Goal: Information Seeking & Learning: Learn about a topic

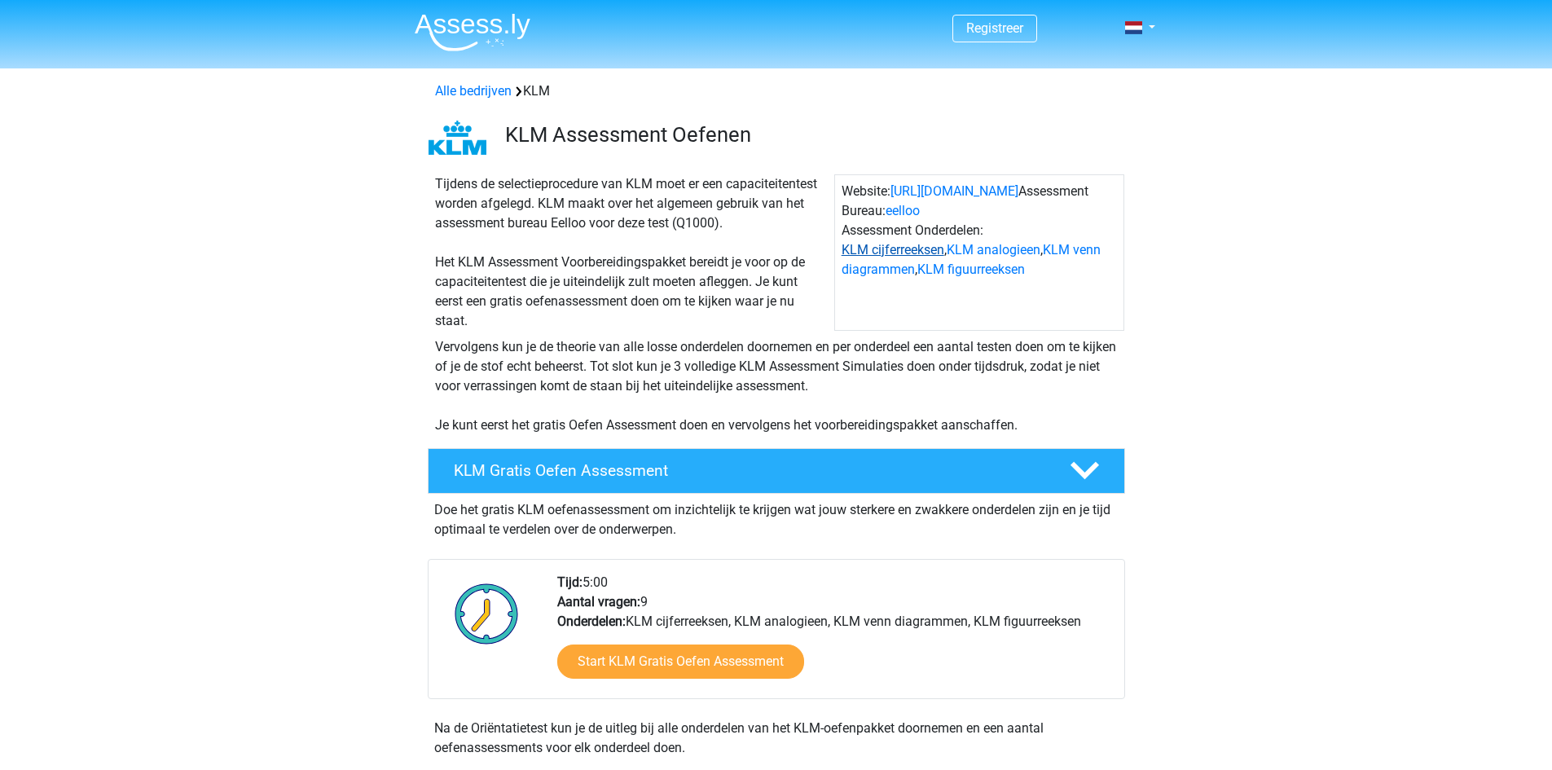
click at [916, 253] on link "KLM cijferreeksen" at bounding box center [893, 249] width 103 height 15
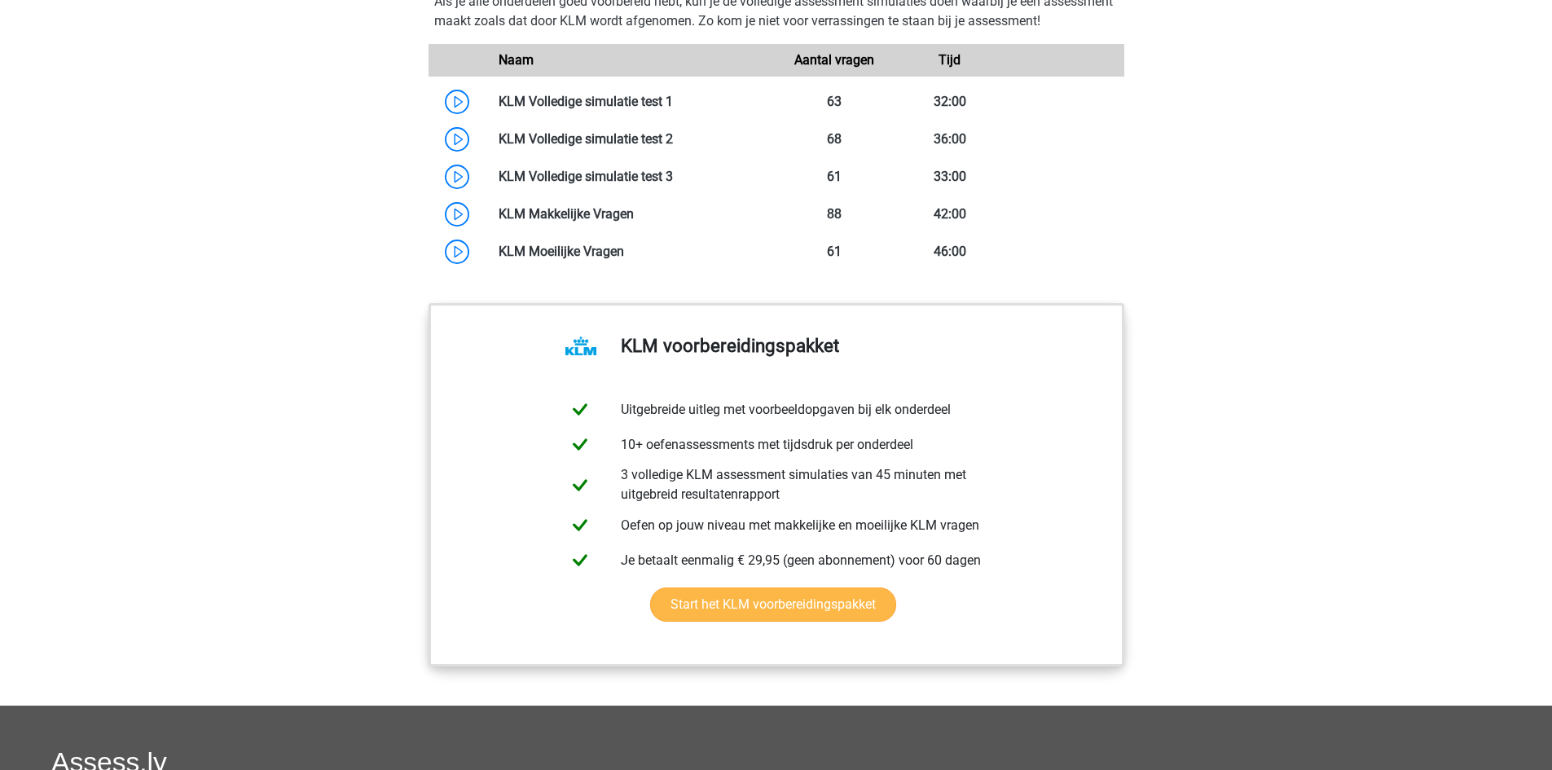
scroll to position [1375, 0]
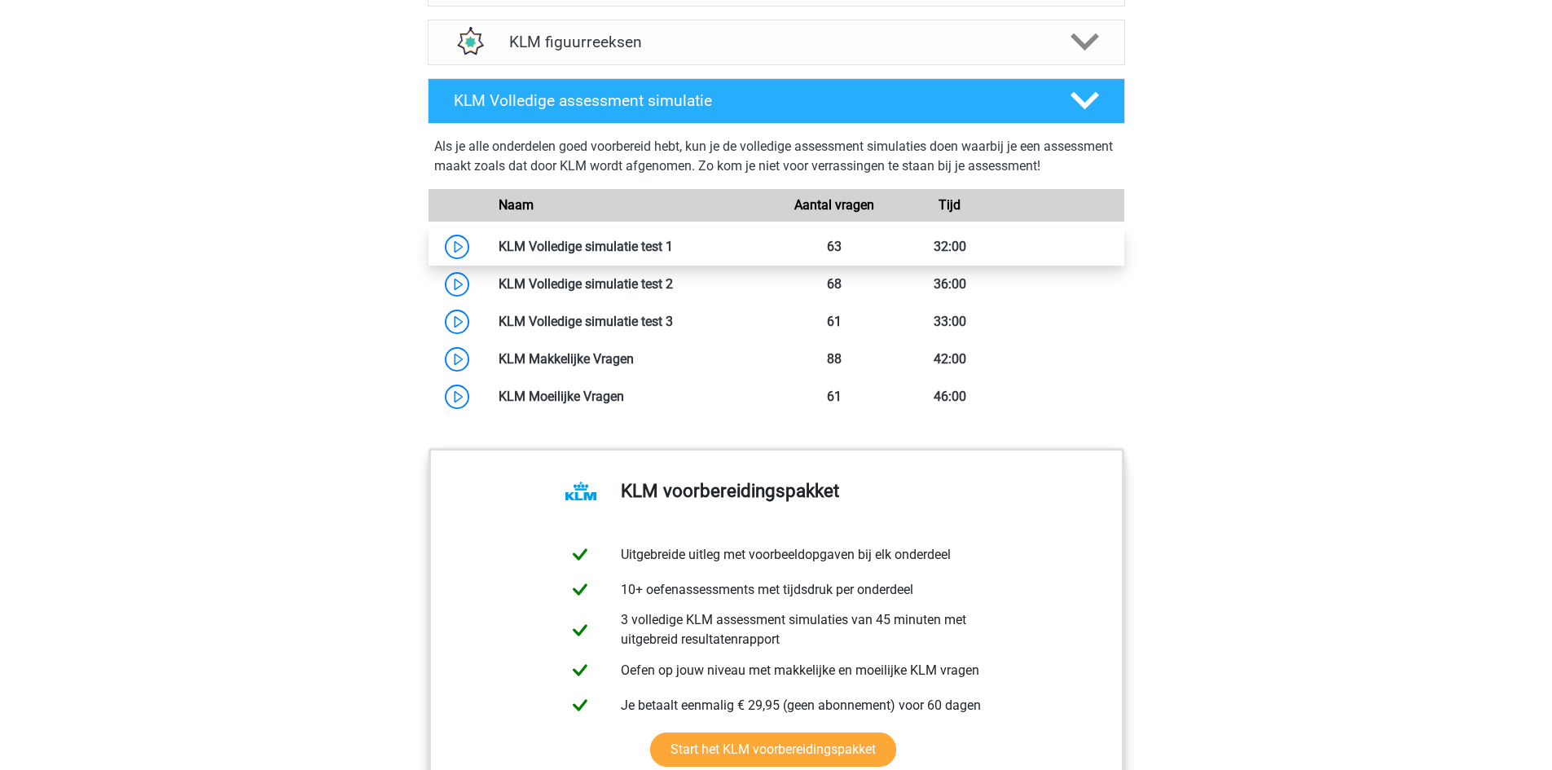
click at [673, 241] on link at bounding box center [673, 246] width 0 height 15
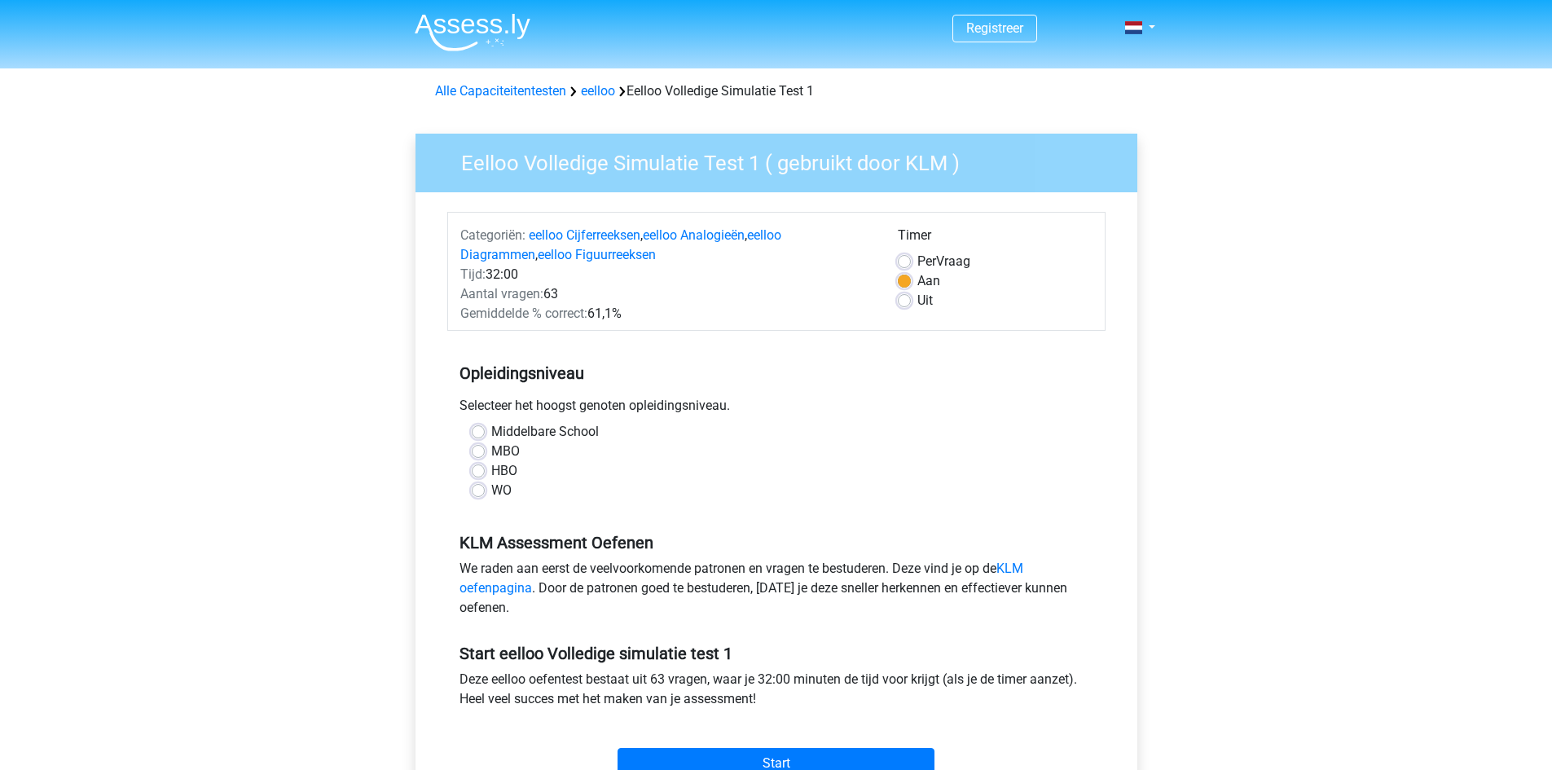
drag, startPoint x: 472, startPoint y: 435, endPoint x: 475, endPoint y: 443, distance: 8.8
click at [491, 437] on label "Middelbare School" at bounding box center [545, 432] width 108 height 20
click at [473, 437] on input "Middelbare School" at bounding box center [478, 430] width 13 height 16
radio input "true"
click at [491, 455] on label "MBO" at bounding box center [505, 452] width 29 height 20
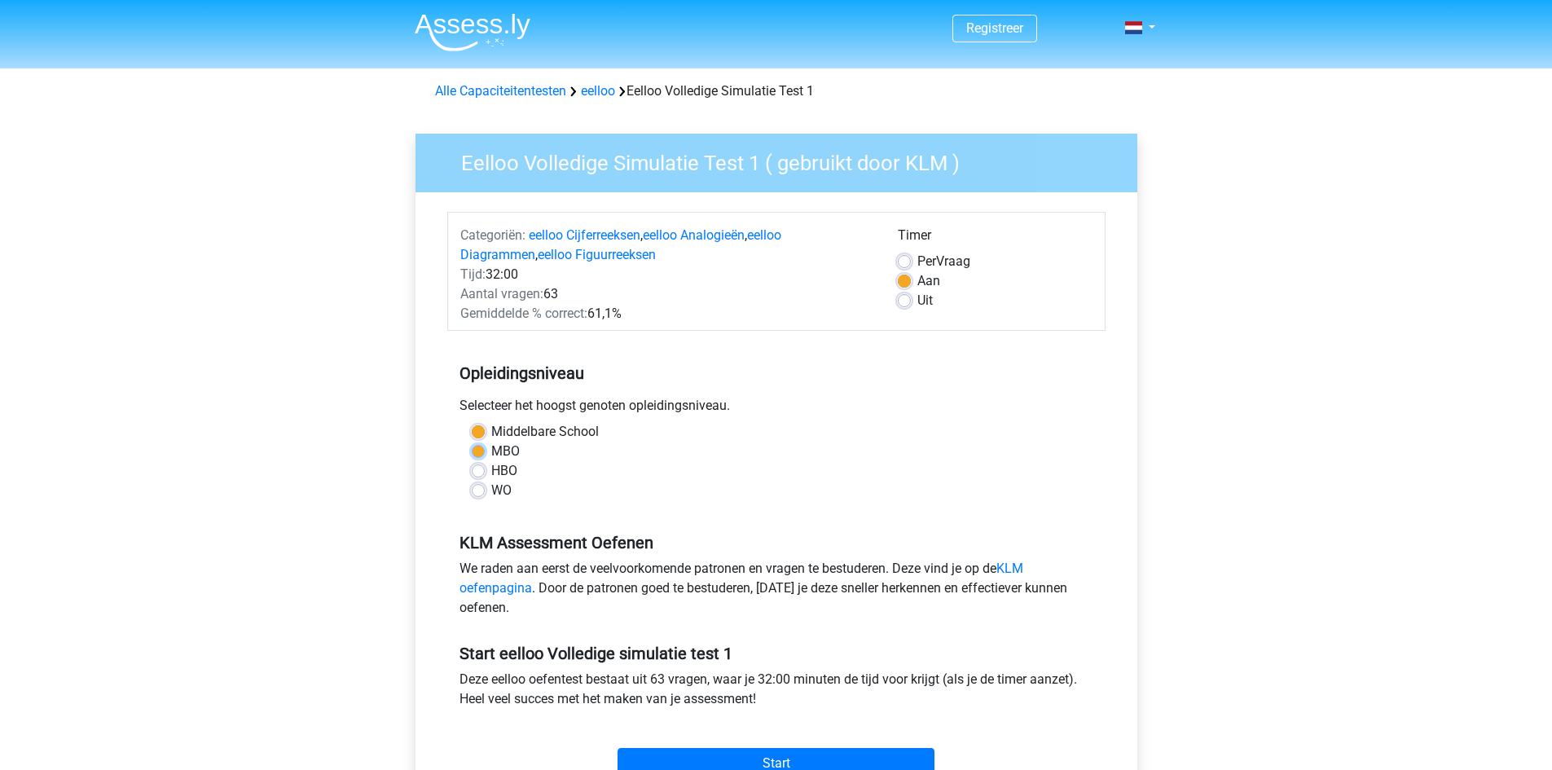
click at [480, 455] on input "MBO" at bounding box center [478, 450] width 13 height 16
radio input "true"
click at [491, 434] on label "Middelbare School" at bounding box center [545, 432] width 108 height 20
click at [482, 434] on input "Middelbare School" at bounding box center [478, 430] width 13 height 16
radio input "true"
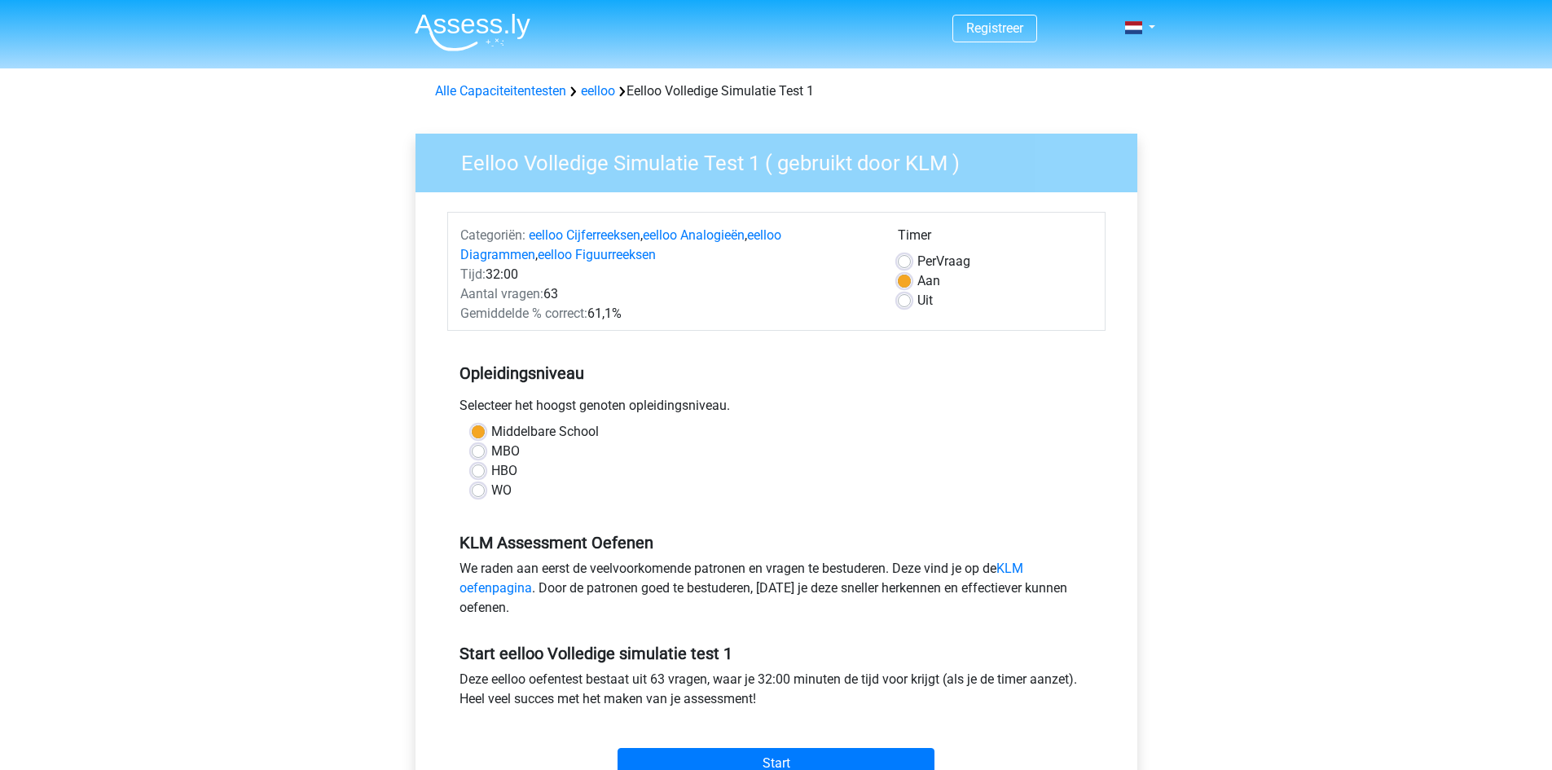
click at [491, 447] on label "MBO" at bounding box center [505, 452] width 29 height 20
click at [482, 447] on input "MBO" at bounding box center [478, 450] width 13 height 16
radio input "true"
click at [932, 256] on span "Per" at bounding box center [926, 260] width 19 height 15
click at [911, 256] on input "Per Vraag" at bounding box center [904, 260] width 13 height 16
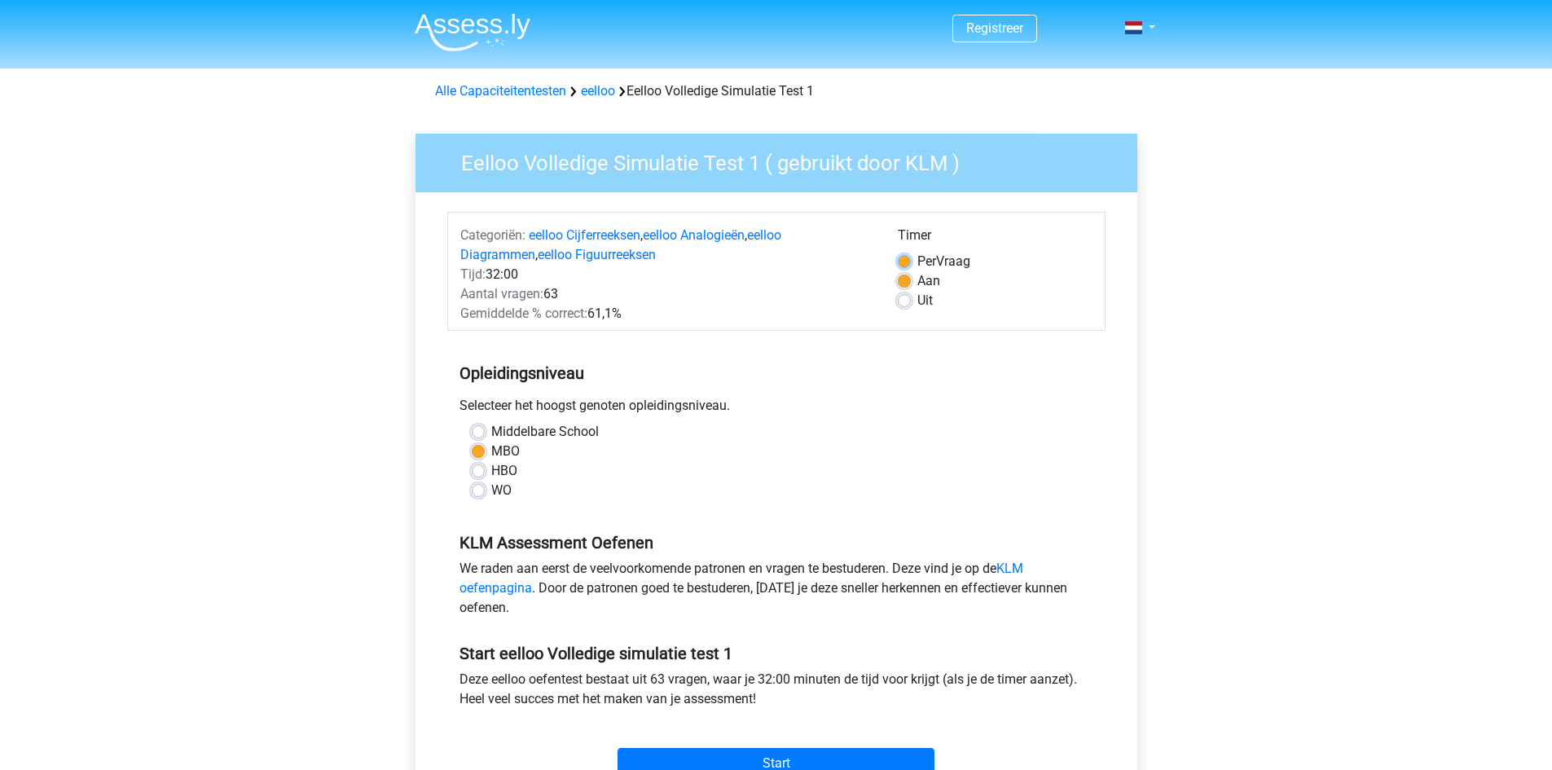
radio input "true"
click at [931, 284] on label "Aan" at bounding box center [928, 281] width 23 height 20
click at [911, 284] on input "Aan" at bounding box center [904, 279] width 13 height 16
radio input "true"
click at [938, 259] on label "Per Vraag" at bounding box center [943, 262] width 53 height 20
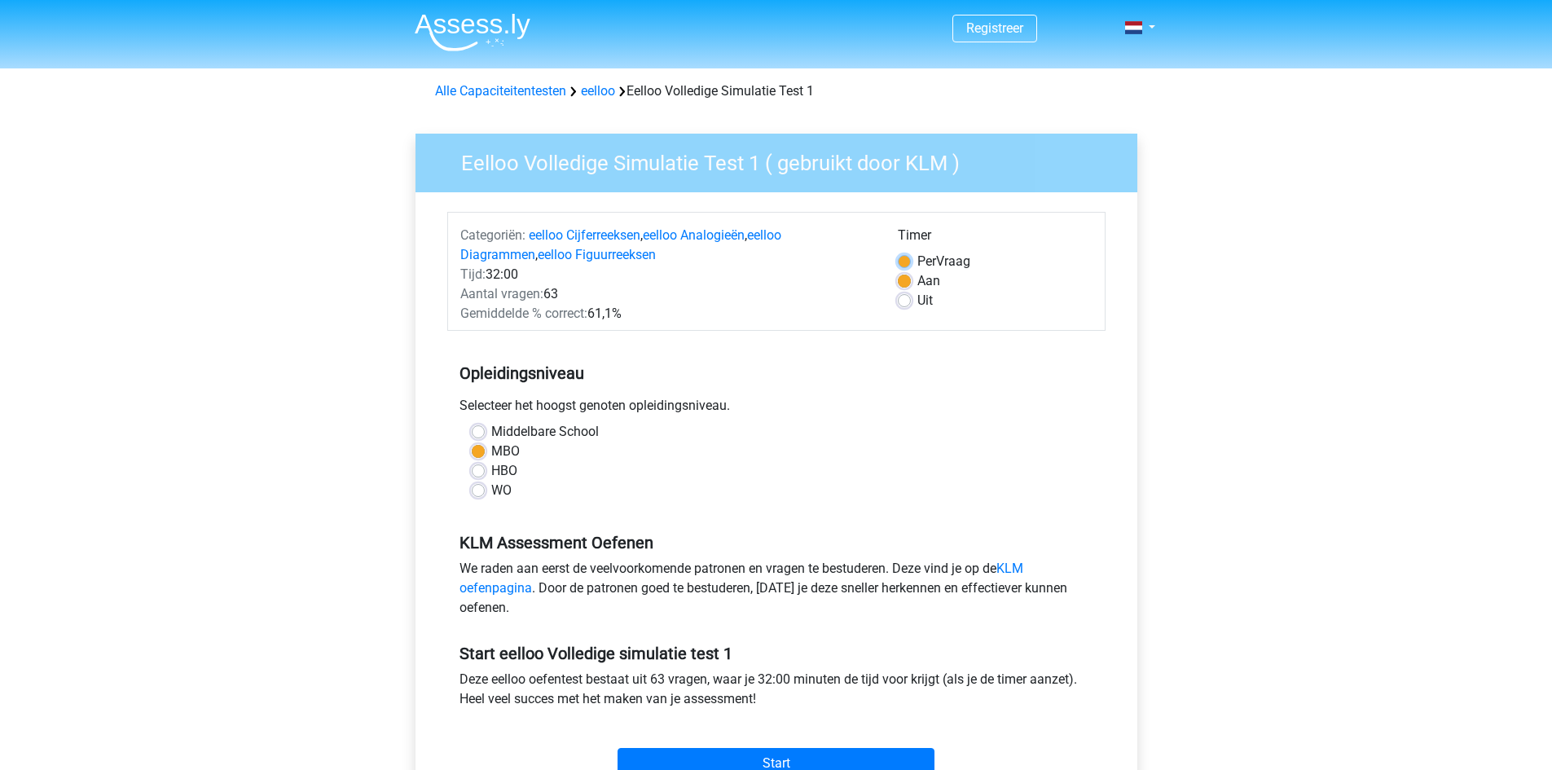
click at [911, 259] on input "Per Vraag" at bounding box center [904, 260] width 13 height 16
radio input "true"
click at [926, 284] on label "Aan" at bounding box center [928, 281] width 23 height 20
click at [911, 284] on input "Aan" at bounding box center [904, 279] width 13 height 16
radio input "true"
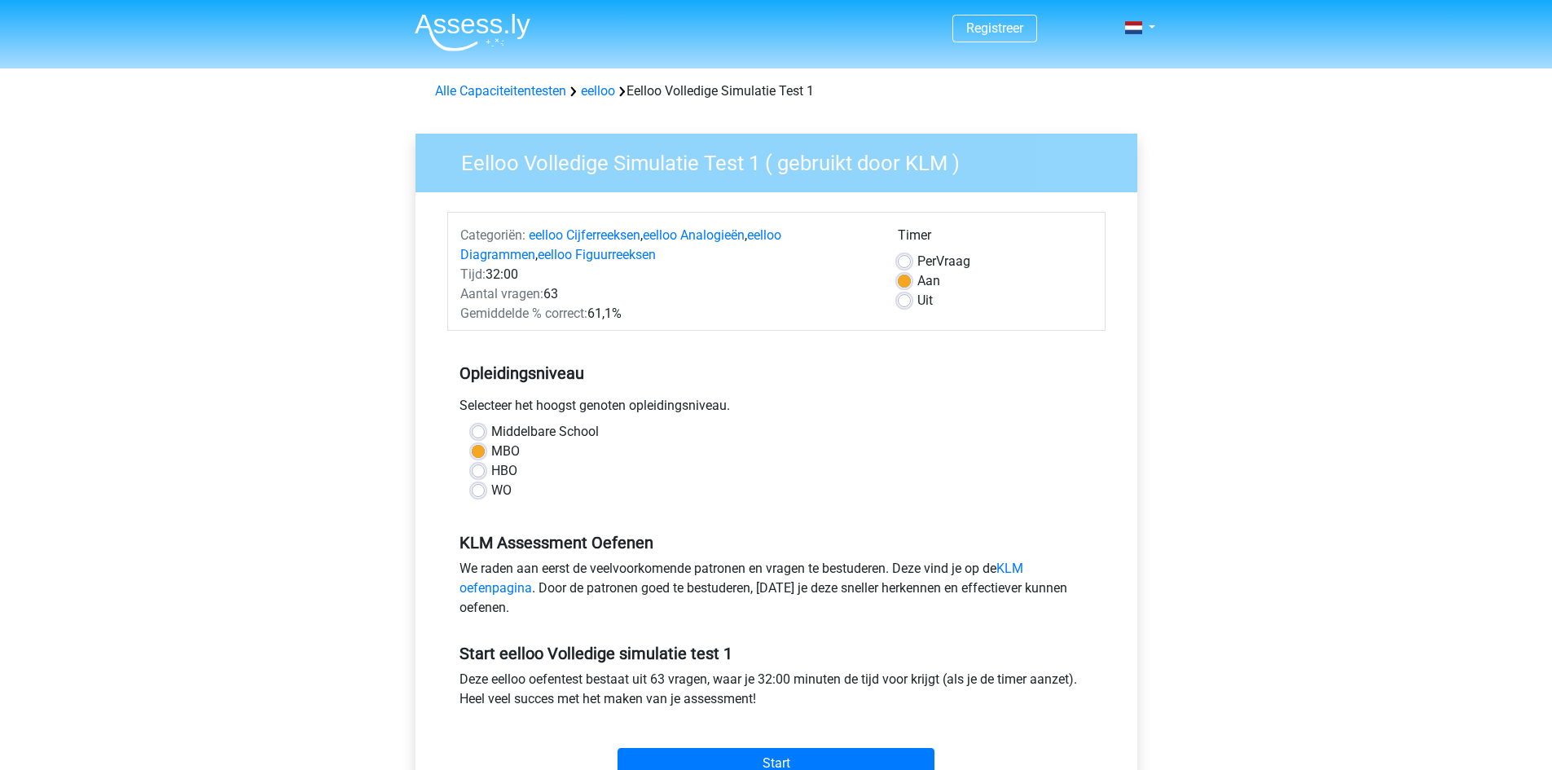
click at [923, 293] on label "Uit" at bounding box center [924, 301] width 15 height 20
click at [911, 293] on input "Uit" at bounding box center [904, 299] width 13 height 16
radio input "true"
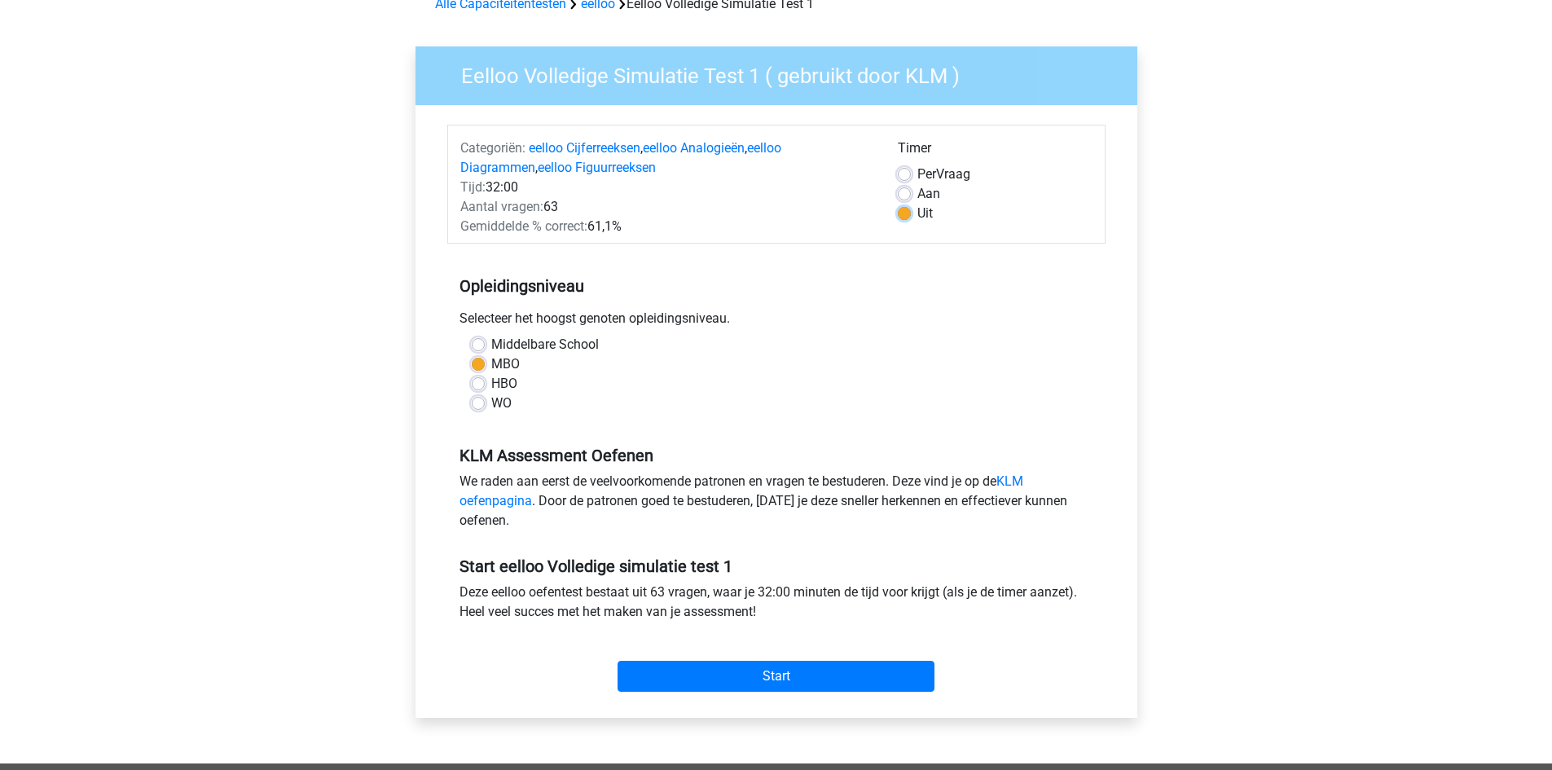
scroll to position [163, 0]
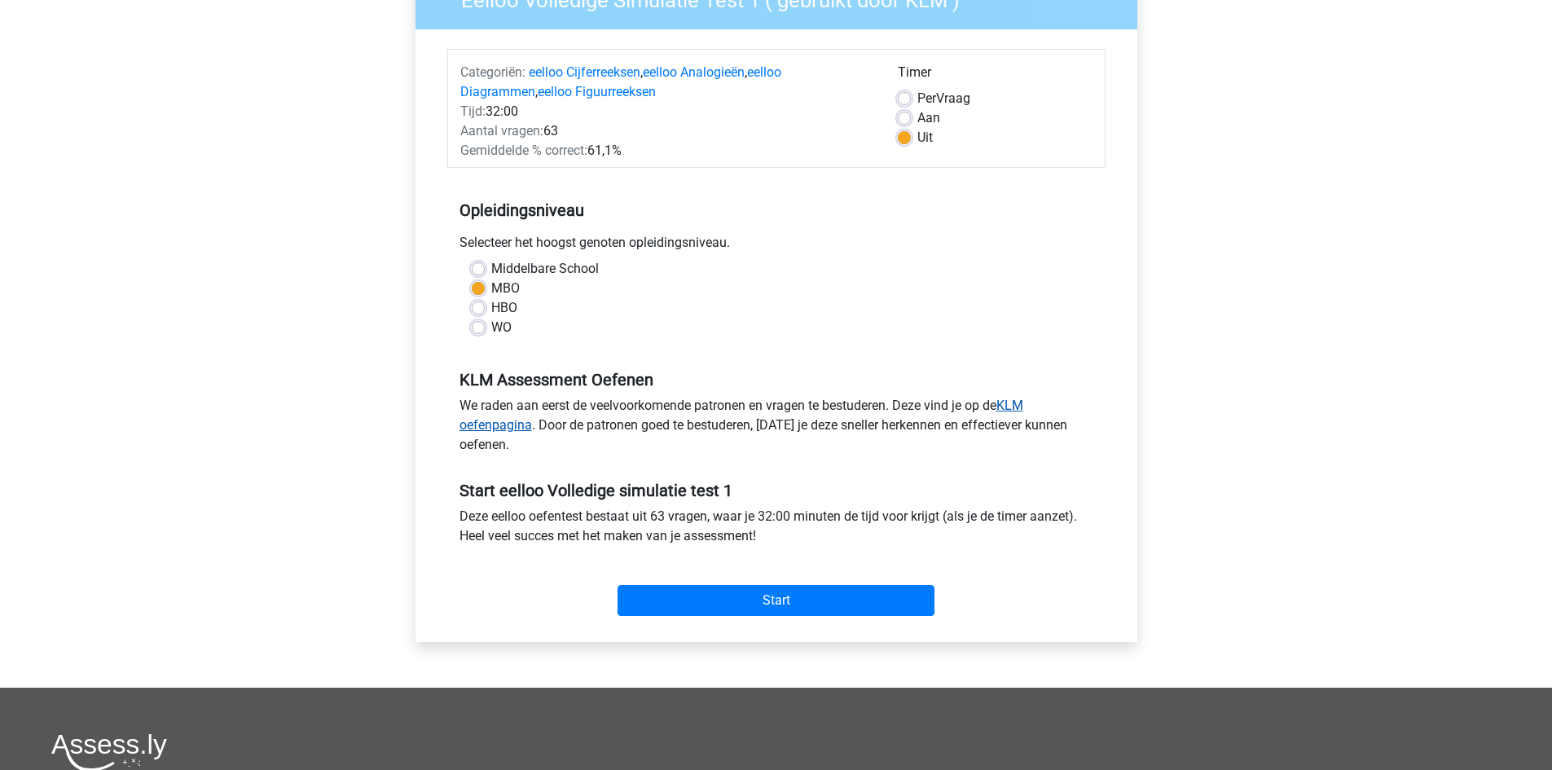
click at [515, 422] on link "KLM oefenpagina" at bounding box center [742, 415] width 564 height 35
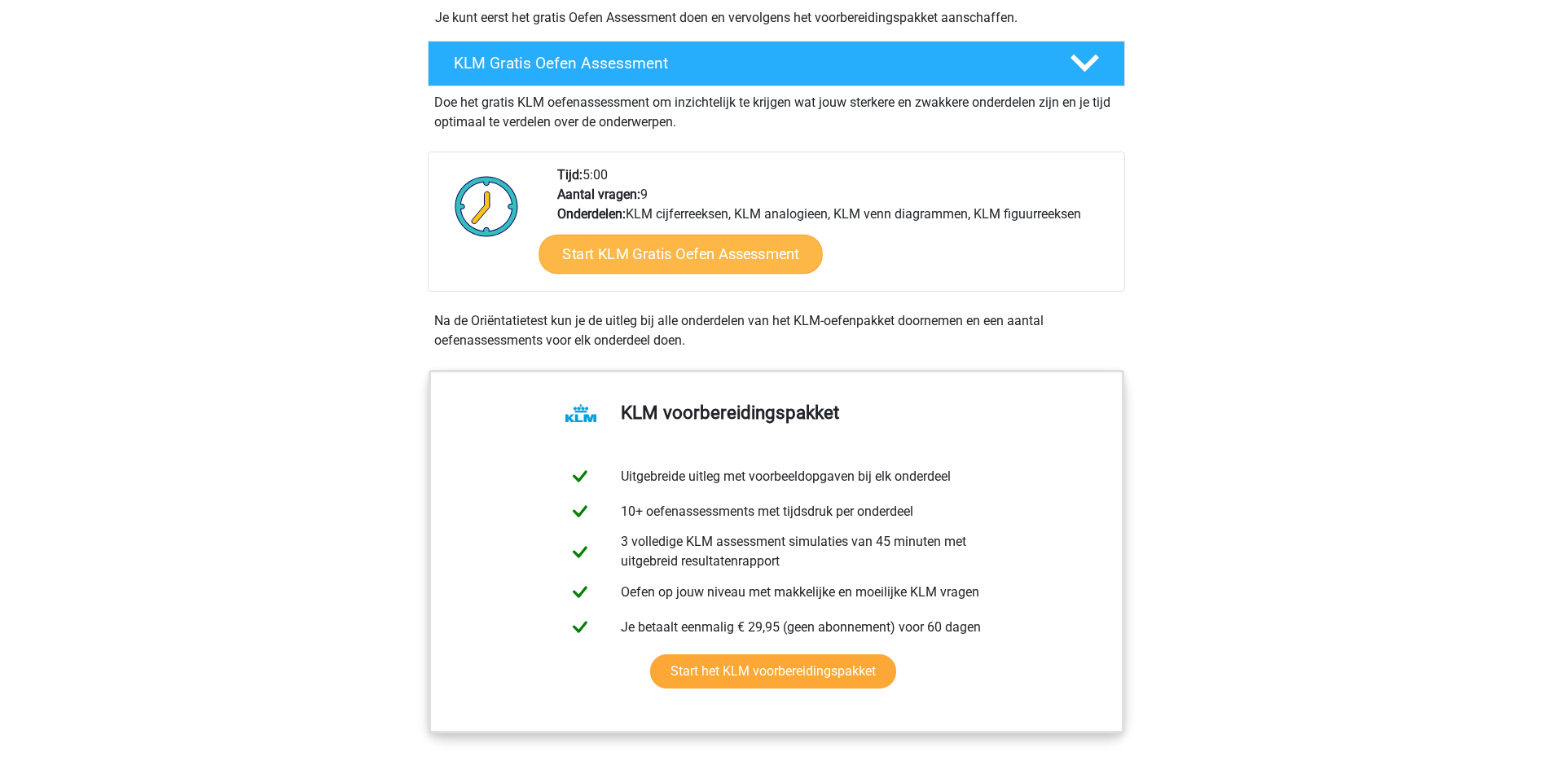
scroll to position [326, 0]
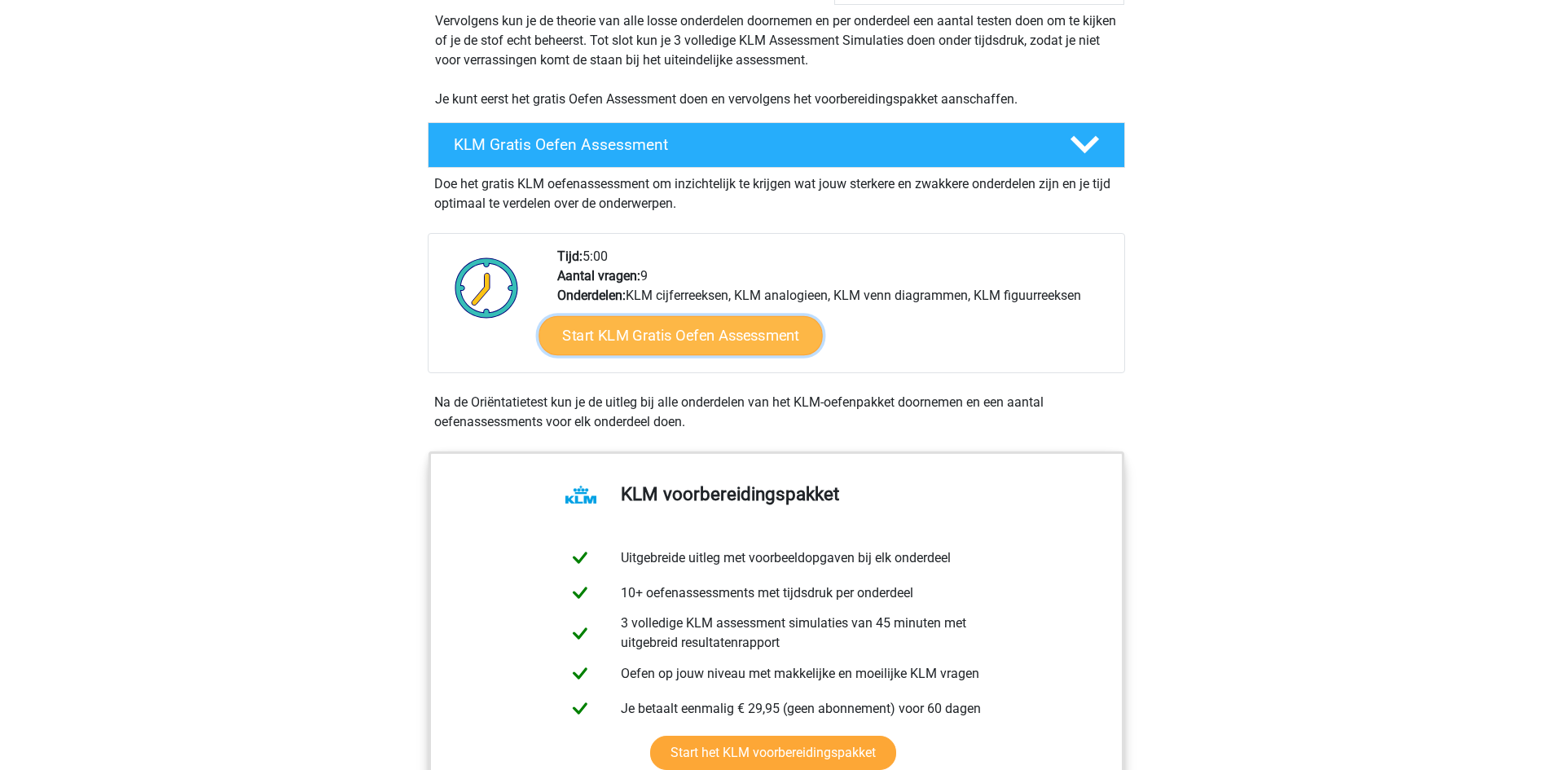
click at [761, 327] on link "Start KLM Gratis Oefen Assessment" at bounding box center [681, 334] width 284 height 39
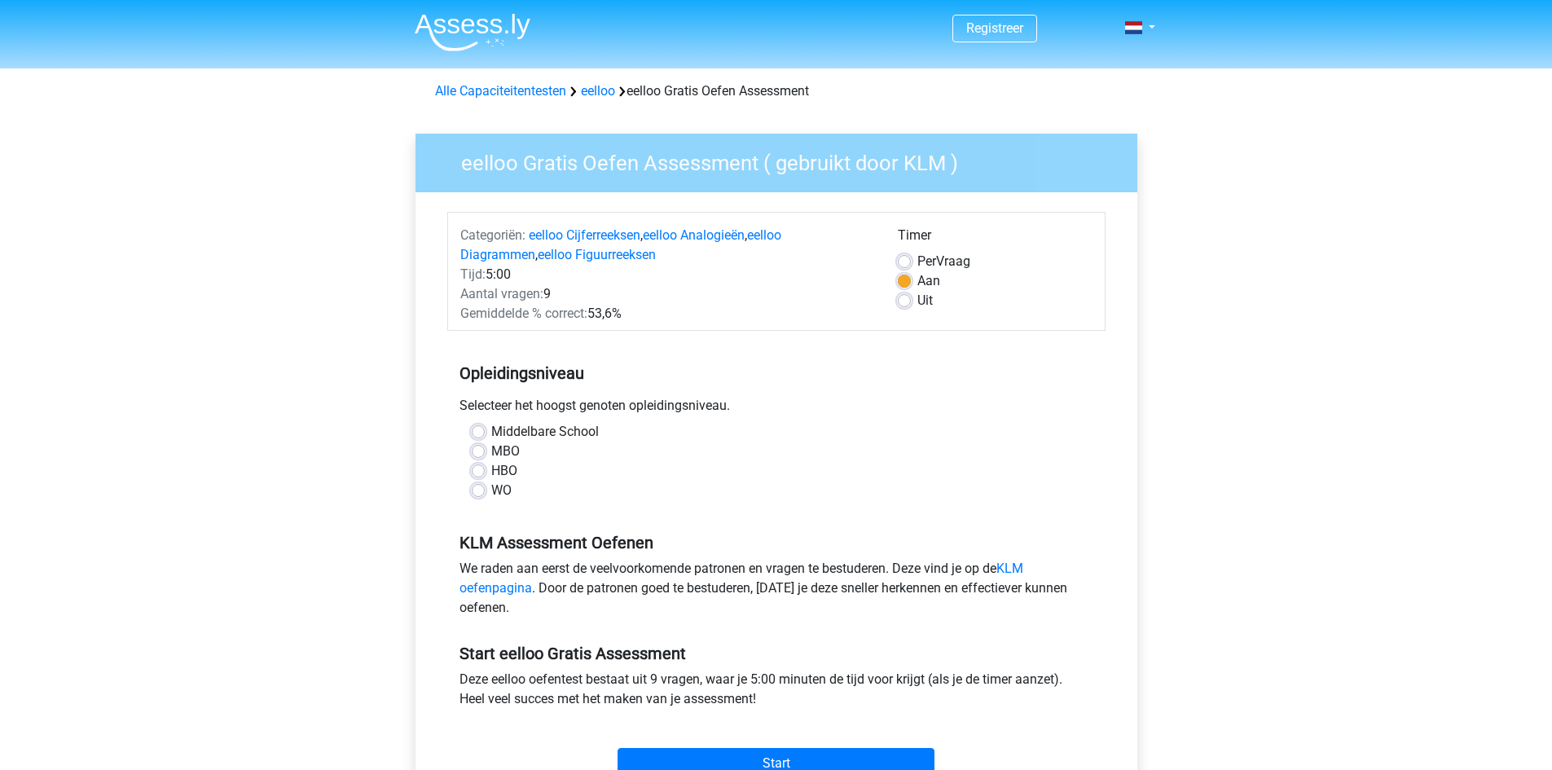
click at [568, 438] on label "Middelbare School" at bounding box center [545, 432] width 108 height 20
click at [485, 438] on input "Middelbare School" at bounding box center [478, 430] width 13 height 16
radio input "true"
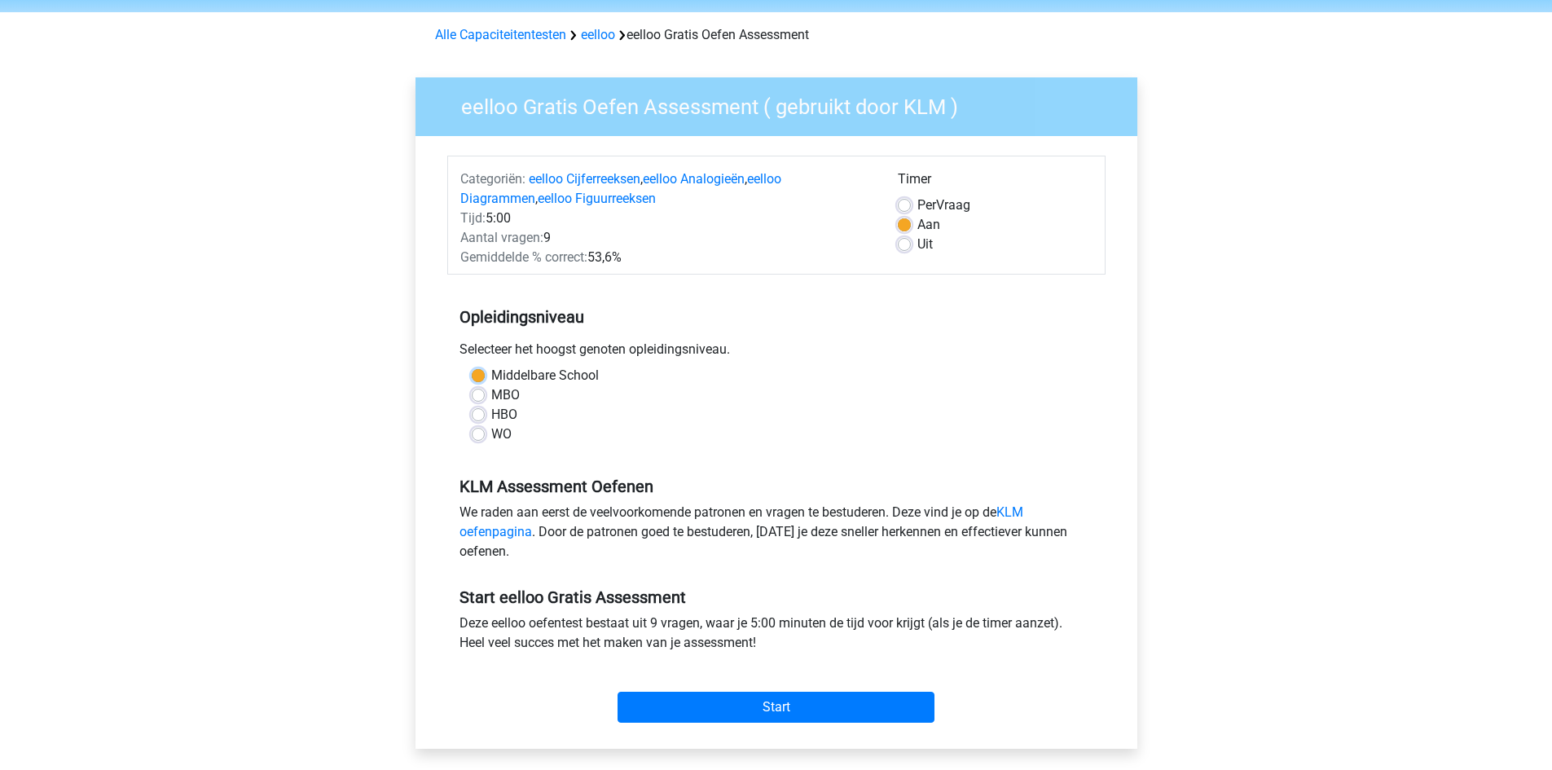
scroll to position [163, 0]
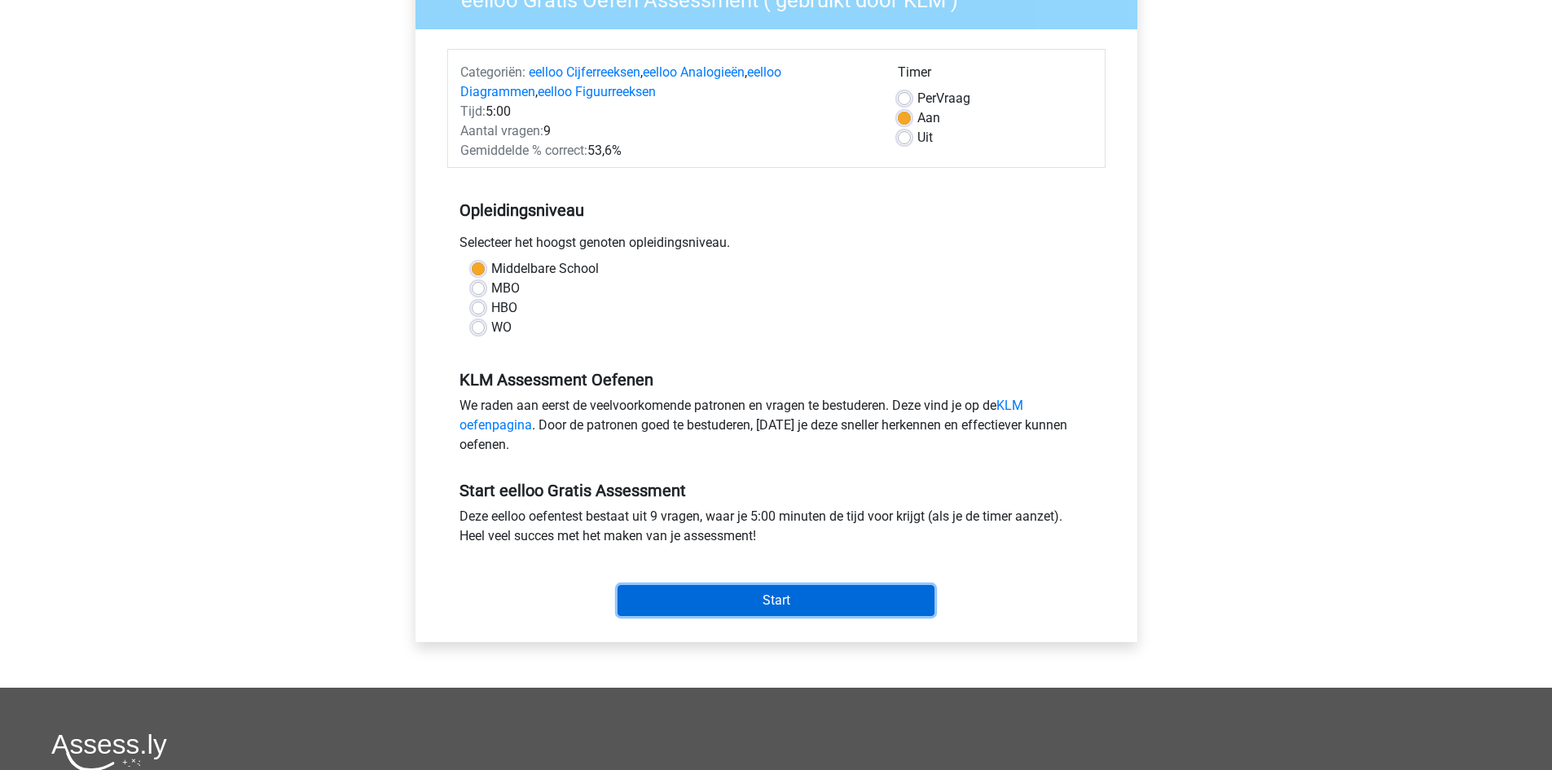
click at [795, 607] on input "Start" at bounding box center [776, 600] width 317 height 31
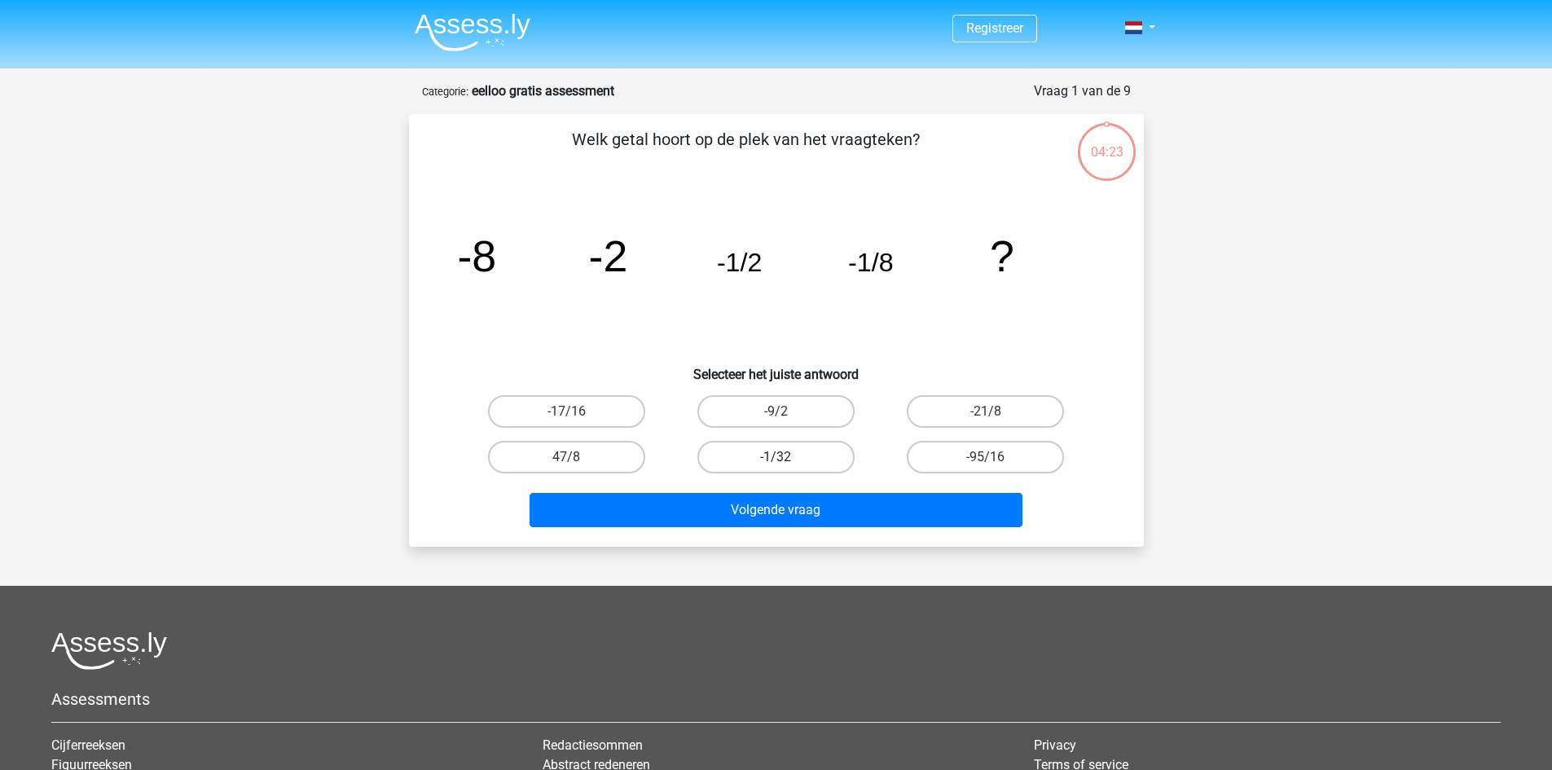
click at [825, 464] on label "-1/32" at bounding box center [775, 457] width 157 height 33
click at [786, 464] on input "-1/32" at bounding box center [781, 462] width 11 height 11
radio input "true"
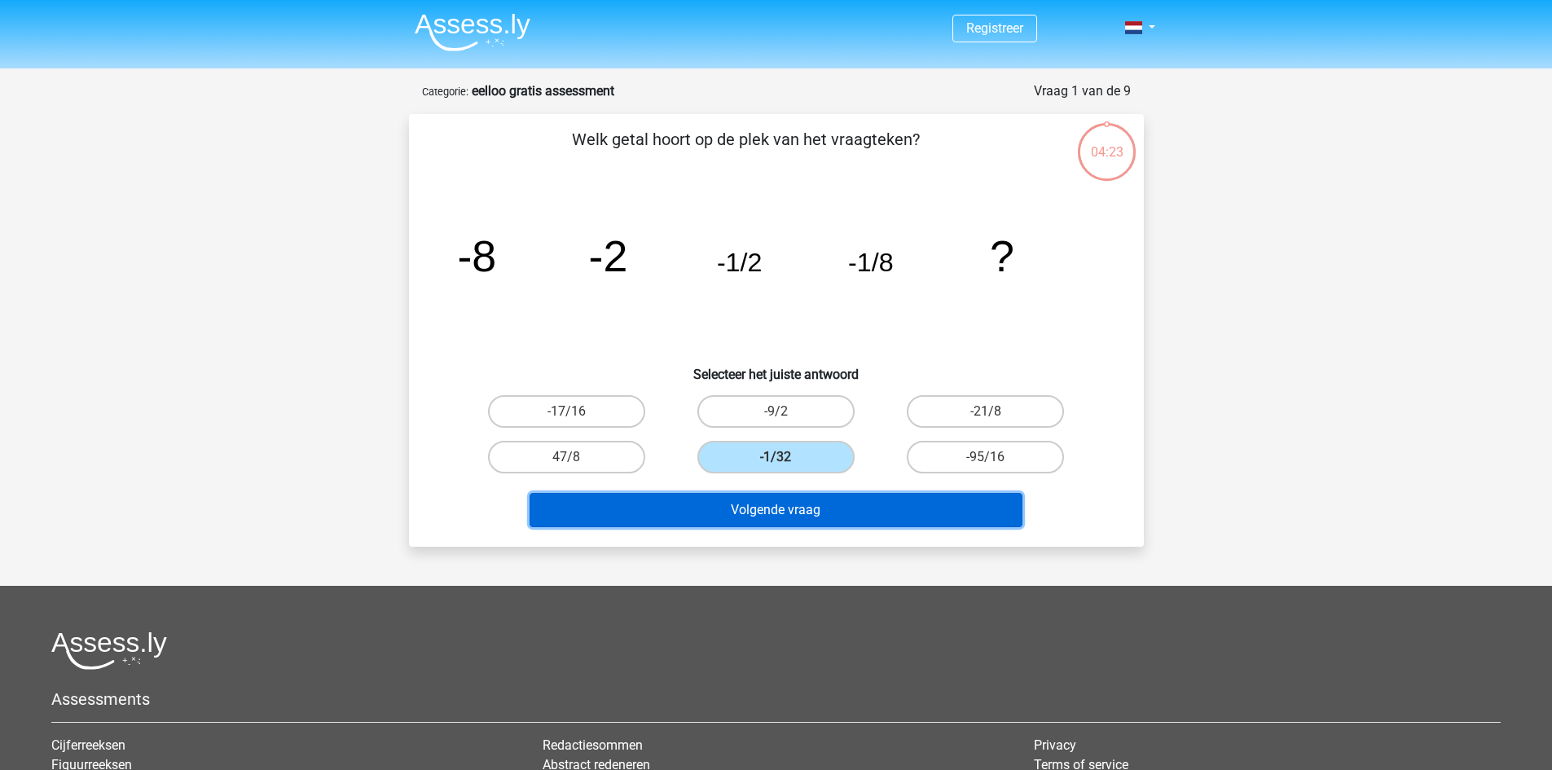
click at [809, 507] on button "Volgende vraag" at bounding box center [776, 510] width 493 height 34
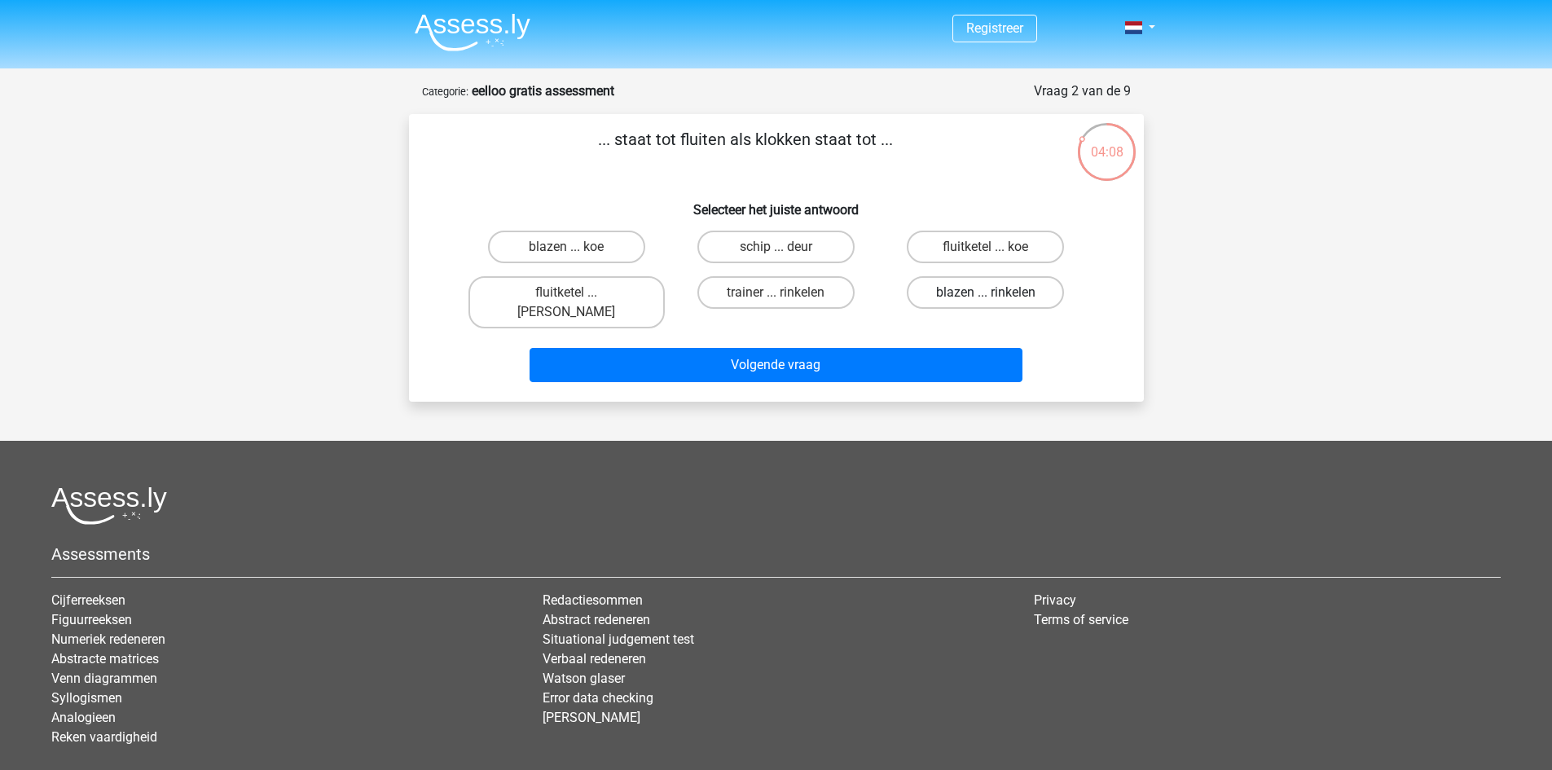
click at [954, 296] on label "blazen ... rinkelen" at bounding box center [985, 292] width 157 height 33
click at [986, 296] on input "blazen ... rinkelen" at bounding box center [991, 298] width 11 height 11
radio input "true"
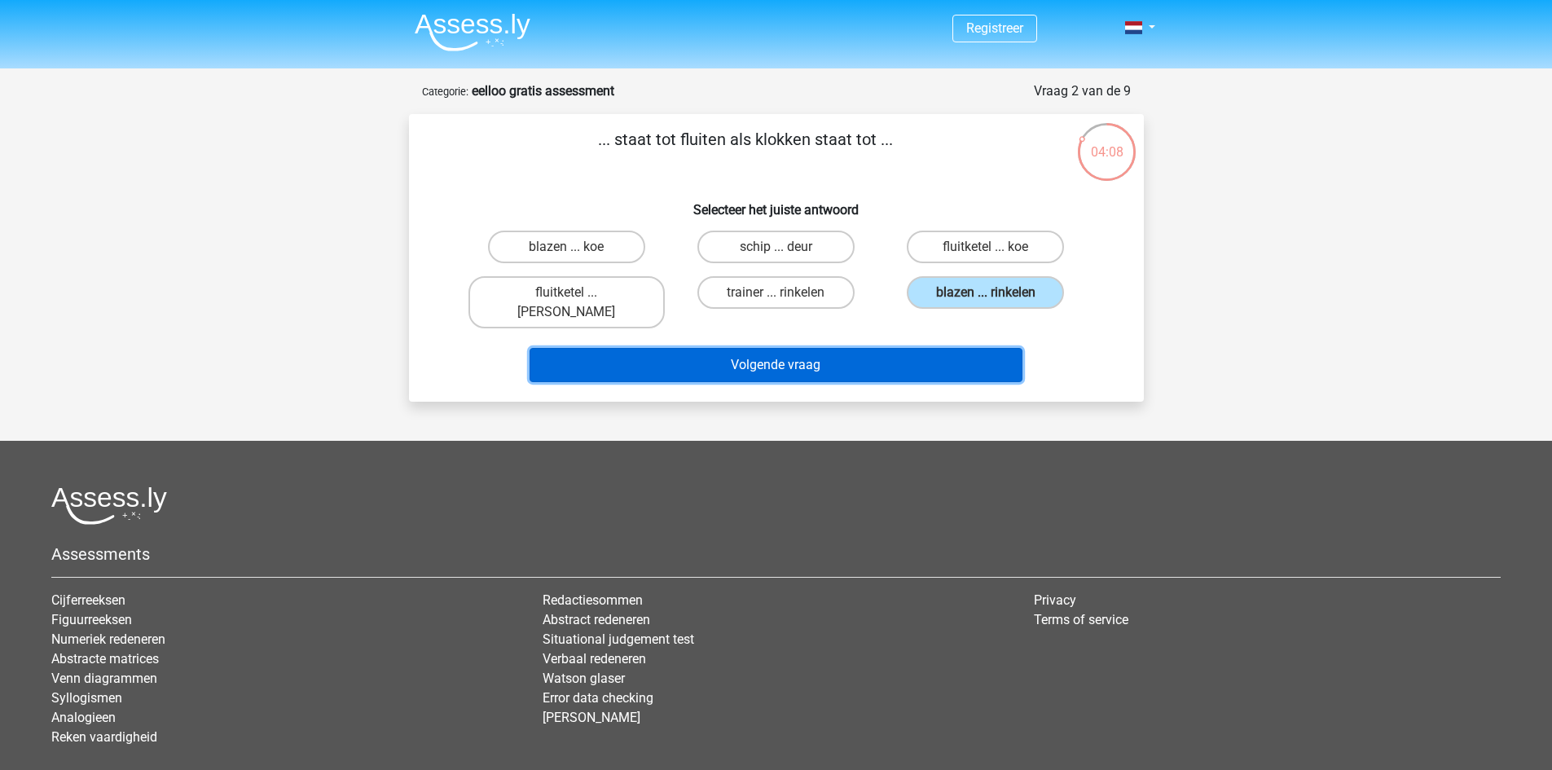
click at [952, 348] on button "Volgende vraag" at bounding box center [776, 365] width 493 height 34
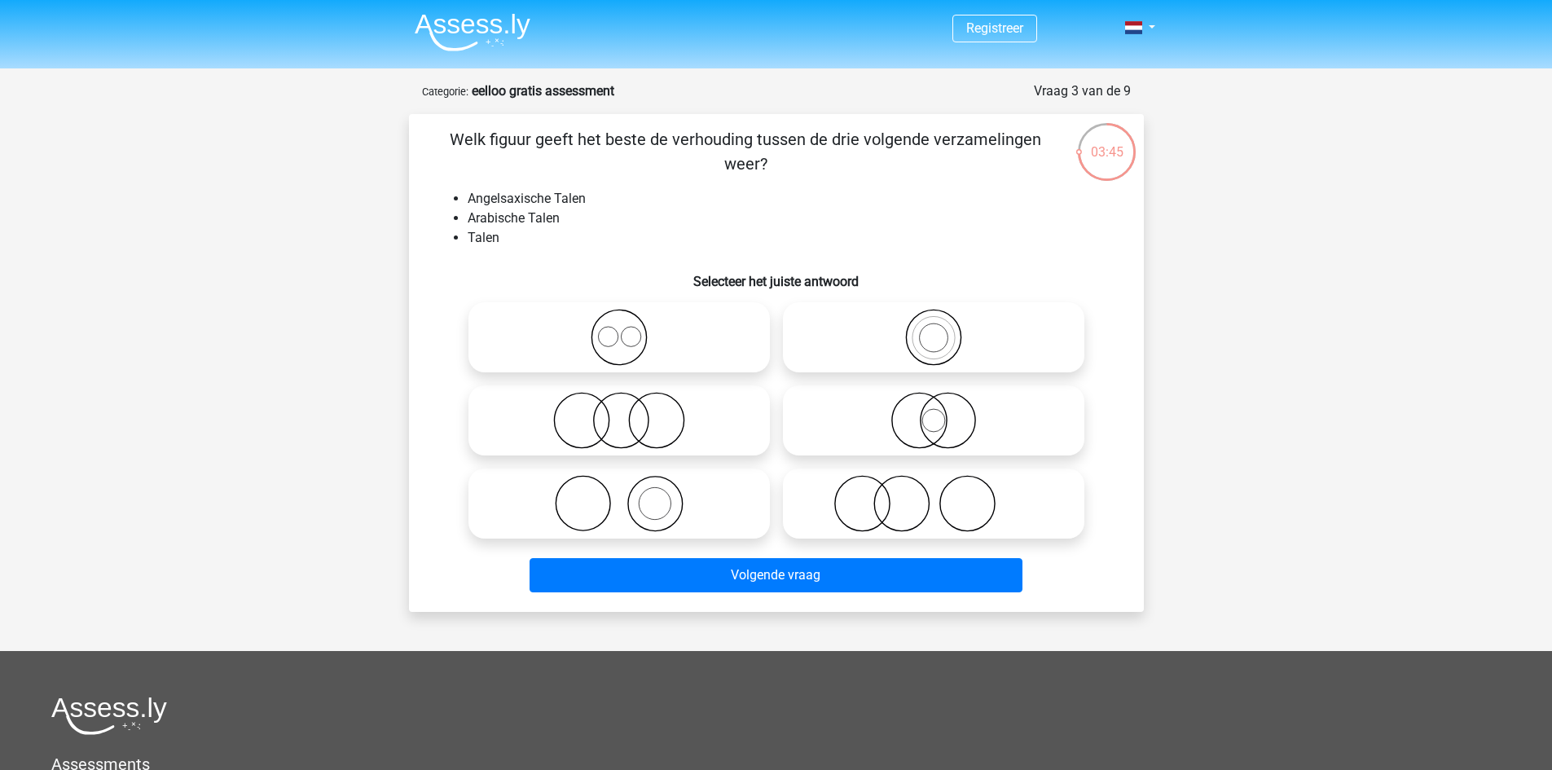
click at [682, 402] on icon at bounding box center [619, 420] width 288 height 57
click at [630, 402] on input "radio" at bounding box center [624, 407] width 11 height 11
radio input "true"
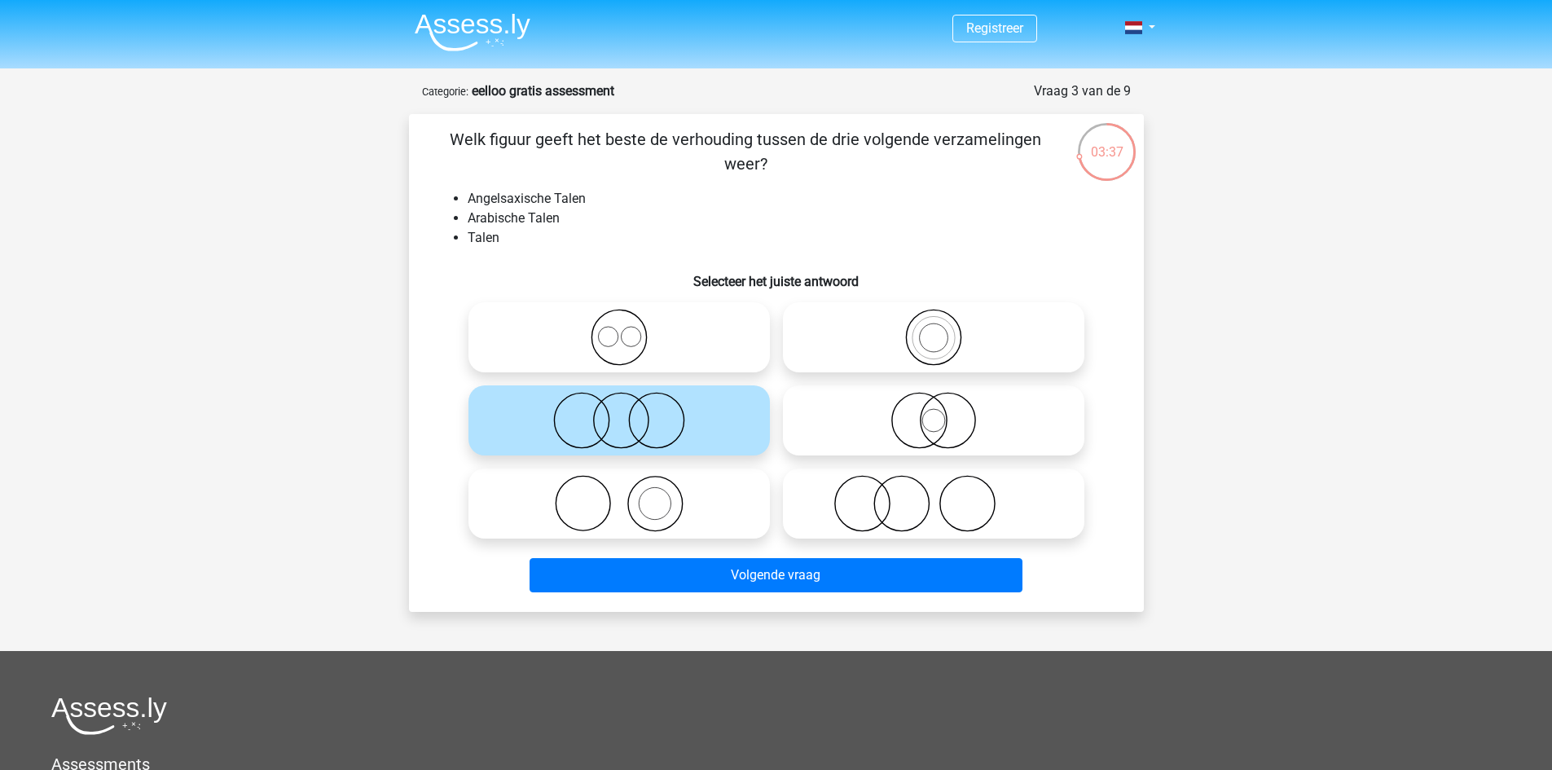
click at [710, 337] on icon at bounding box center [619, 337] width 288 height 57
click at [630, 329] on input "radio" at bounding box center [624, 324] width 11 height 11
radio input "true"
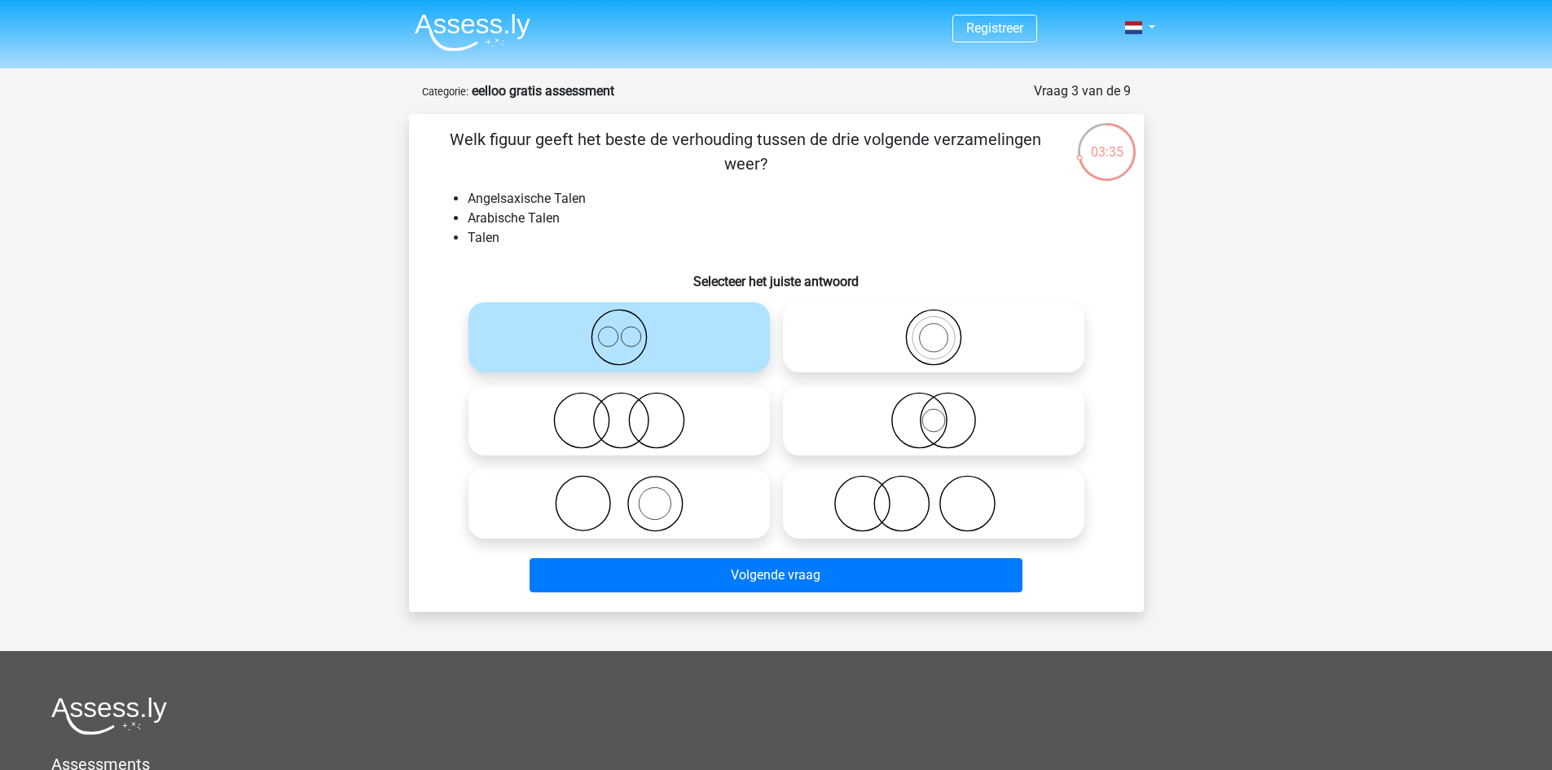
click at [658, 515] on icon at bounding box center [619, 503] width 288 height 57
click at [630, 495] on input "radio" at bounding box center [624, 490] width 11 height 11
radio input "true"
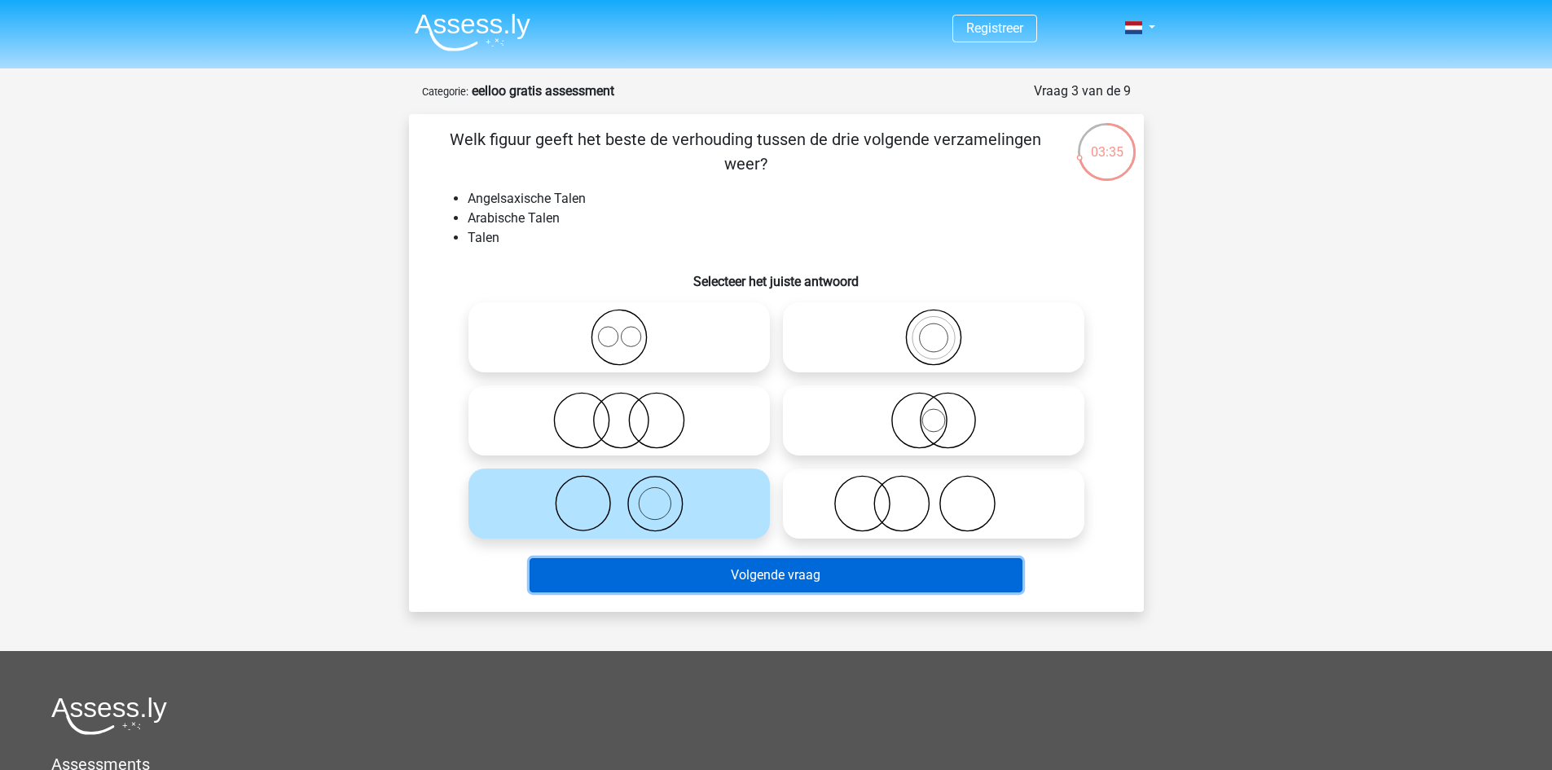
click at [674, 570] on button "Volgende vraag" at bounding box center [776, 575] width 493 height 34
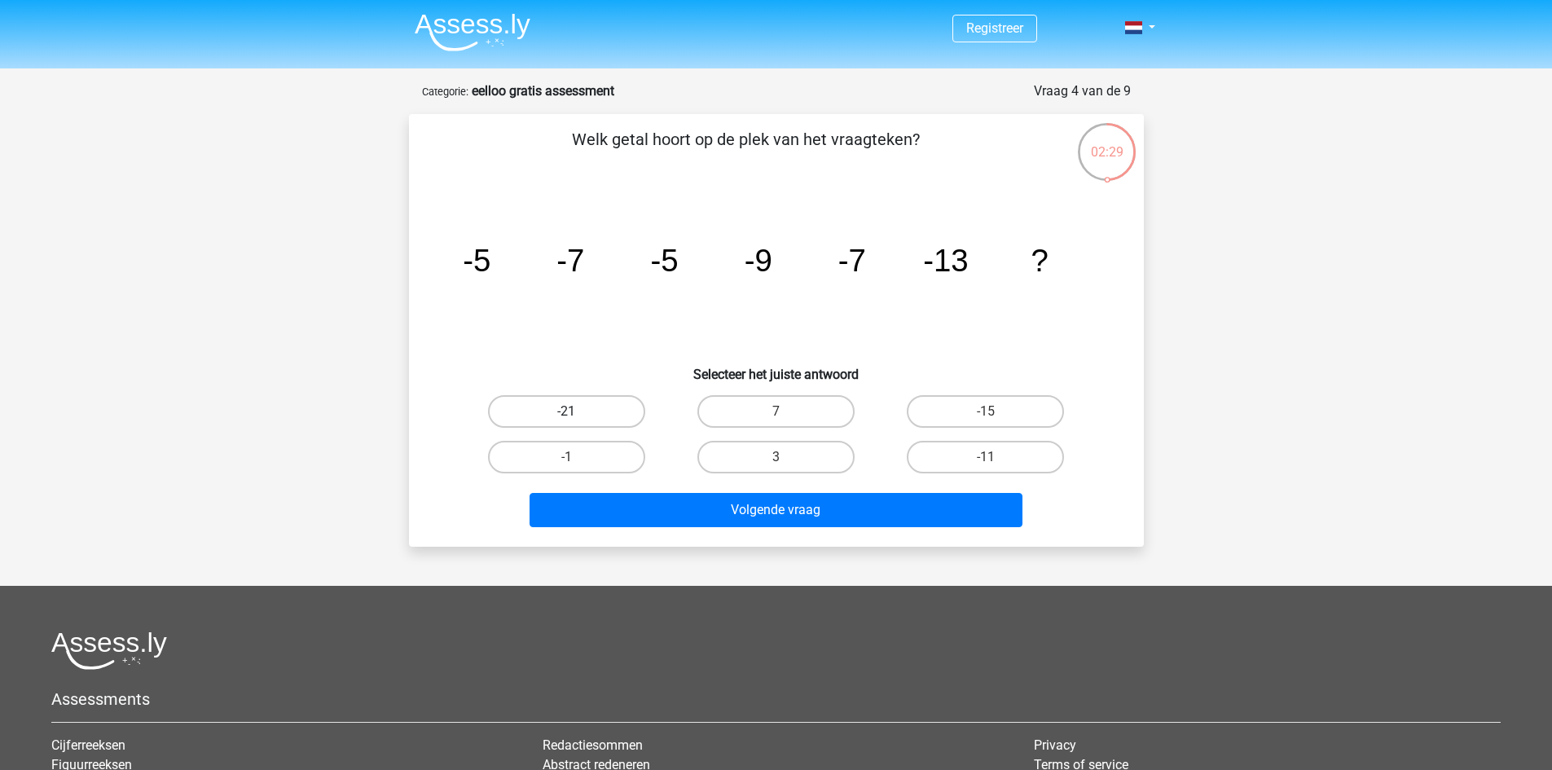
click at [623, 415] on label "-21" at bounding box center [566, 411] width 157 height 33
click at [577, 415] on input "-21" at bounding box center [571, 416] width 11 height 11
radio input "true"
click at [983, 415] on label "-15" at bounding box center [985, 411] width 157 height 33
click at [986, 415] on input "-15" at bounding box center [991, 416] width 11 height 11
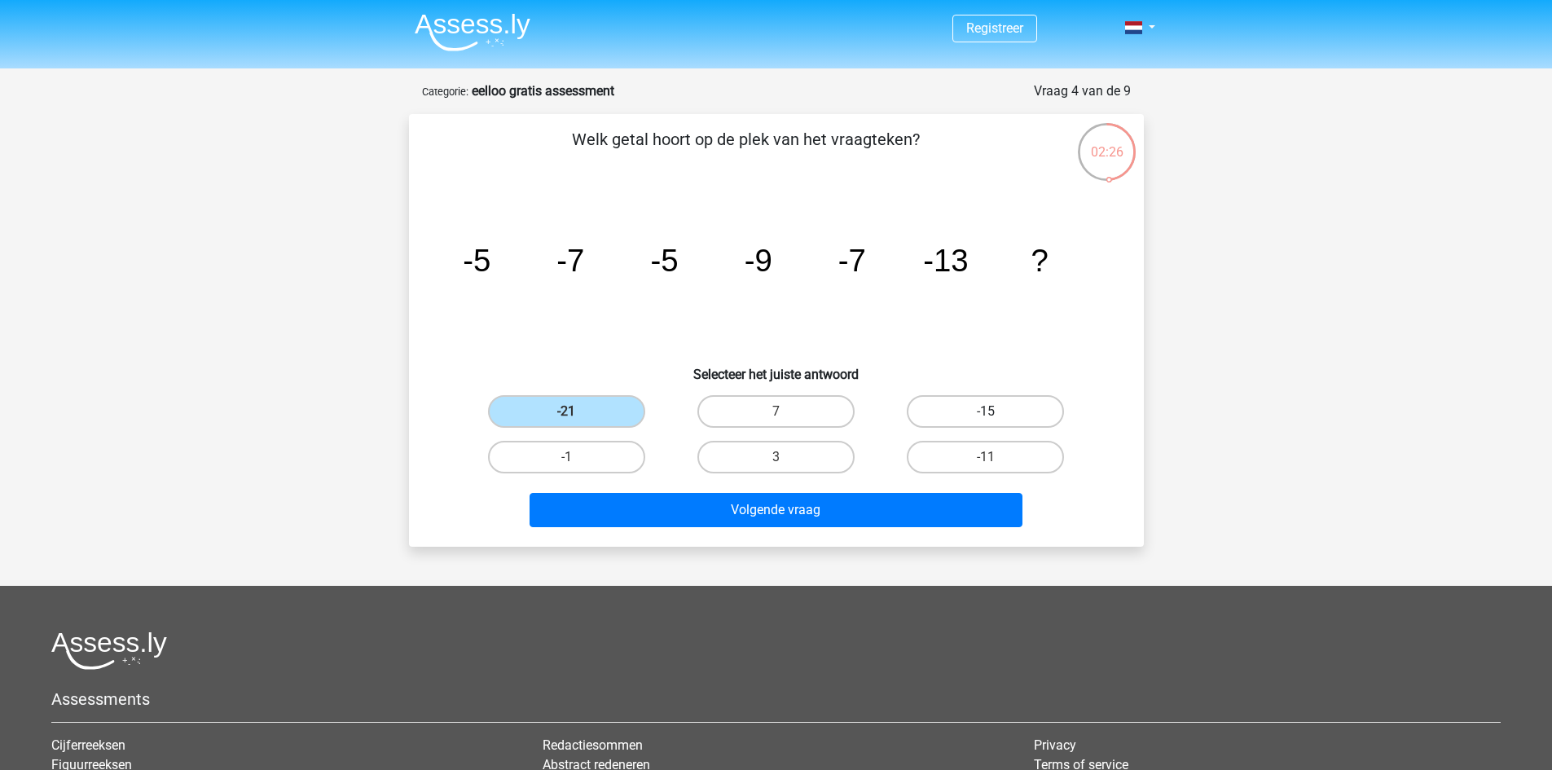
radio input "true"
click at [965, 441] on label "-11" at bounding box center [985, 457] width 157 height 33
click at [986, 457] on input "-11" at bounding box center [991, 462] width 11 height 11
radio input "true"
click at [958, 457] on label "-11" at bounding box center [985, 457] width 157 height 33
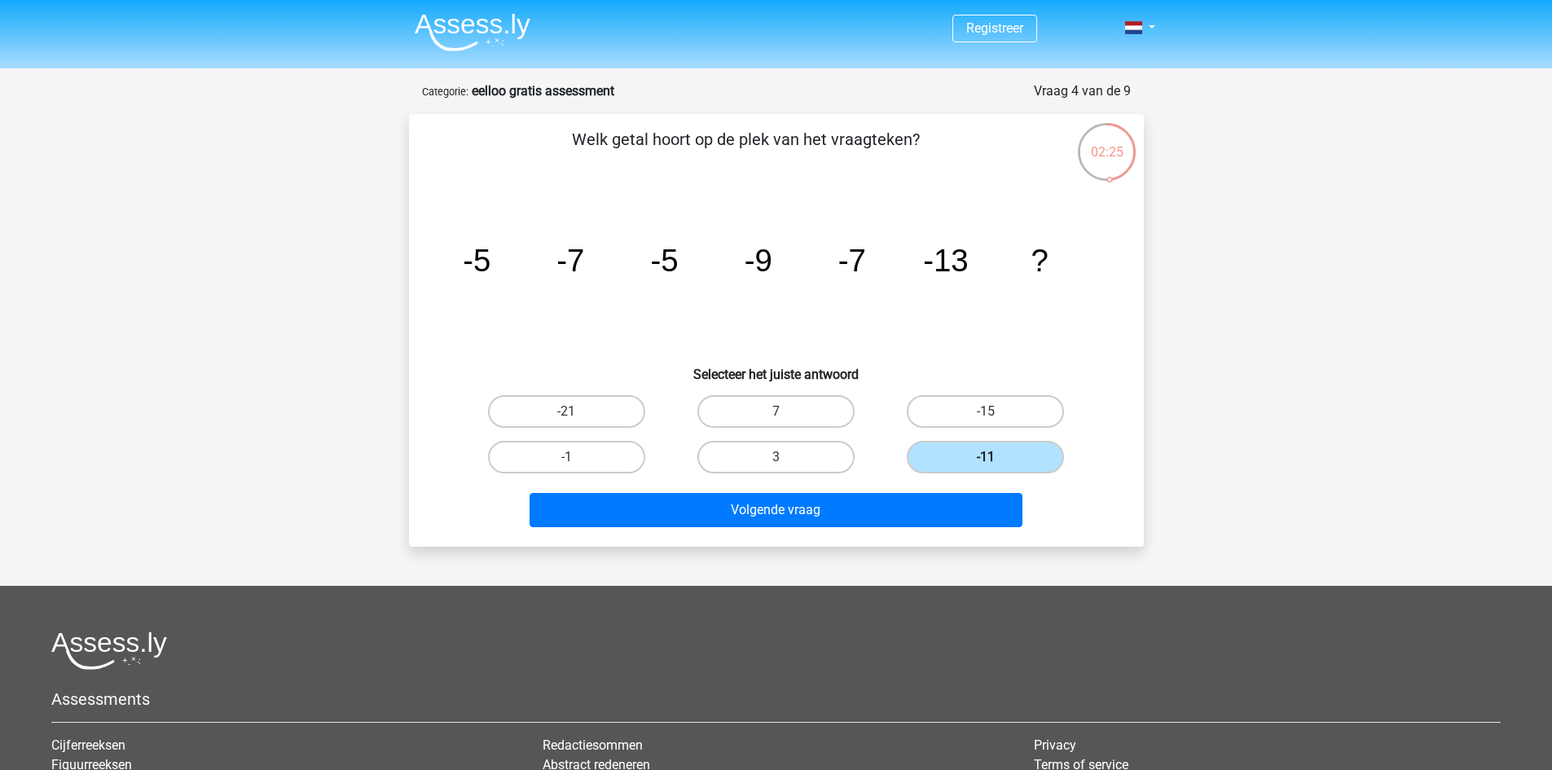
click at [986, 457] on input "-11" at bounding box center [991, 462] width 11 height 11
click at [806, 429] on div "7" at bounding box center [775, 412] width 209 height 46
click at [791, 416] on label "7" at bounding box center [775, 411] width 157 height 33
click at [786, 416] on input "7" at bounding box center [781, 416] width 11 height 11
radio input "true"
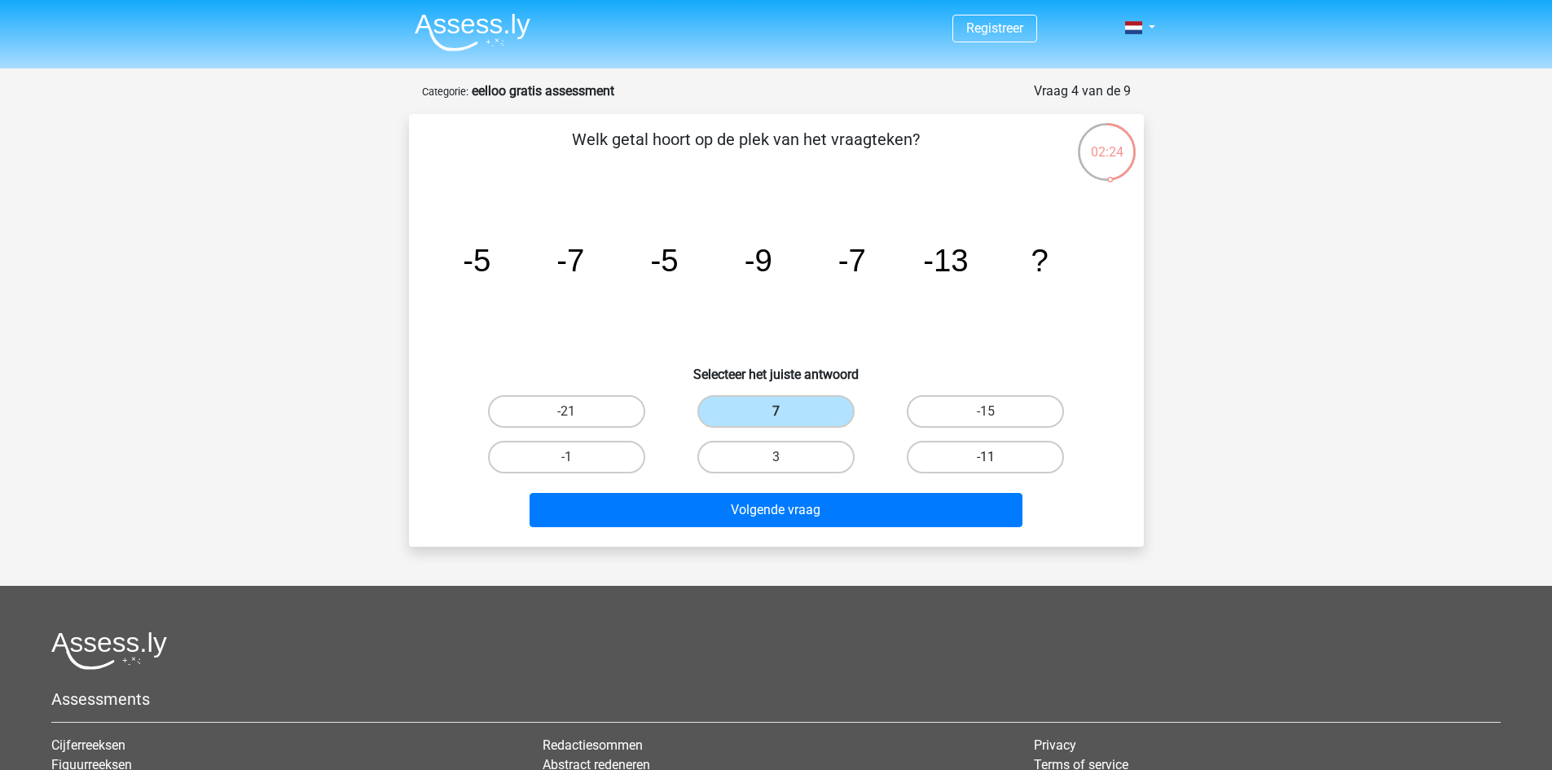
click at [985, 450] on label "-11" at bounding box center [985, 457] width 157 height 33
click at [986, 457] on input "-11" at bounding box center [991, 462] width 11 height 11
radio input "true"
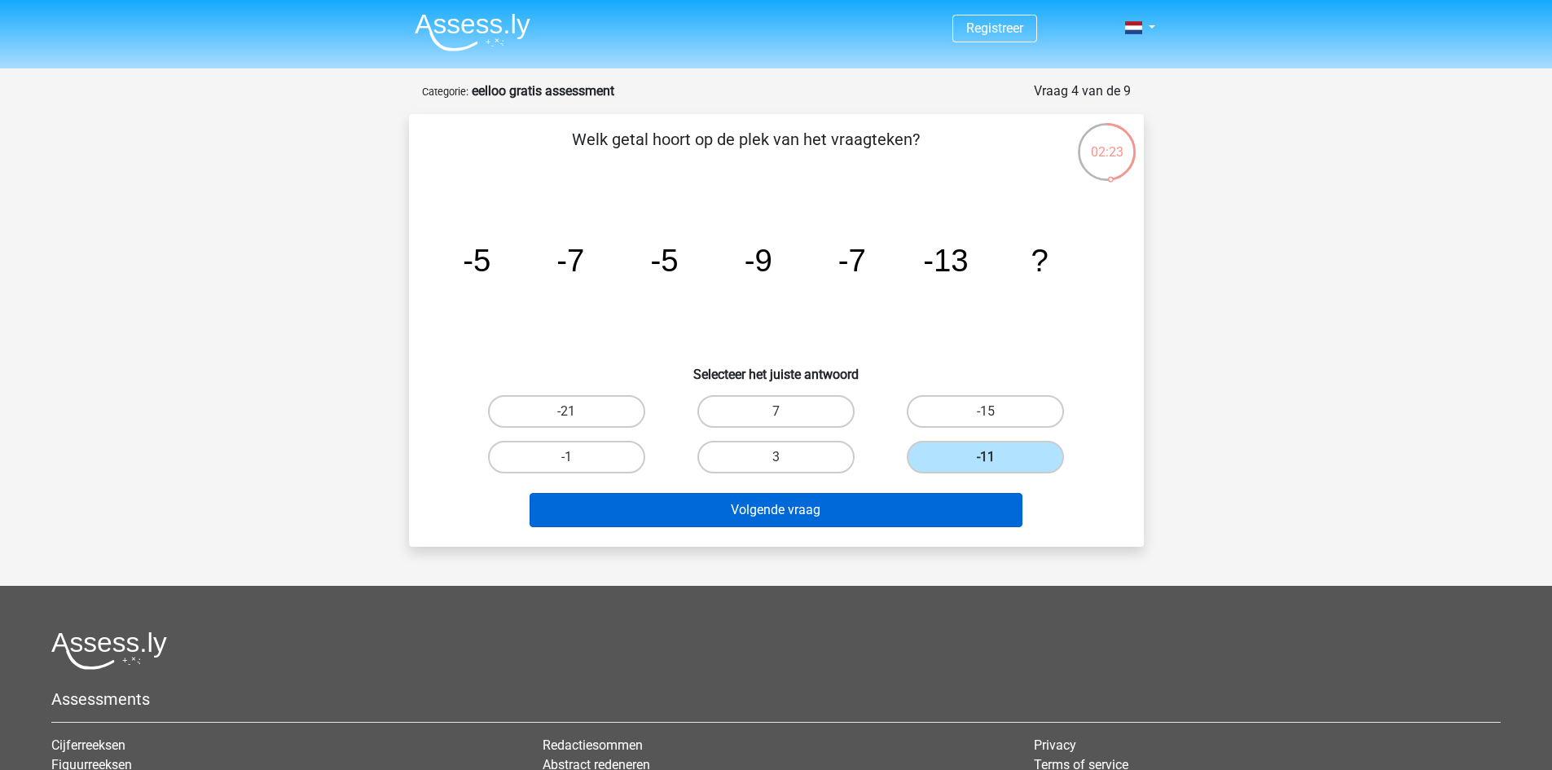
drag, startPoint x: 911, startPoint y: 491, endPoint x: 909, endPoint y: 501, distance: 9.9
click at [910, 494] on div "Volgende vraag" at bounding box center [776, 507] width 683 height 54
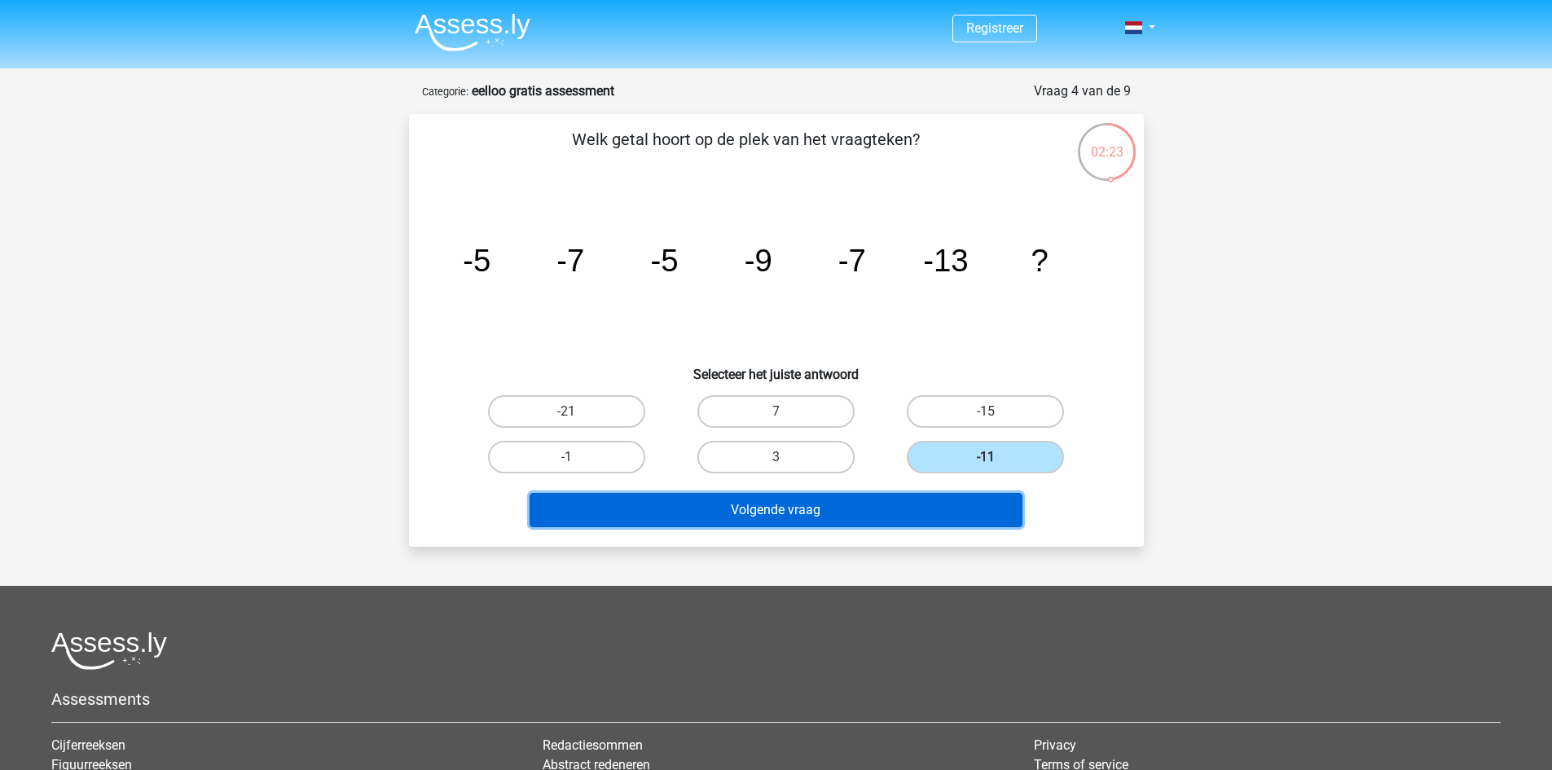
click at [909, 504] on button "Volgende vraag" at bounding box center [776, 510] width 493 height 34
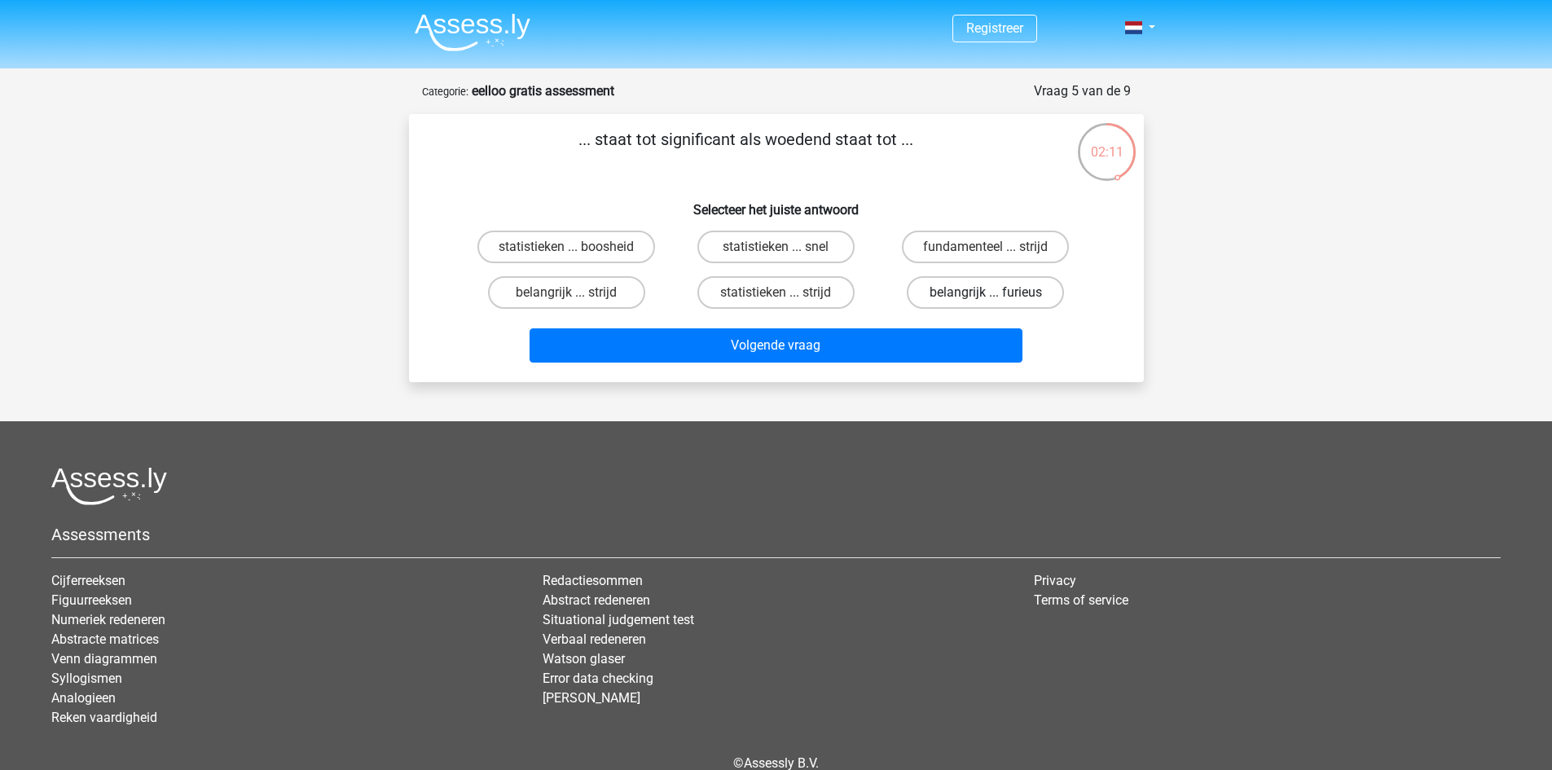
click at [979, 301] on label "belangrijk ... furieus" at bounding box center [985, 292] width 157 height 33
click at [986, 301] on input "belangrijk ... furieus" at bounding box center [991, 298] width 11 height 11
radio input "true"
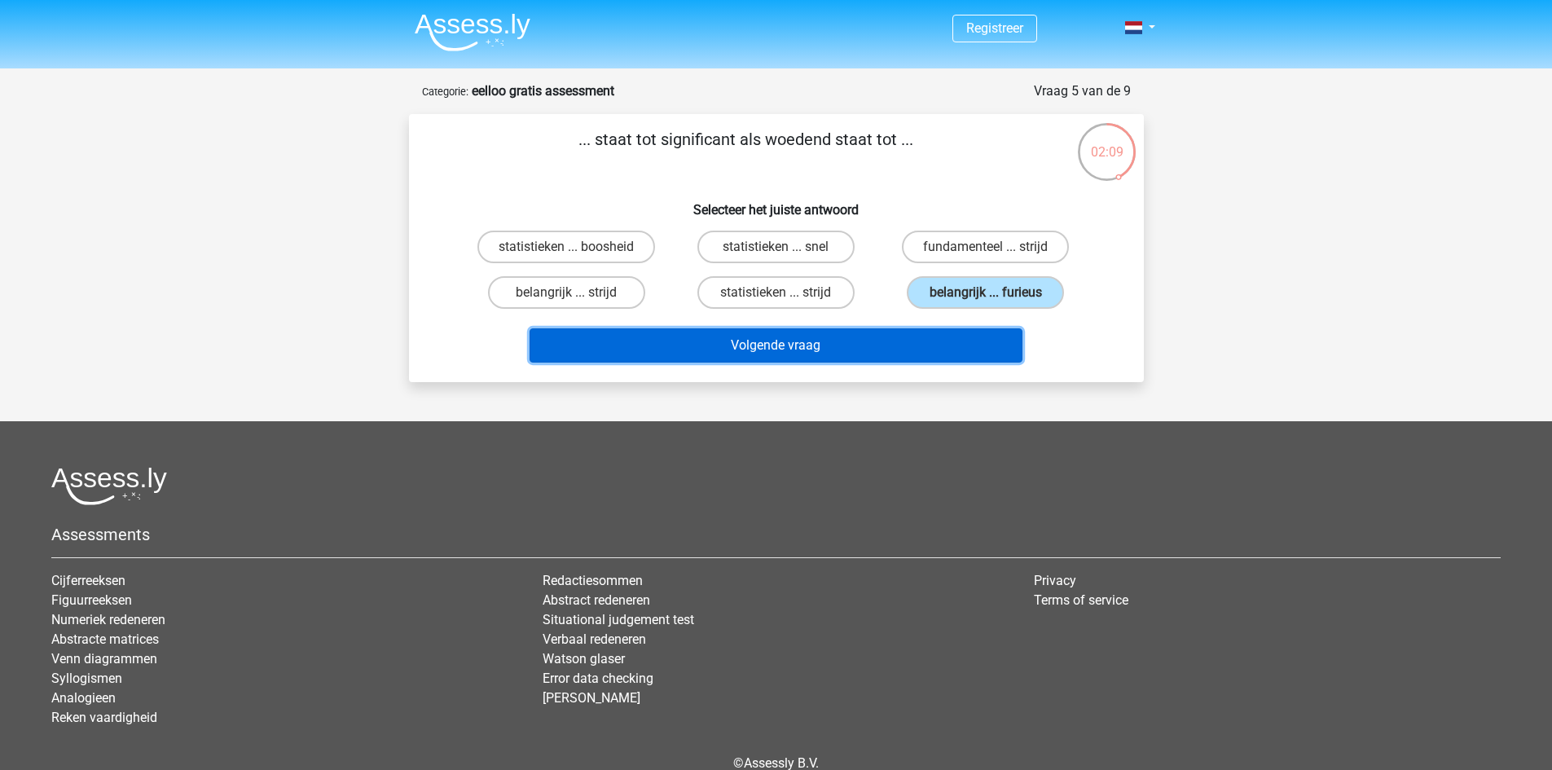
click at [955, 359] on button "Volgende vraag" at bounding box center [776, 345] width 493 height 34
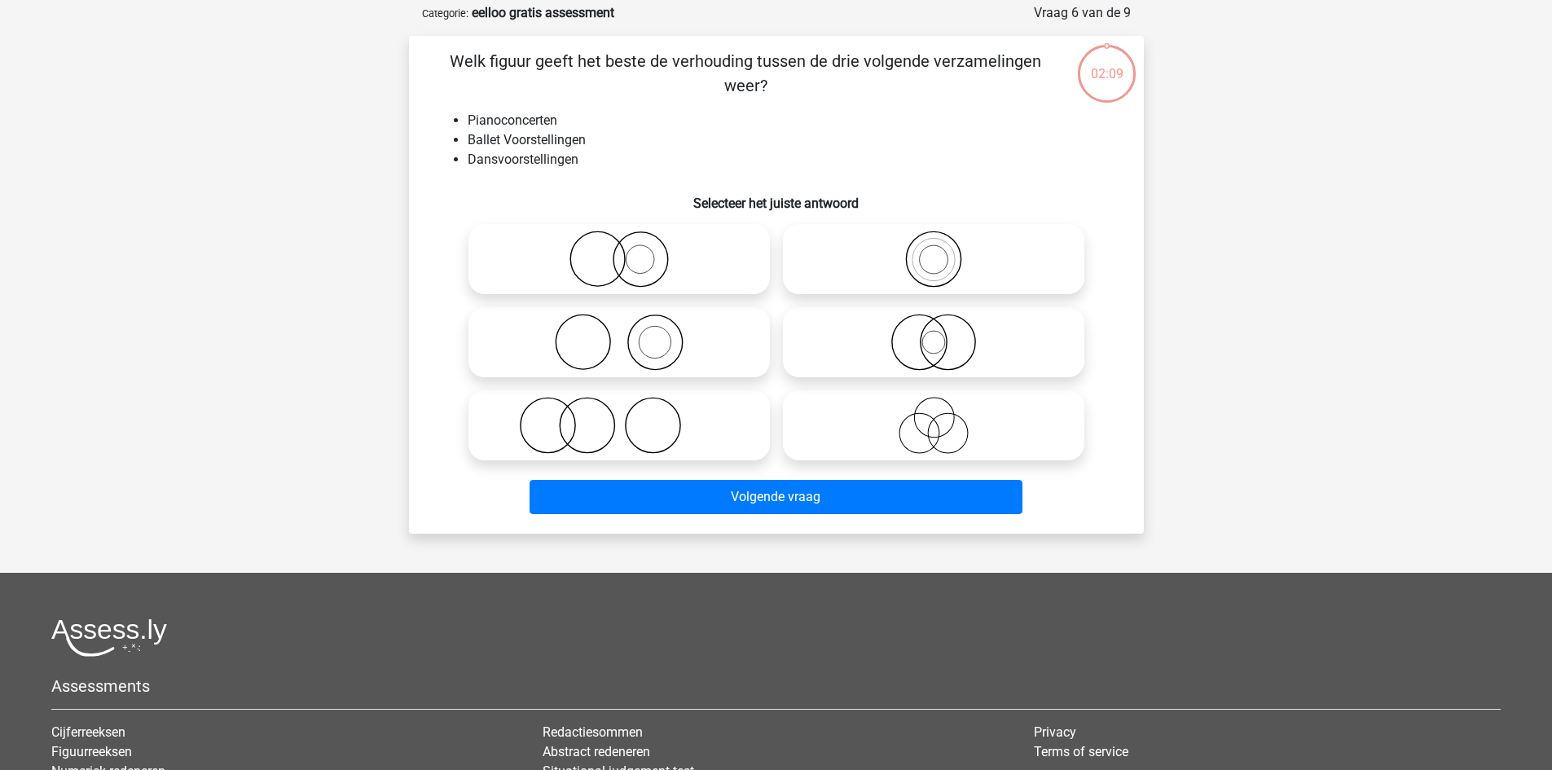
scroll to position [81, 0]
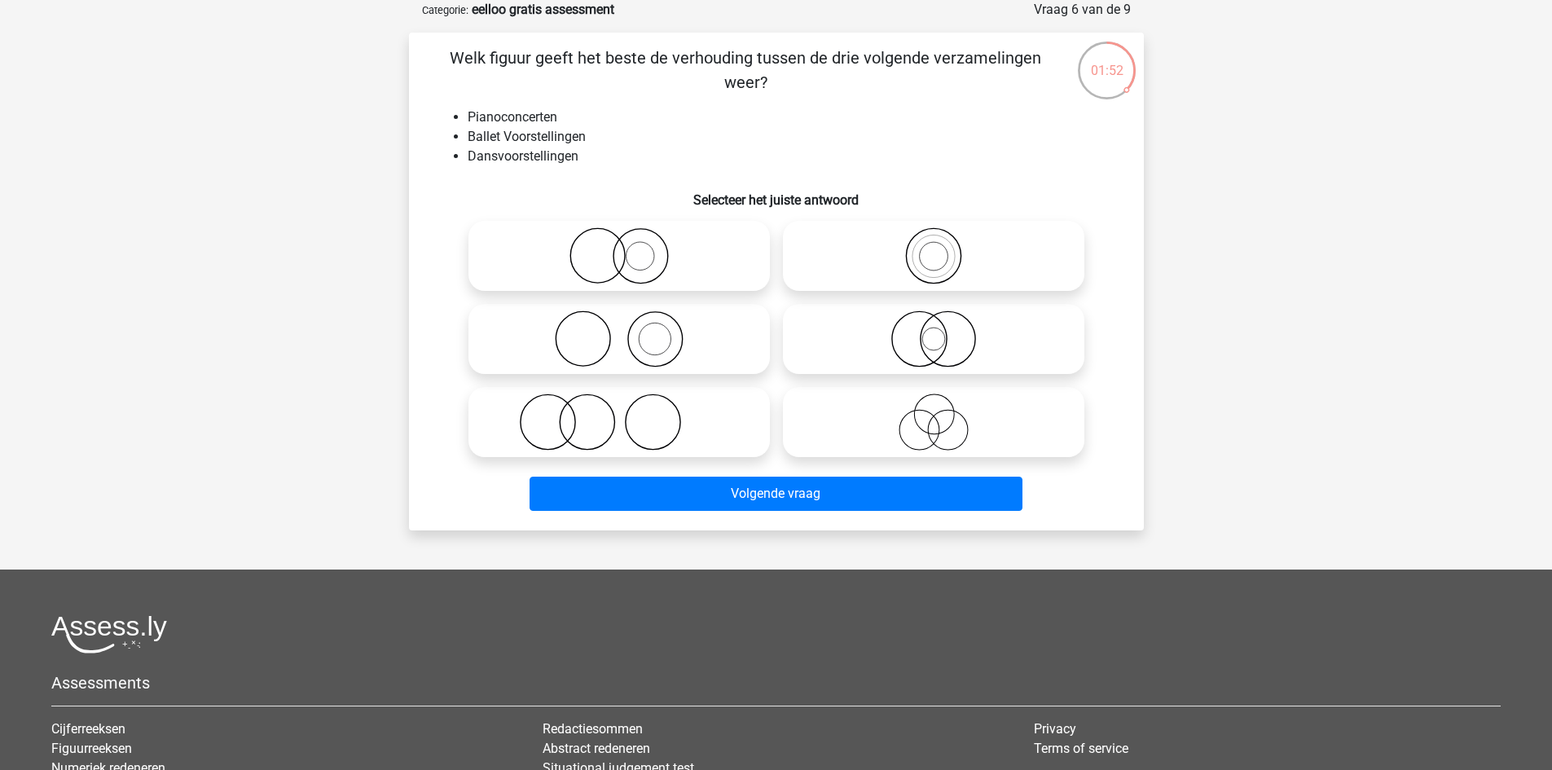
click at [655, 330] on icon at bounding box center [619, 338] width 288 height 57
click at [630, 330] on input "radio" at bounding box center [624, 325] width 11 height 11
radio input "true"
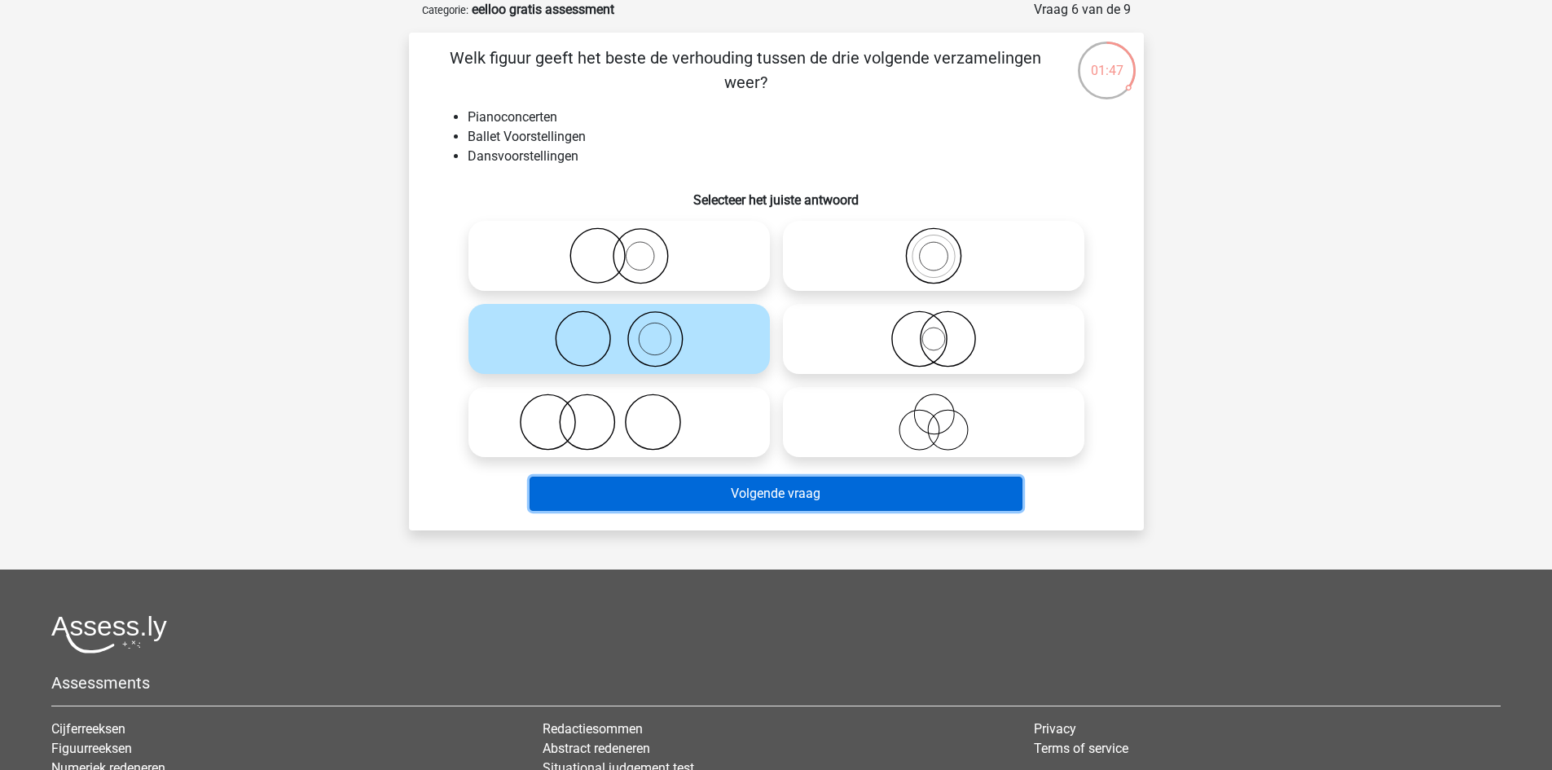
click at [856, 482] on button "Volgende vraag" at bounding box center [776, 494] width 493 height 34
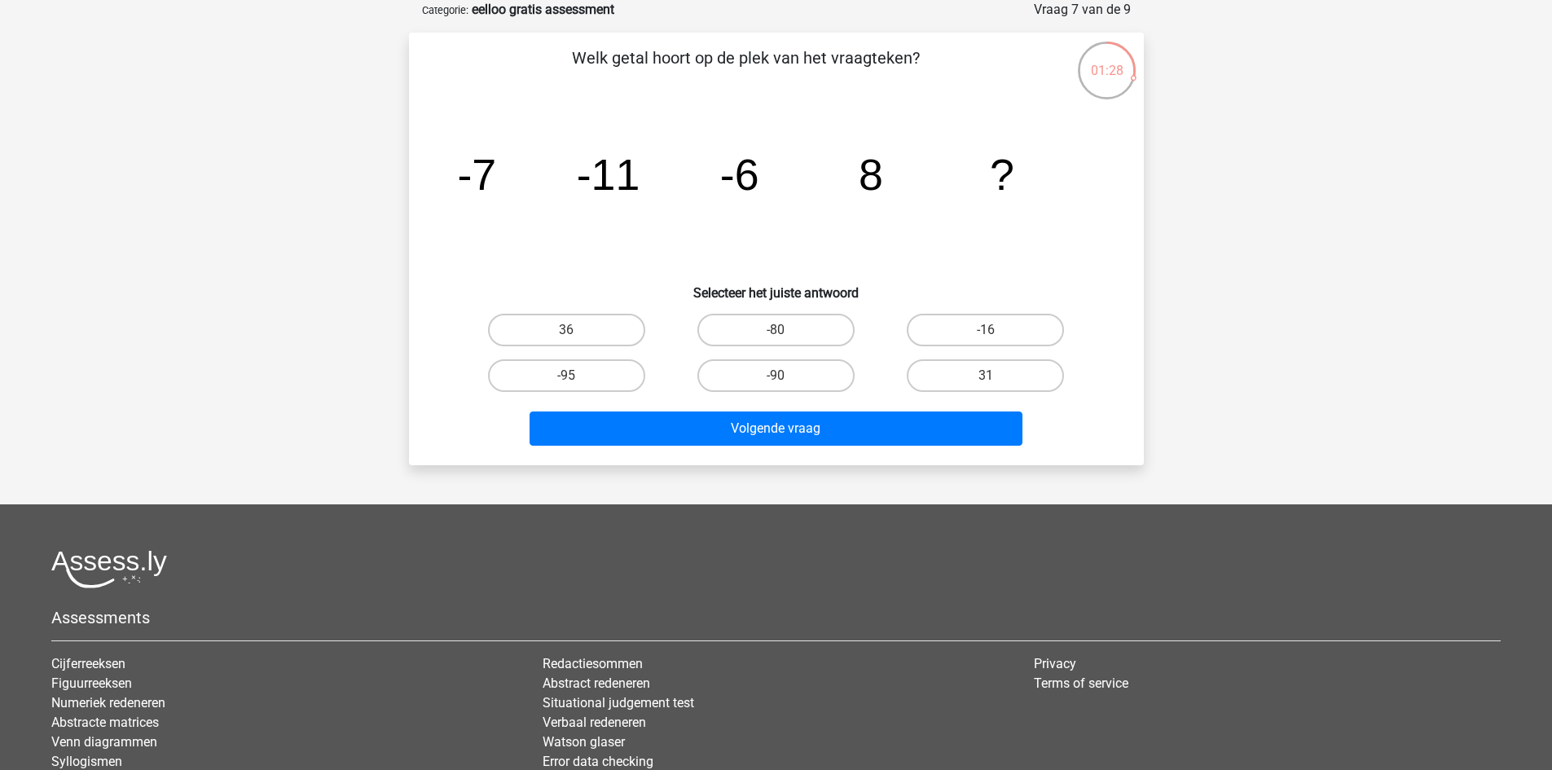
drag, startPoint x: 489, startPoint y: 175, endPoint x: 695, endPoint y: 168, distance: 206.3
click at [490, 175] on tspan "-7" at bounding box center [476, 174] width 39 height 49
click at [582, 176] on tspan "-11" at bounding box center [608, 174] width 64 height 49
drag, startPoint x: 455, startPoint y: 185, endPoint x: 573, endPoint y: 173, distance: 118.0
click at [459, 185] on icon "image/svg+xml -7 -11 -6 8 ?" at bounding box center [776, 190] width 657 height 165
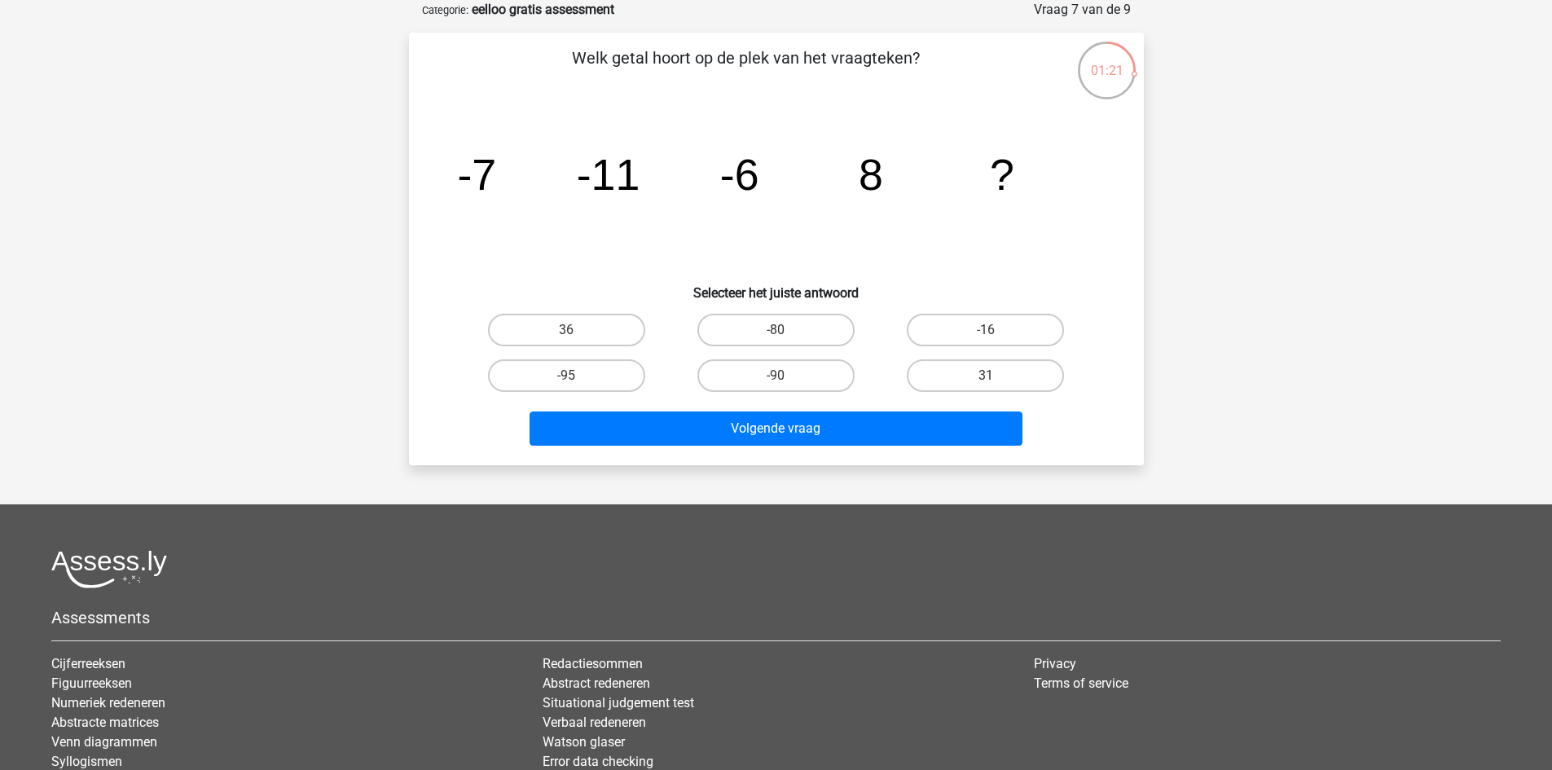
click at [616, 173] on tspan "-11" at bounding box center [608, 174] width 64 height 49
drag, startPoint x: 611, startPoint y: 341, endPoint x: 675, endPoint y: 375, distance: 72.2
click at [612, 341] on label "36" at bounding box center [566, 330] width 157 height 33
click at [577, 341] on input "36" at bounding box center [571, 335] width 11 height 11
radio input "true"
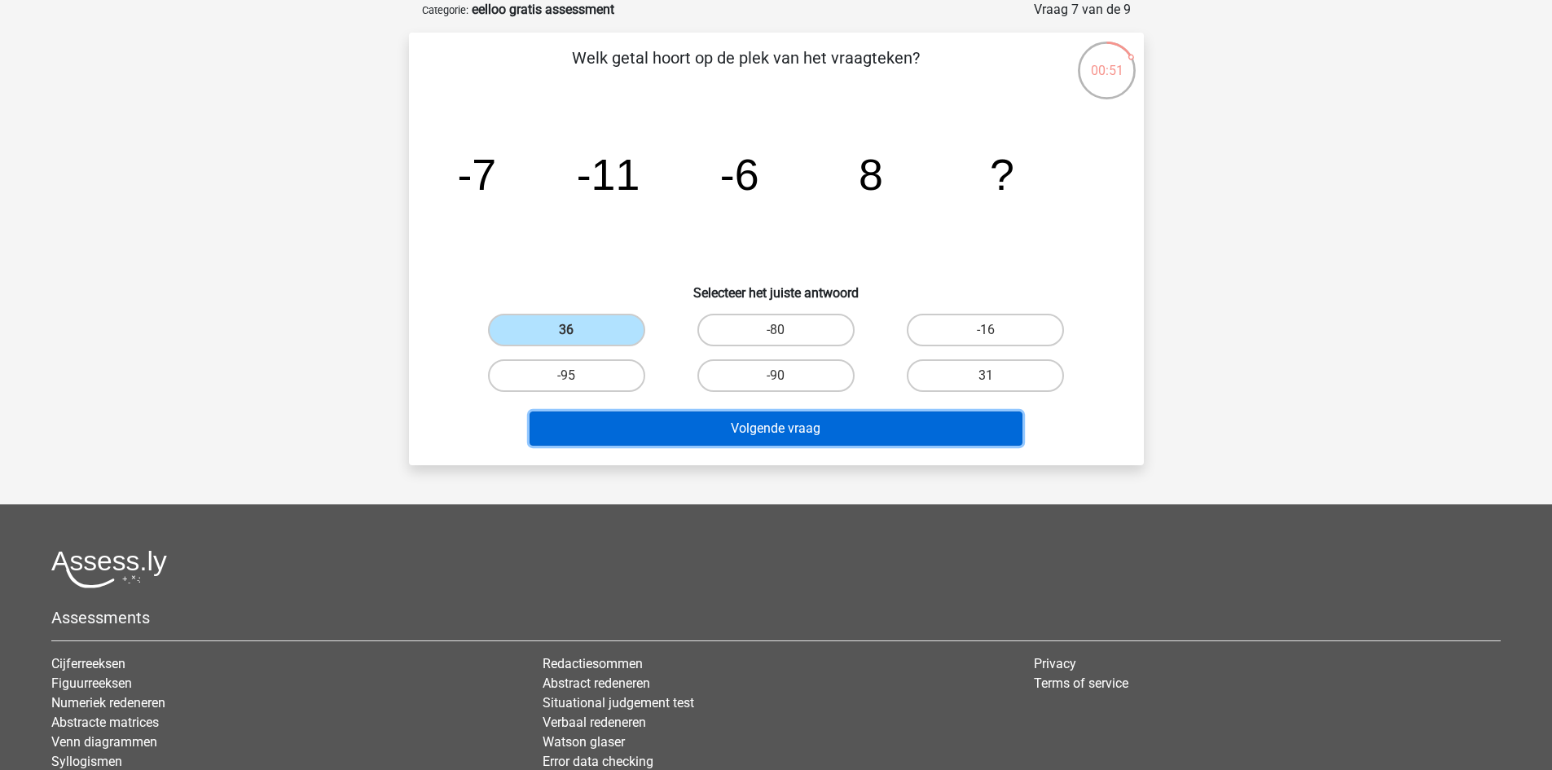
click at [674, 419] on button "Volgende vraag" at bounding box center [776, 428] width 493 height 34
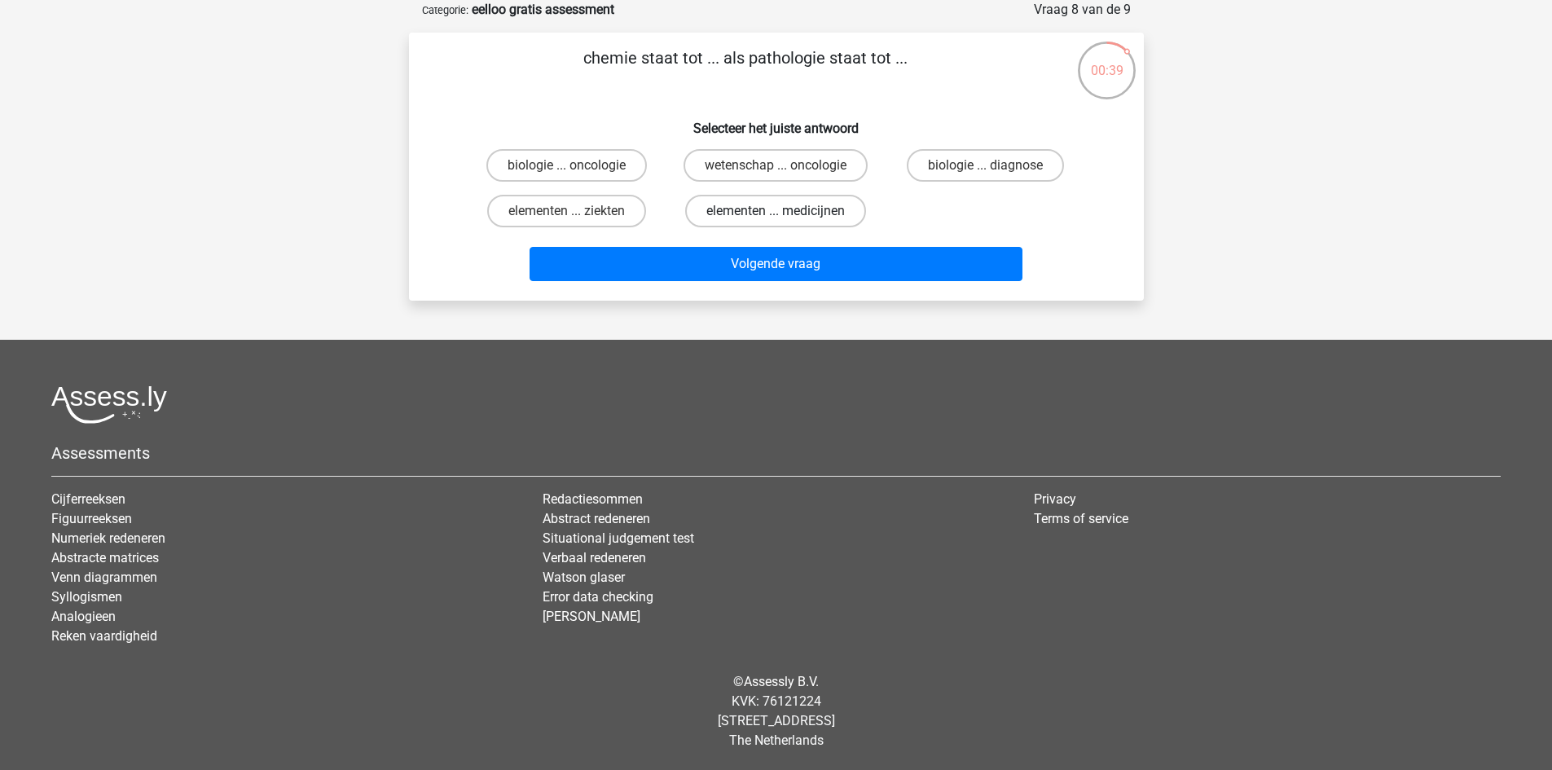
click at [768, 204] on label "elementen ... medicijnen" at bounding box center [775, 211] width 181 height 33
click at [776, 211] on input "elementen ... medicijnen" at bounding box center [781, 216] width 11 height 11
radio input "true"
click at [633, 219] on label "elementen ... ziekten" at bounding box center [566, 211] width 159 height 33
click at [577, 219] on input "elementen ... ziekten" at bounding box center [571, 216] width 11 height 11
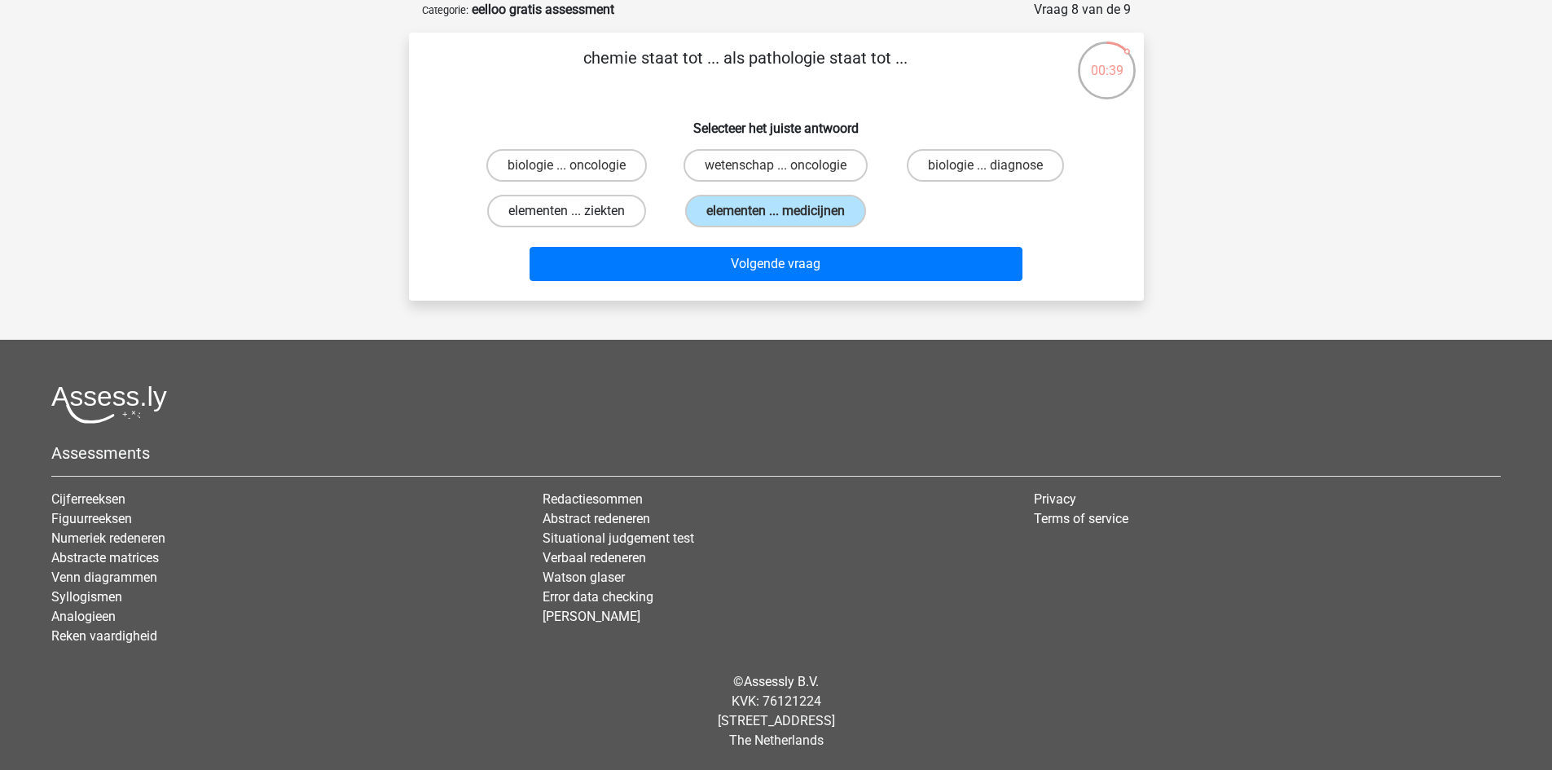
radio input "true"
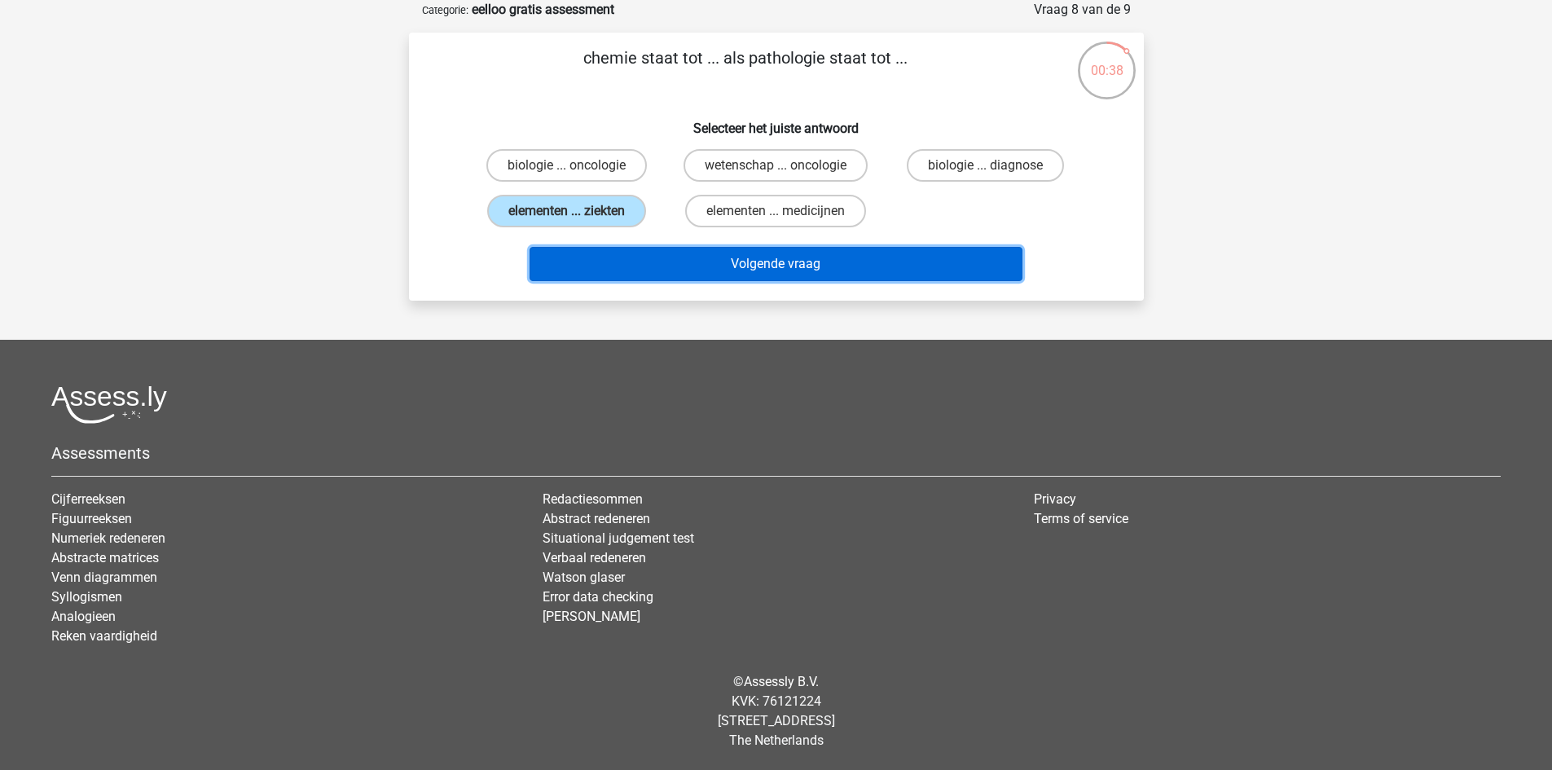
click at [762, 257] on button "Volgende vraag" at bounding box center [776, 264] width 493 height 34
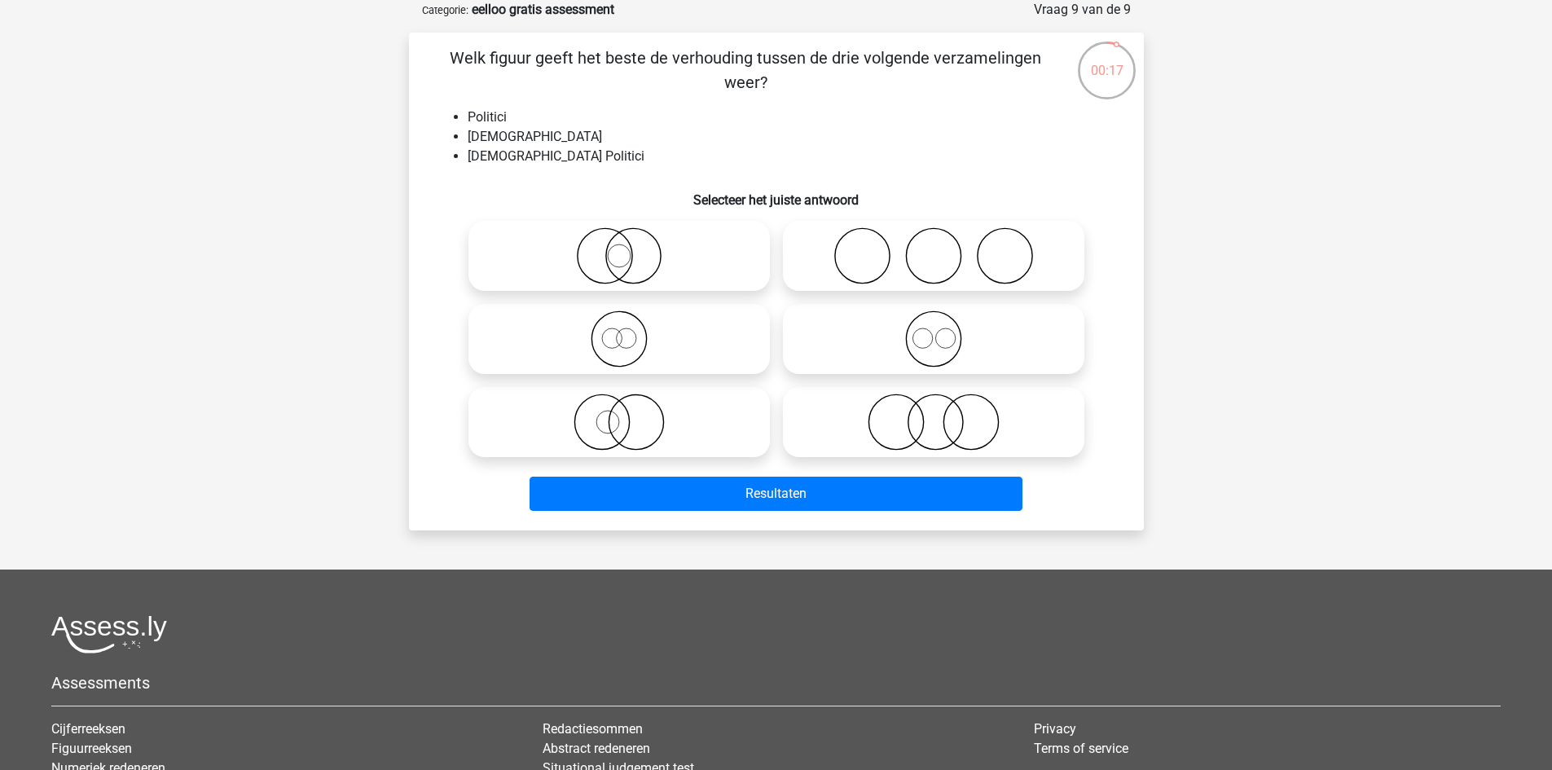
click at [696, 419] on icon at bounding box center [619, 422] width 288 height 57
click at [630, 414] on input "radio" at bounding box center [624, 408] width 11 height 11
radio input "true"
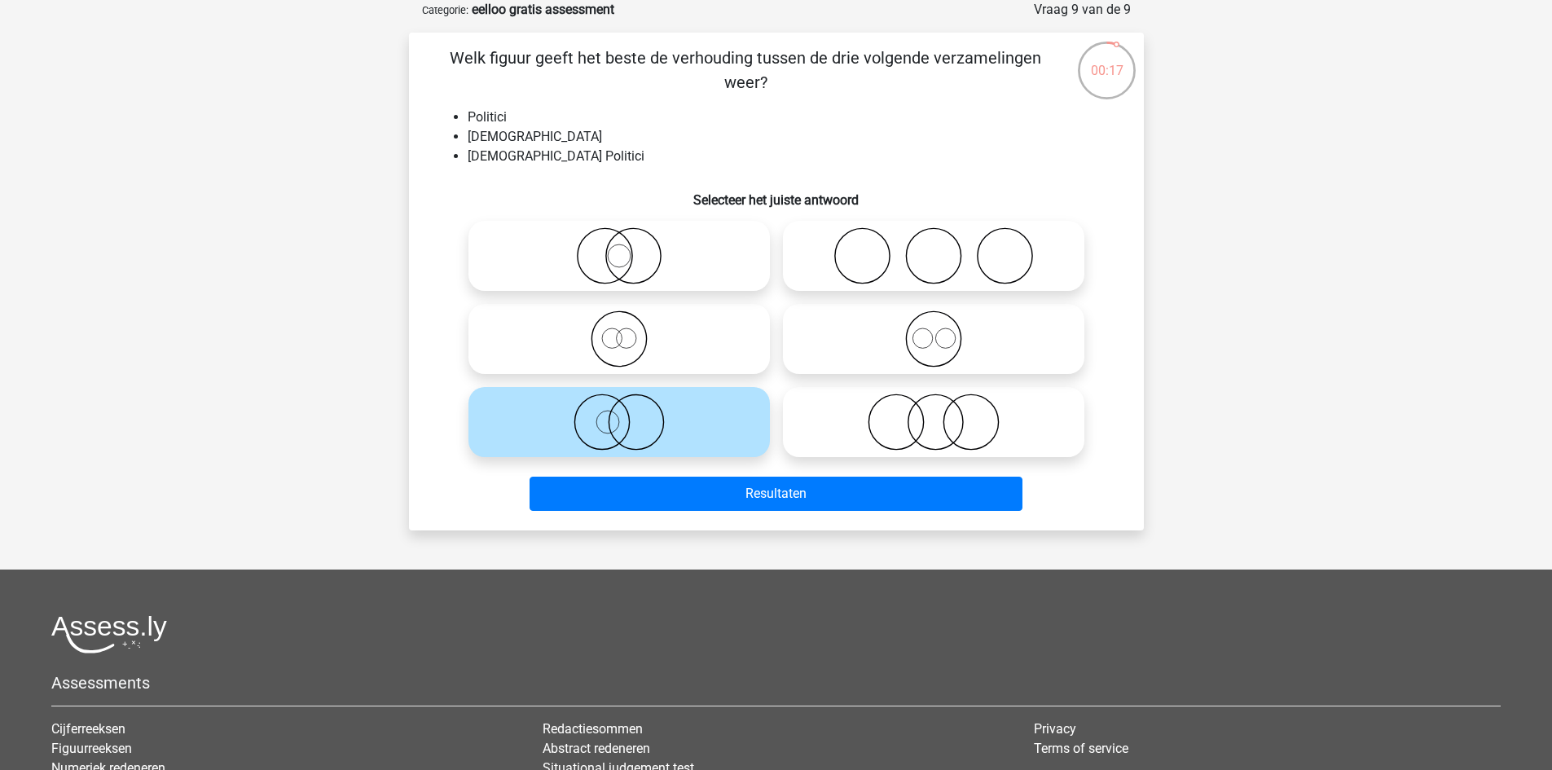
click at [758, 518] on div "Welk figuur geeft het beste de verhouding tussen de drie volgende verzamelingen…" at bounding box center [776, 282] width 735 height 498
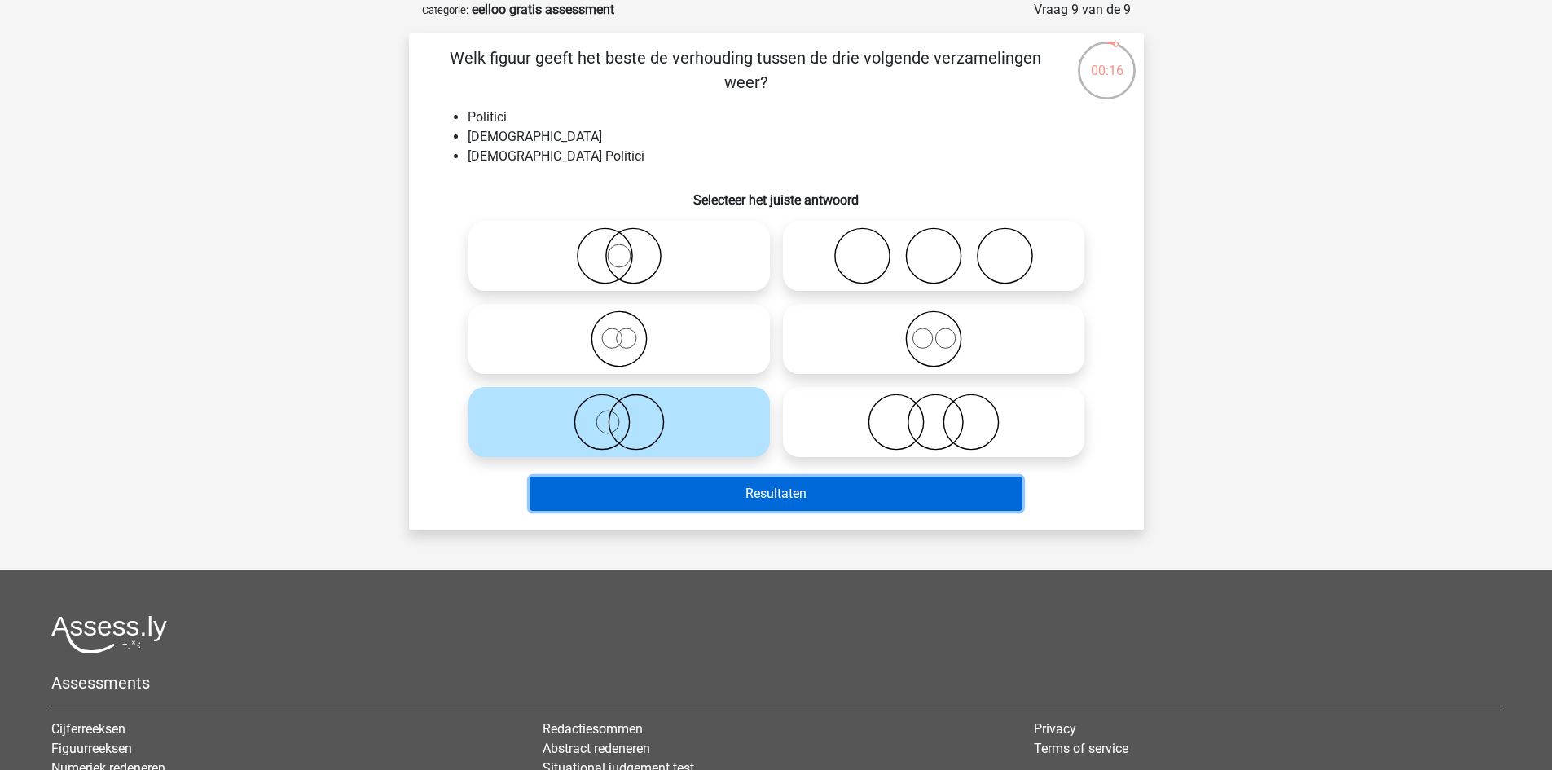
click at [762, 504] on button "Resultaten" at bounding box center [776, 494] width 493 height 34
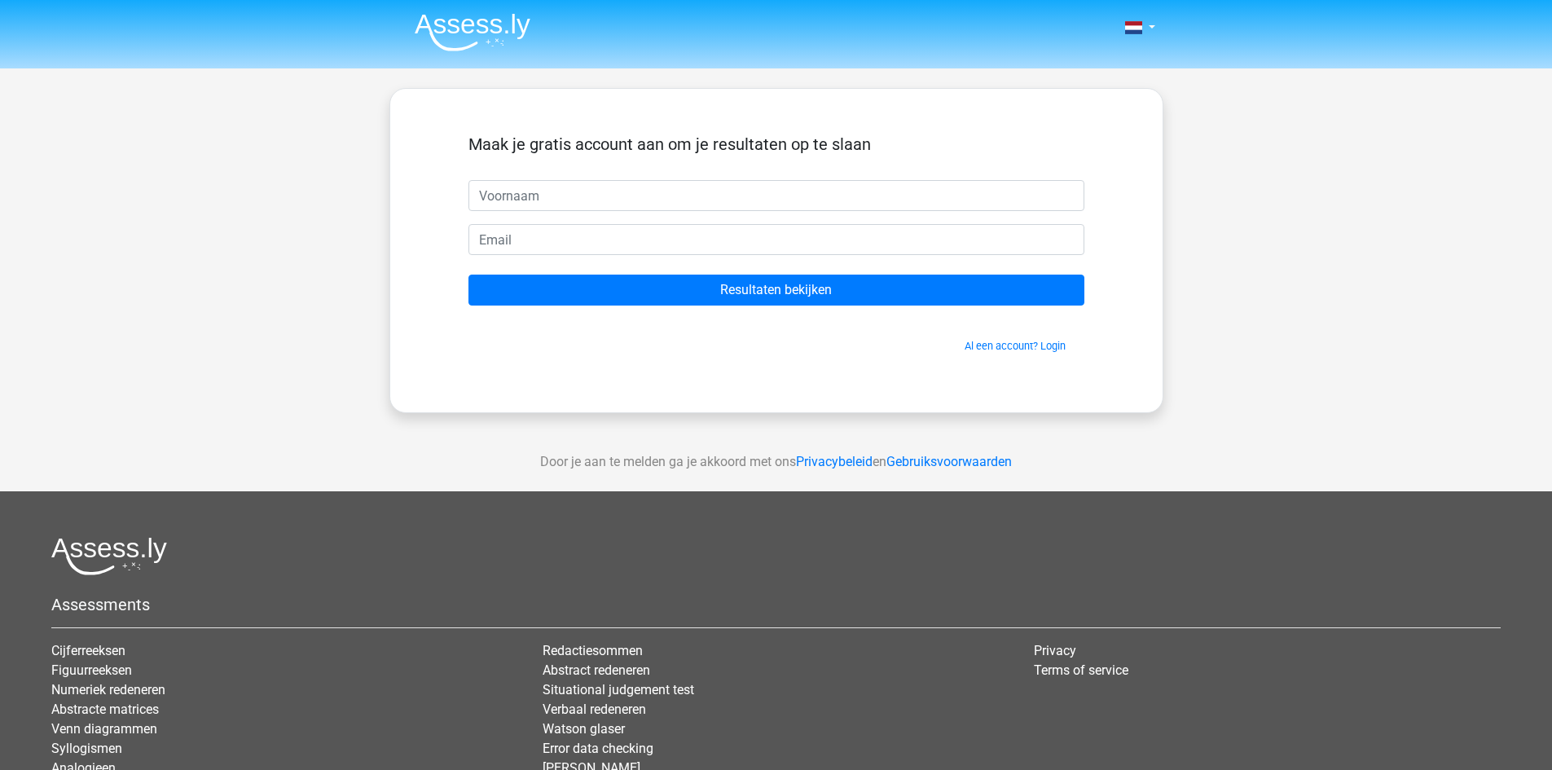
click at [660, 205] on input "text" at bounding box center [777, 195] width 616 height 31
click at [561, 182] on input "text" at bounding box center [777, 195] width 616 height 31
type input "[DEMOGRAPHIC_DATA]"
click at [591, 222] on form "Maak je gratis account aan om je resultaten op te slaan [DEMOGRAPHIC_DATA] Resu…" at bounding box center [777, 243] width 616 height 219
click at [587, 232] on input "email" at bounding box center [777, 239] width 616 height 31
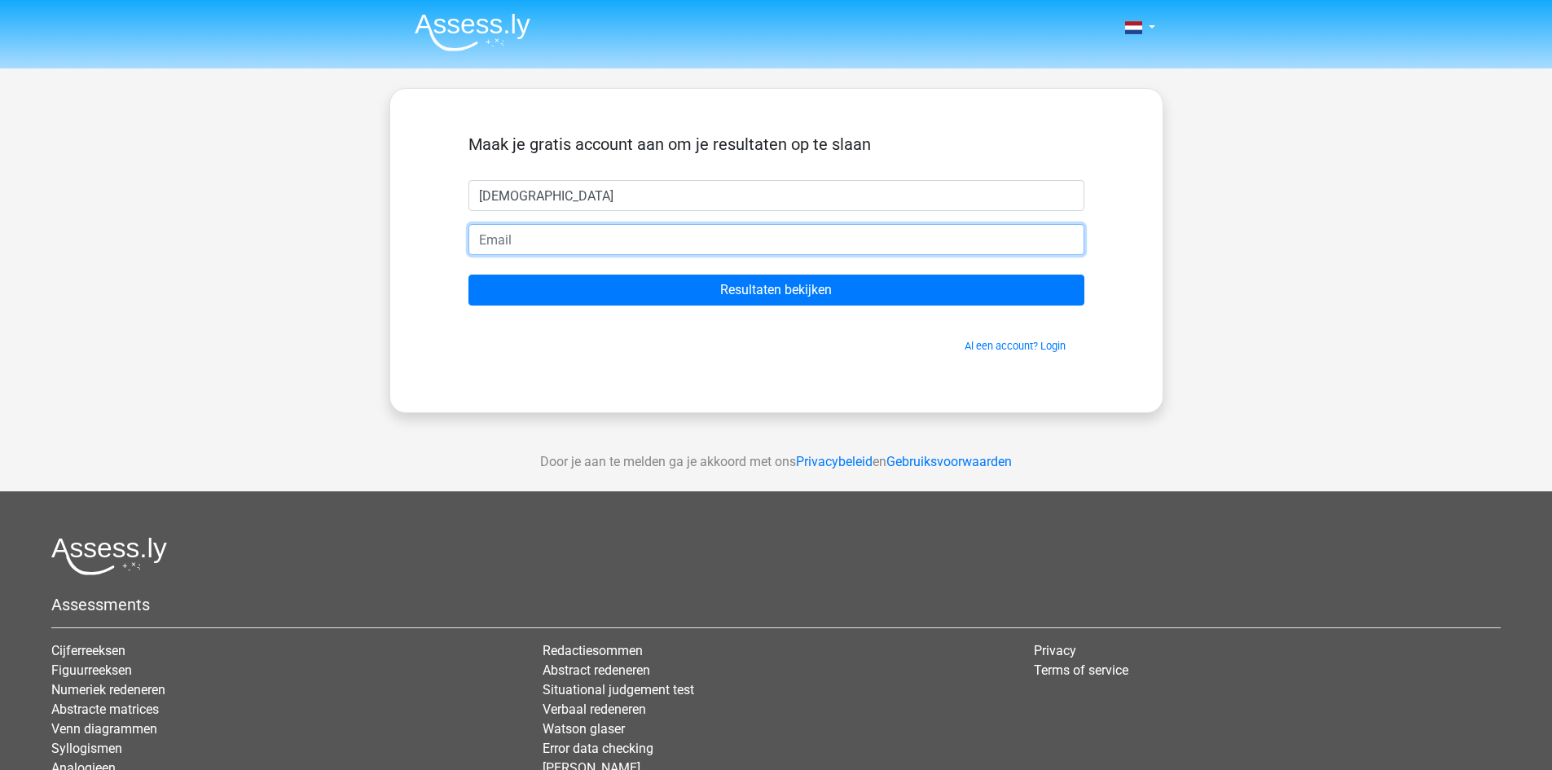
type input "[EMAIL_ADDRESS][DOMAIN_NAME]"
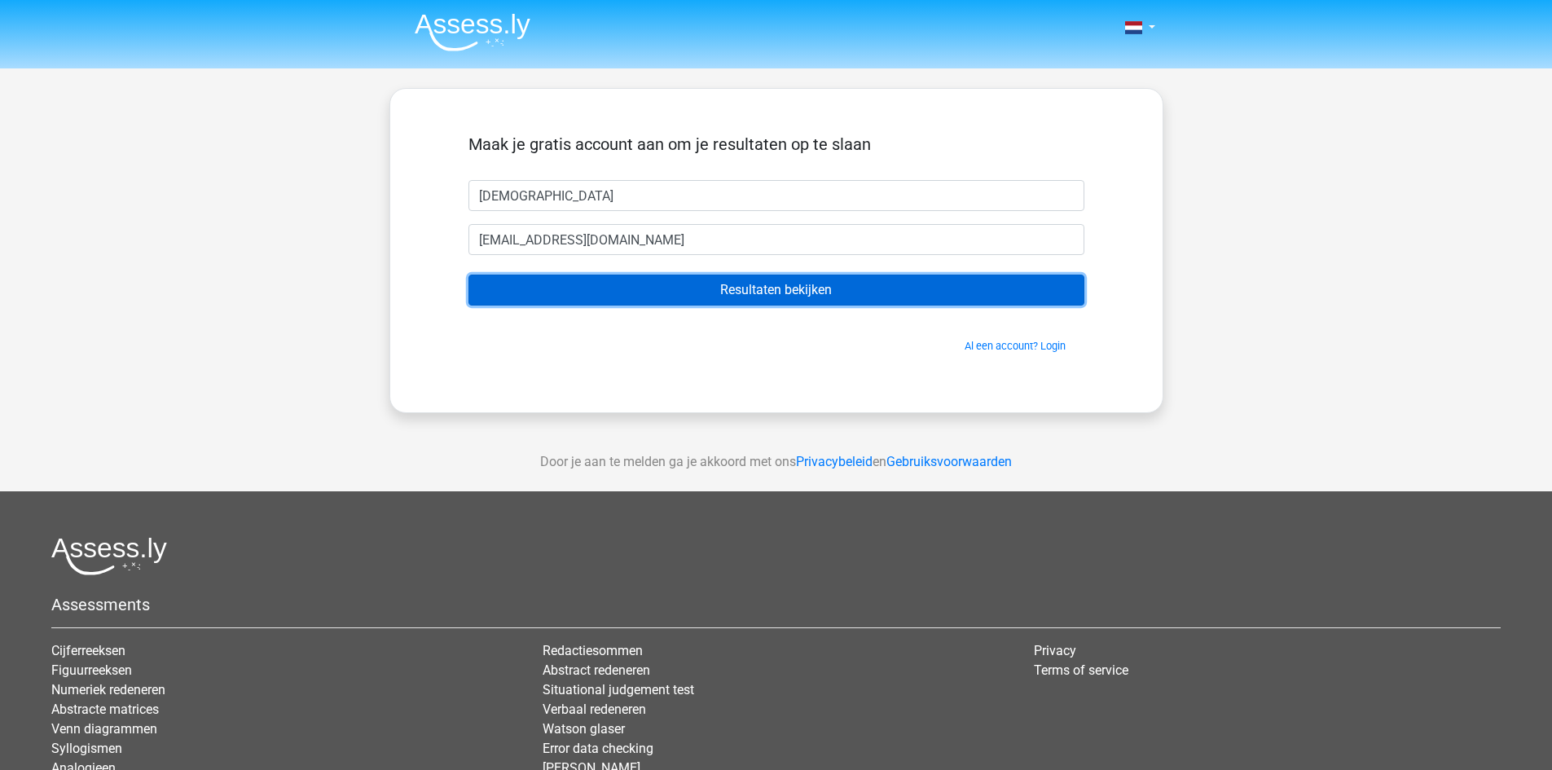
click at [676, 285] on input "Resultaten bekijken" at bounding box center [777, 290] width 616 height 31
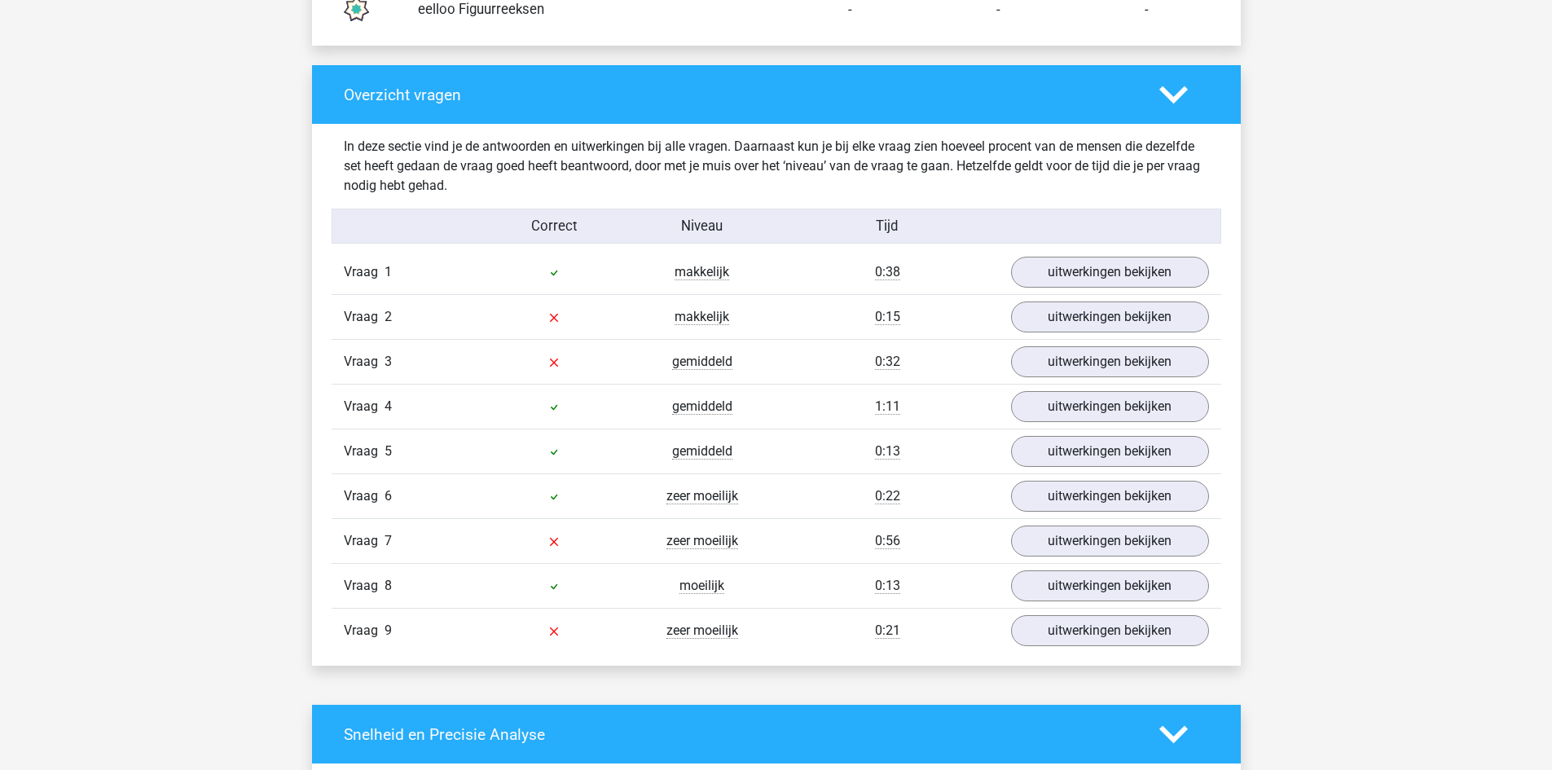
scroll to position [1630, 0]
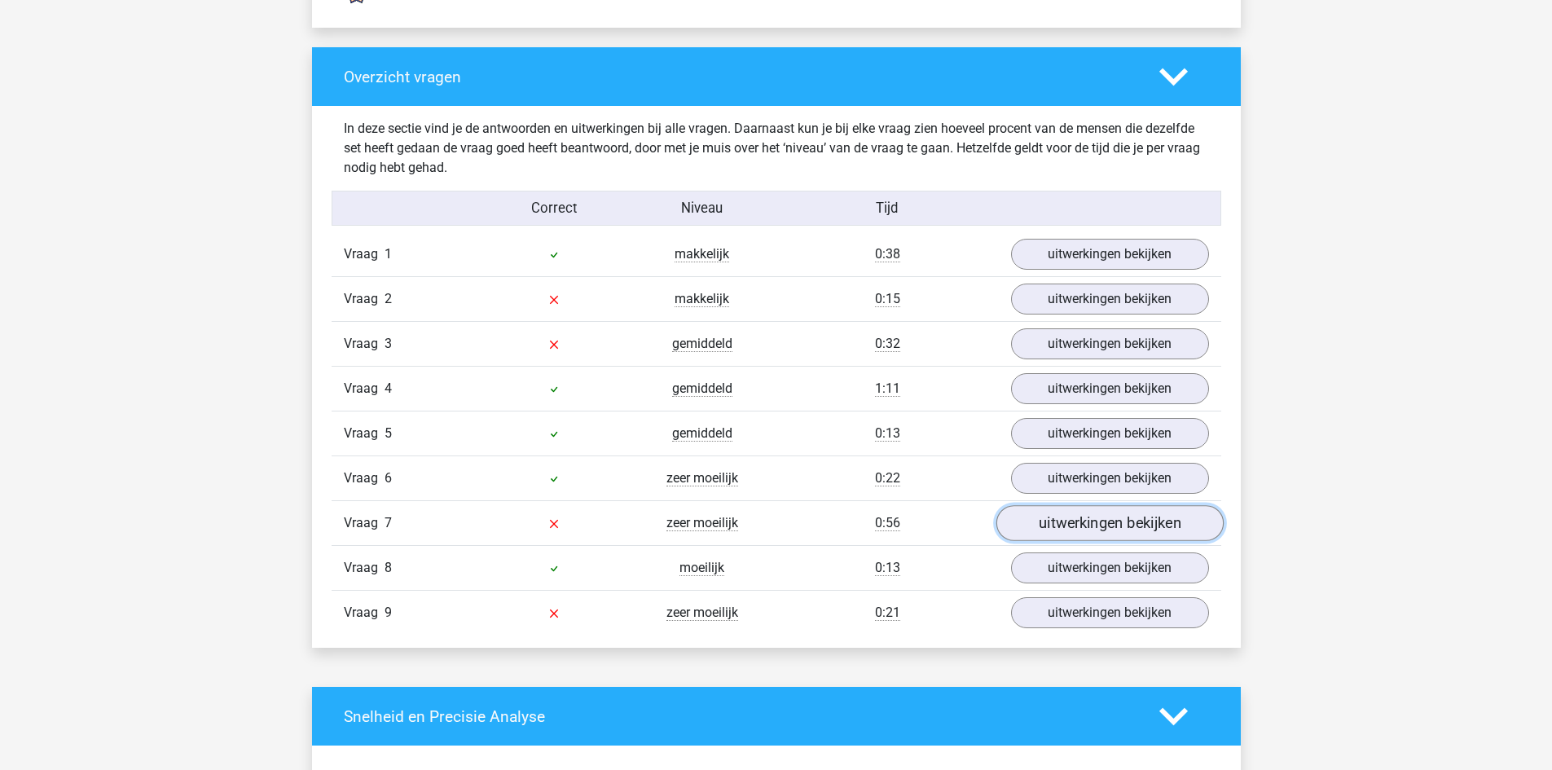
click at [1045, 533] on link "uitwerkingen bekijken" at bounding box center [1109, 524] width 227 height 36
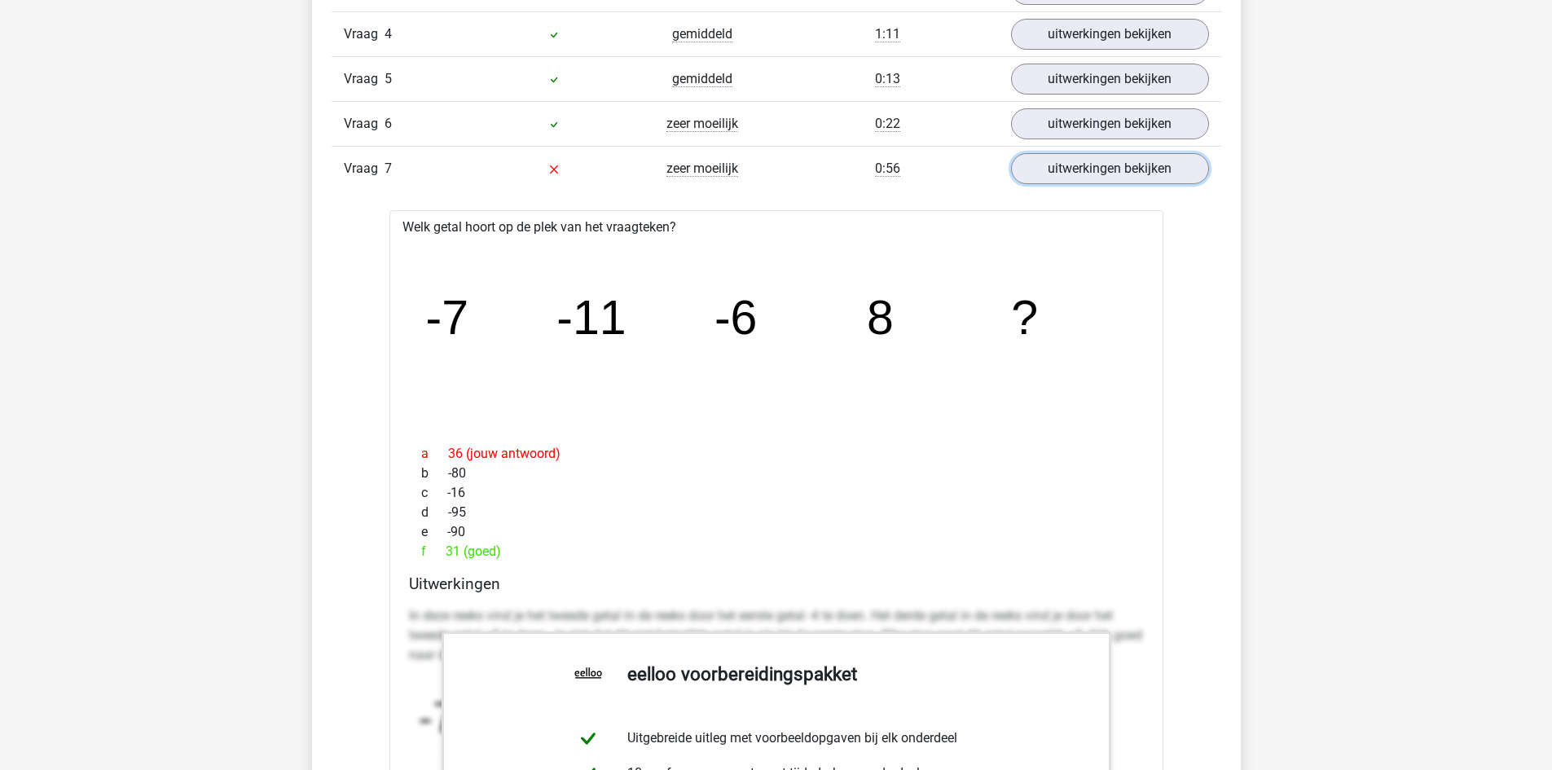
scroll to position [1956, 0]
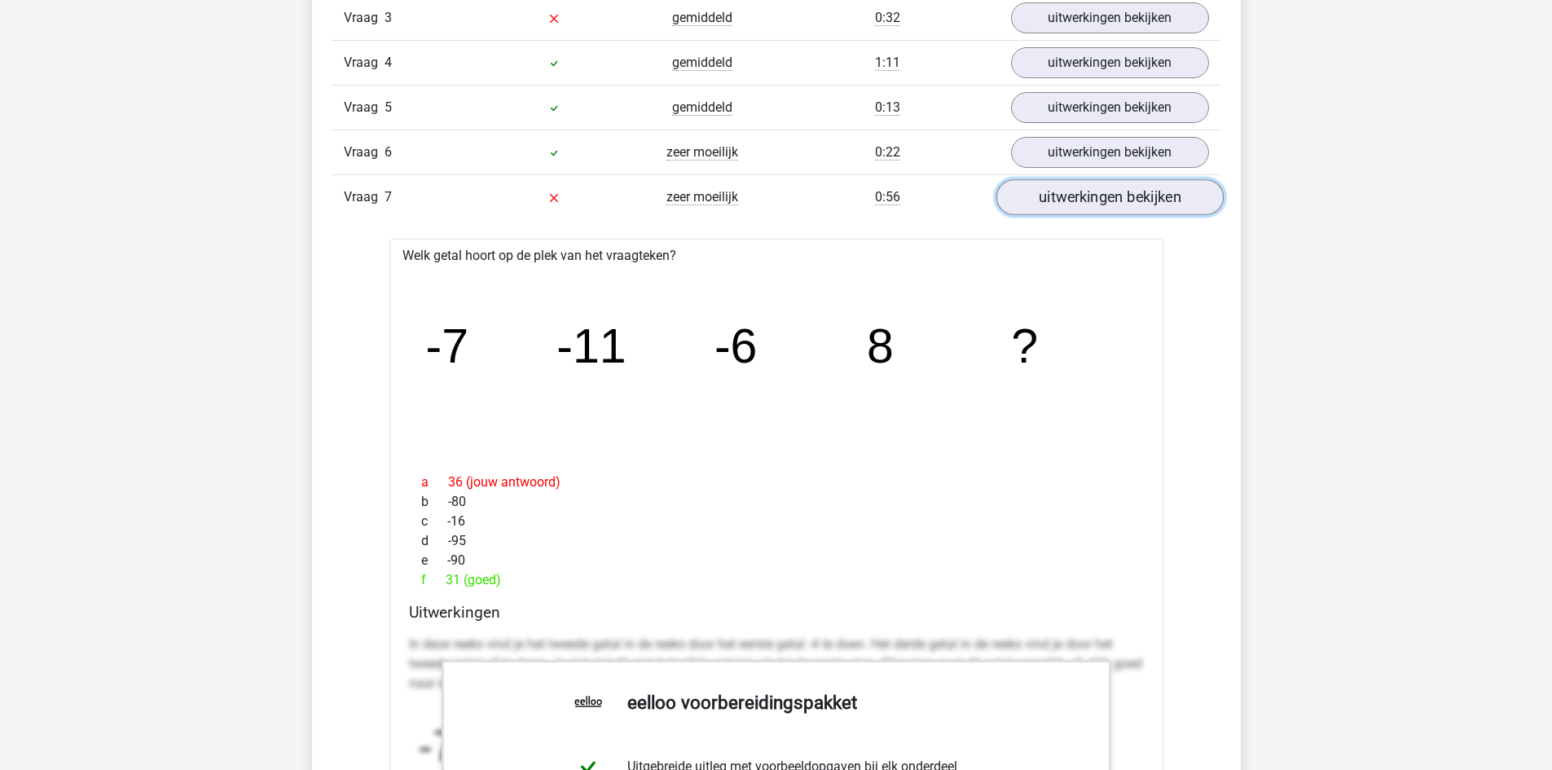
click at [1124, 213] on link "uitwerkingen bekijken" at bounding box center [1109, 198] width 227 height 36
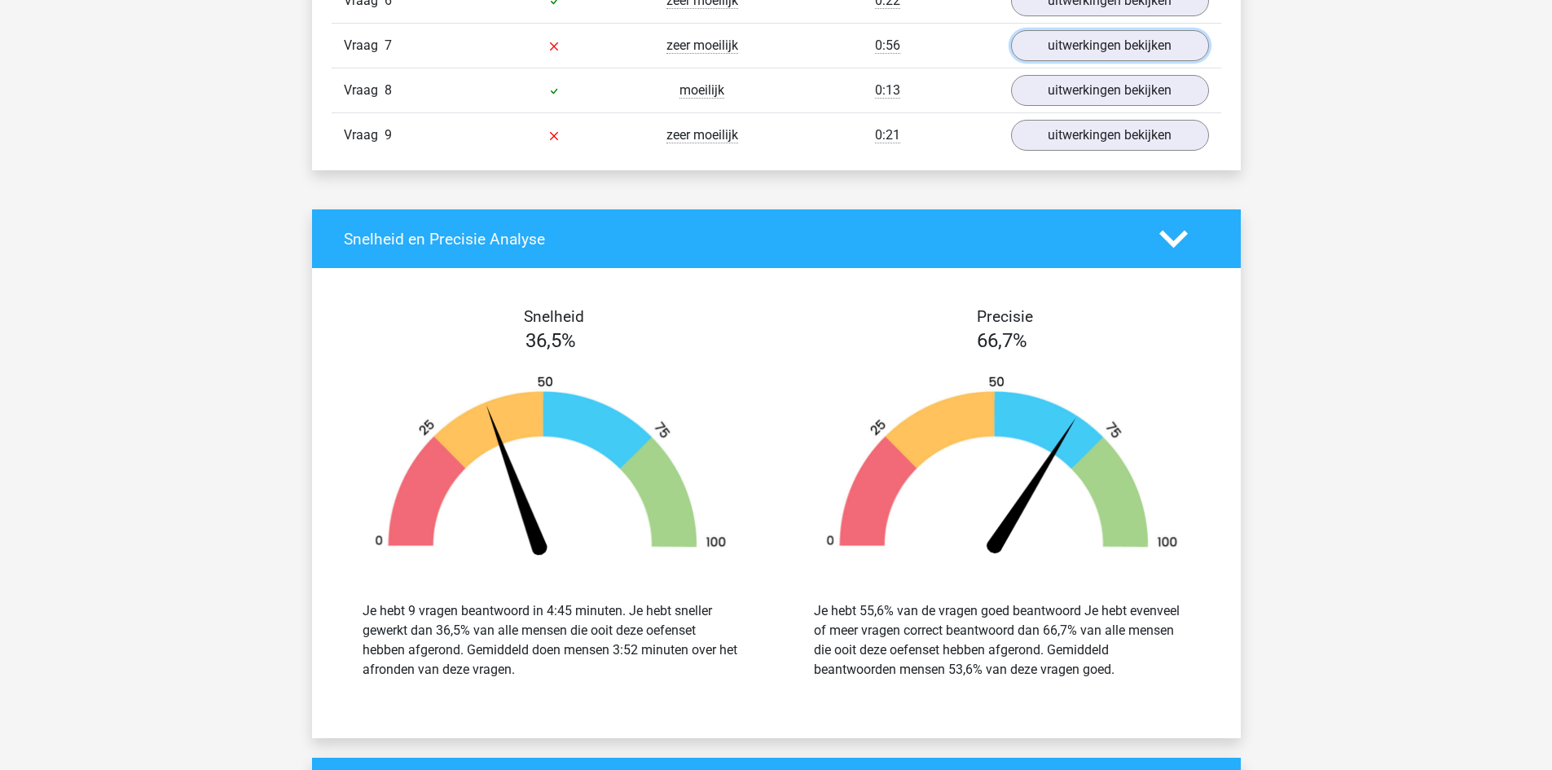
scroll to position [1793, 0]
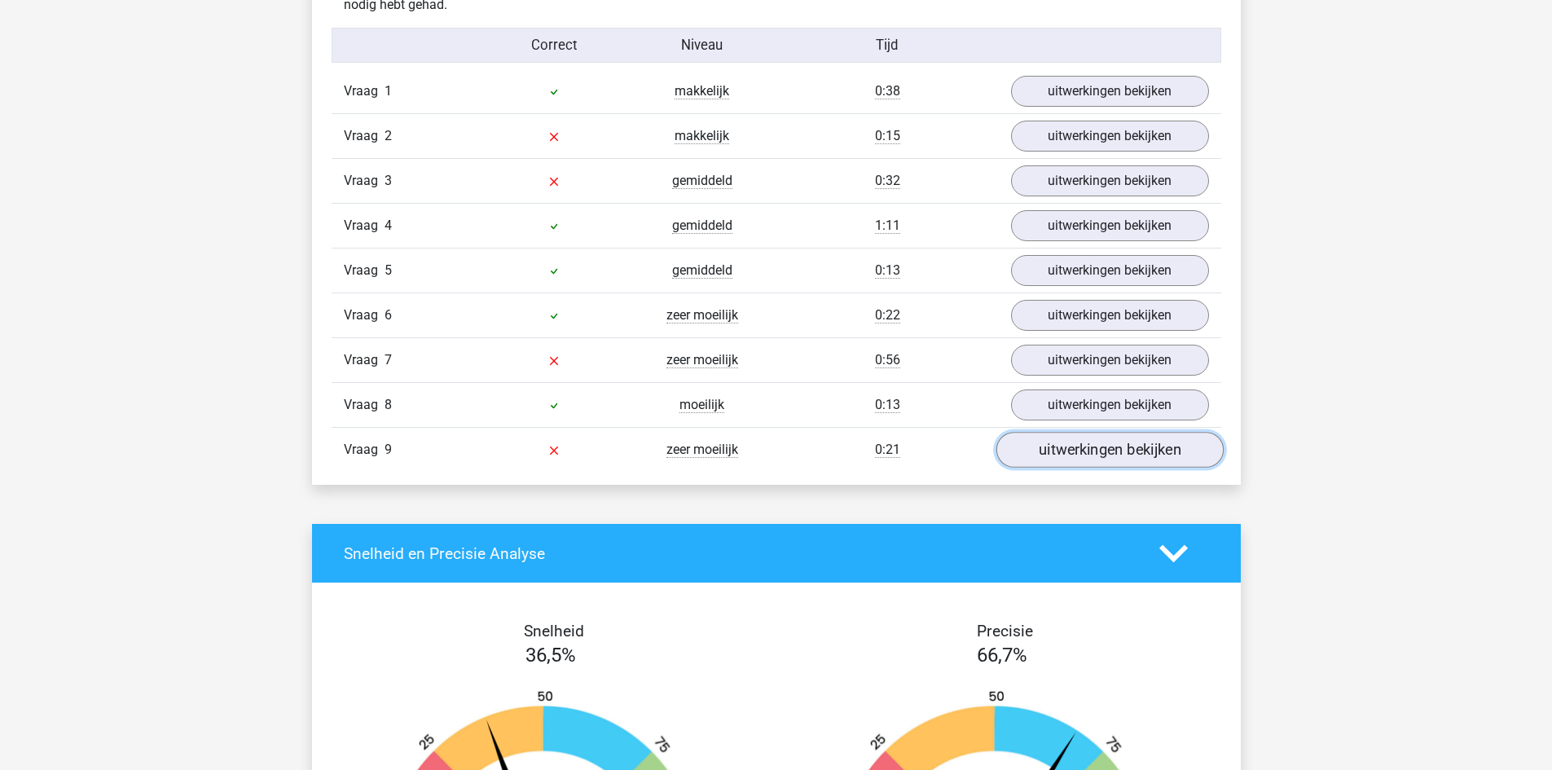
click at [1126, 449] on link "uitwerkingen bekijken" at bounding box center [1109, 451] width 227 height 36
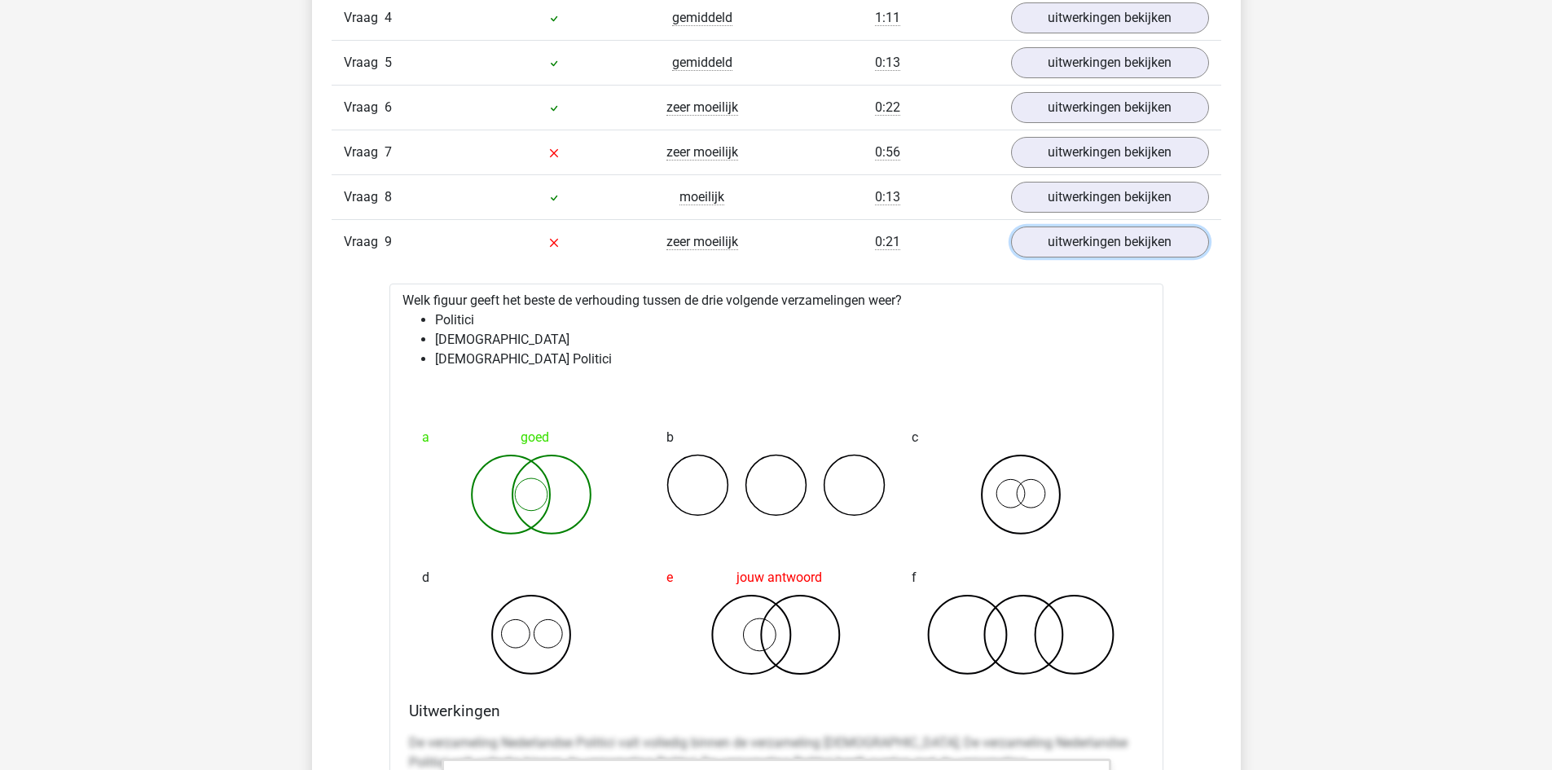
scroll to position [2037, 0]
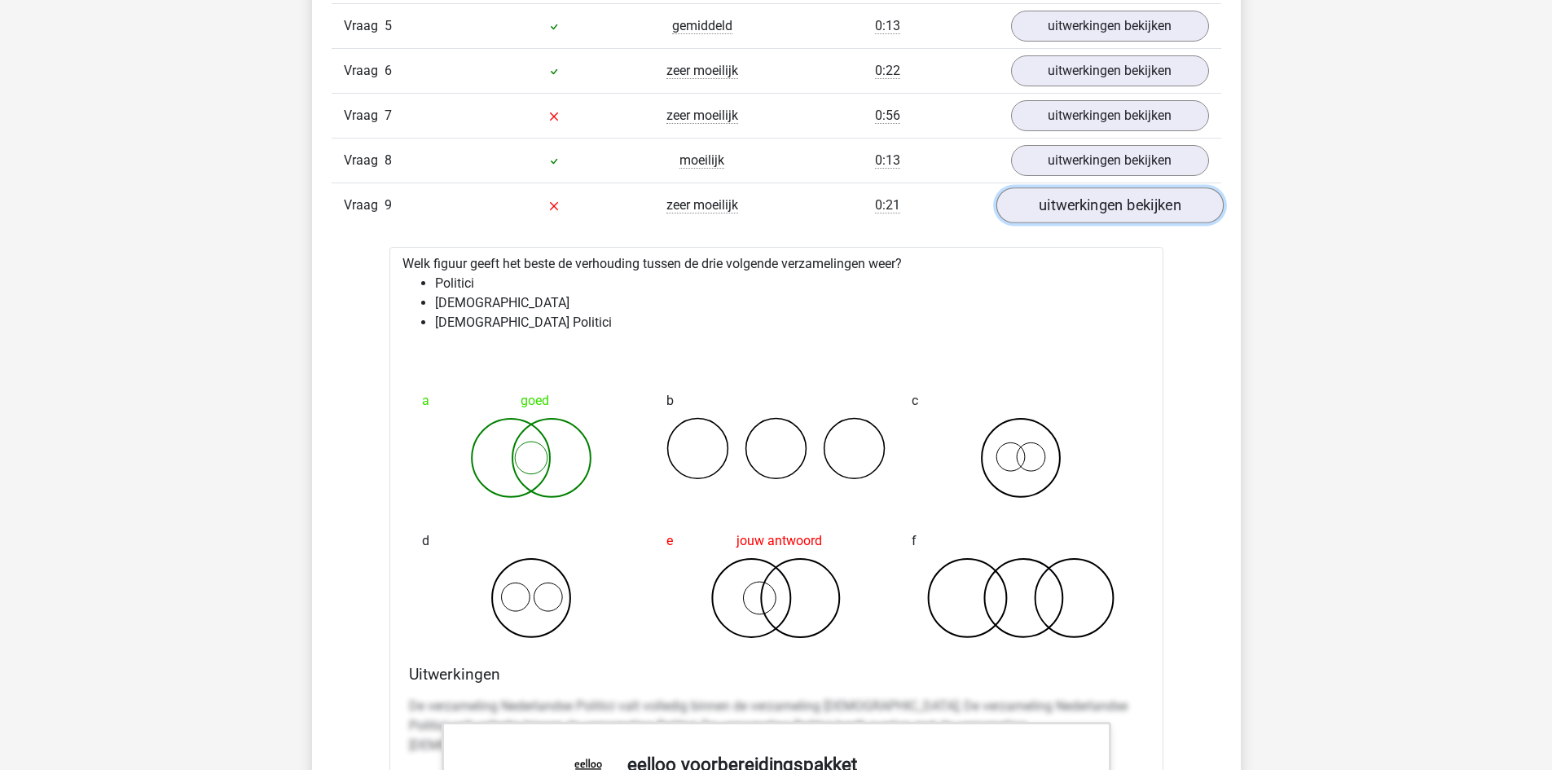
click at [1106, 205] on link "uitwerkingen bekijken" at bounding box center [1109, 206] width 227 height 36
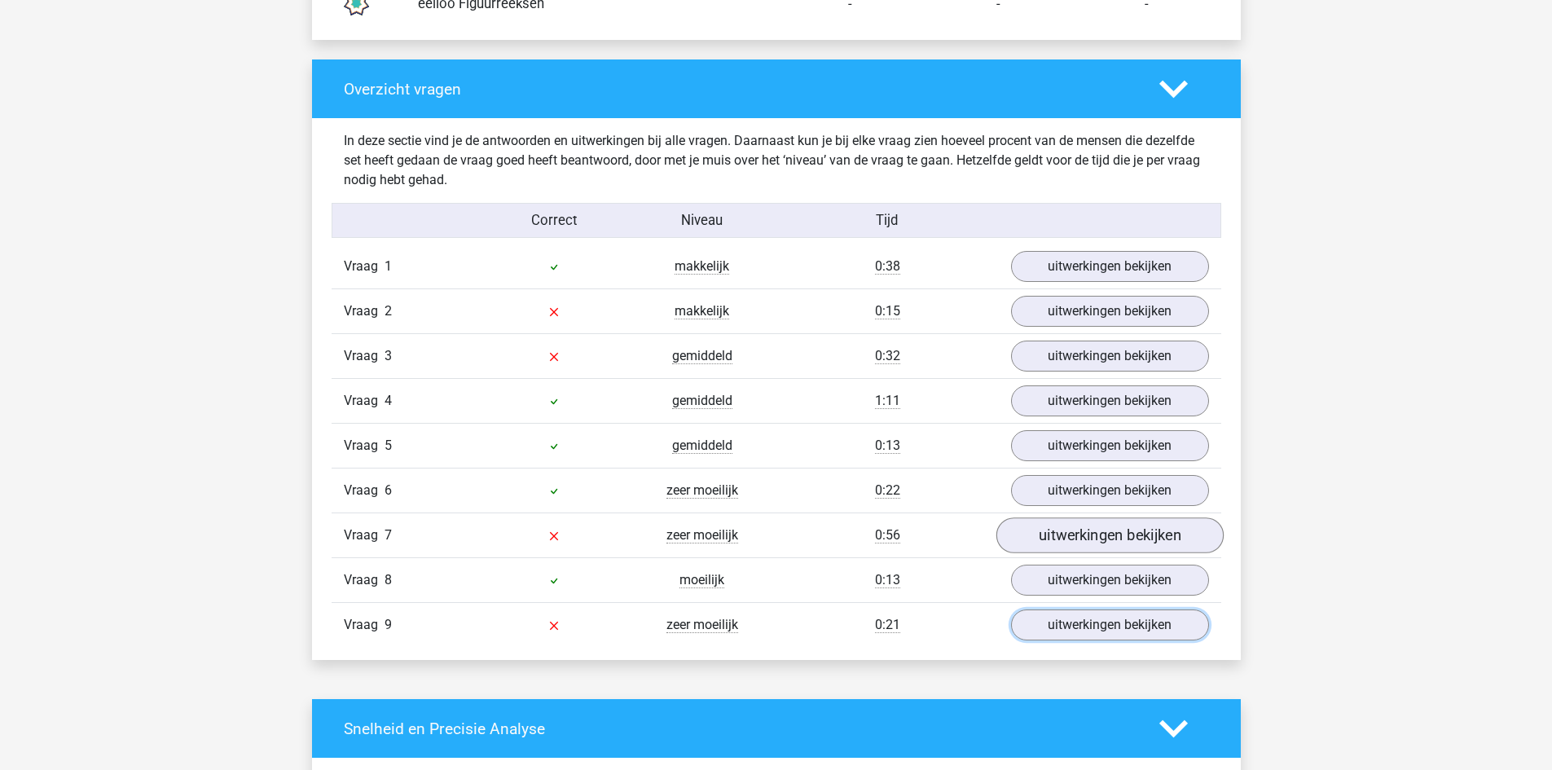
scroll to position [1630, 0]
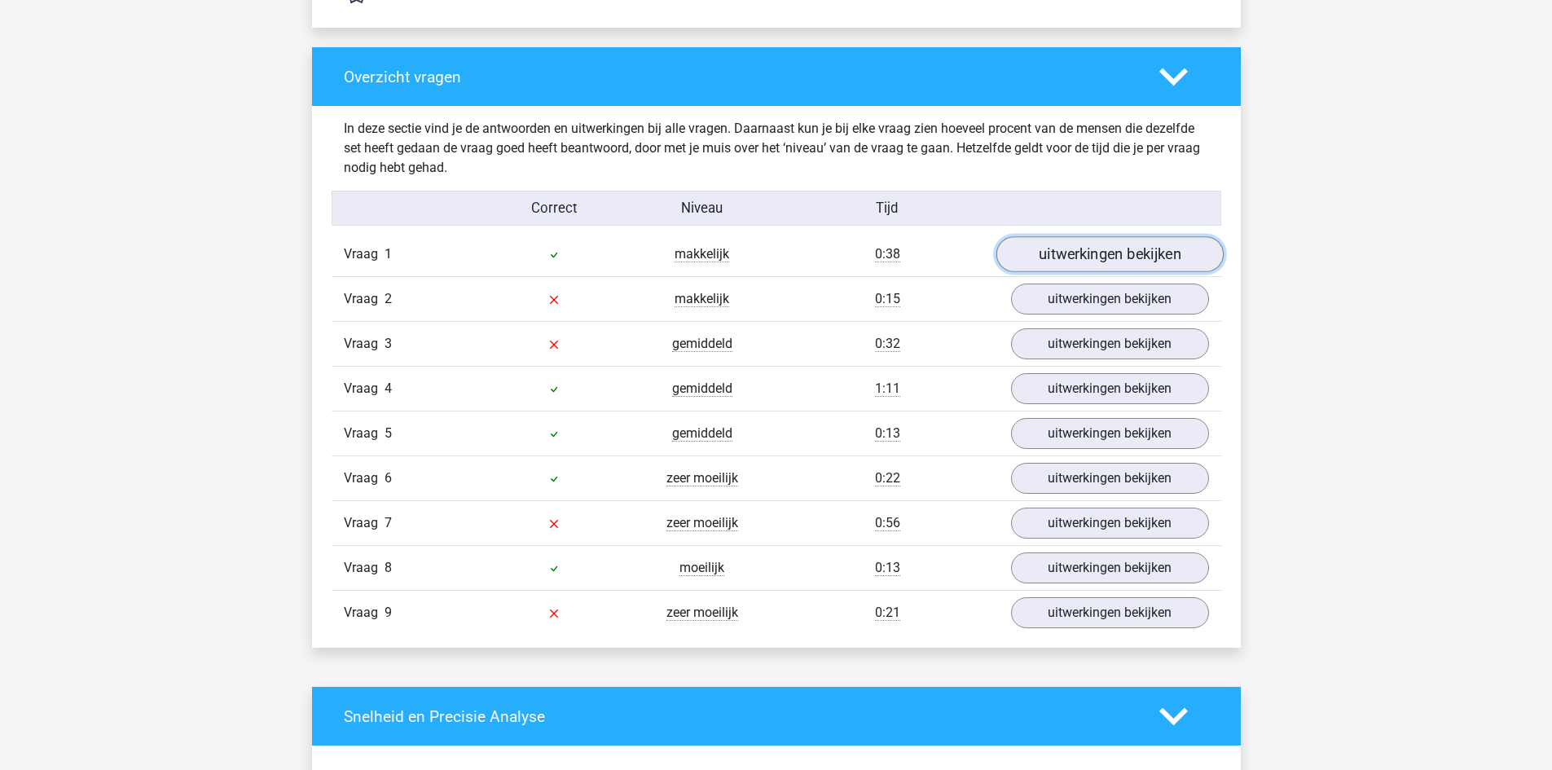
click at [1054, 252] on link "uitwerkingen bekijken" at bounding box center [1109, 255] width 227 height 36
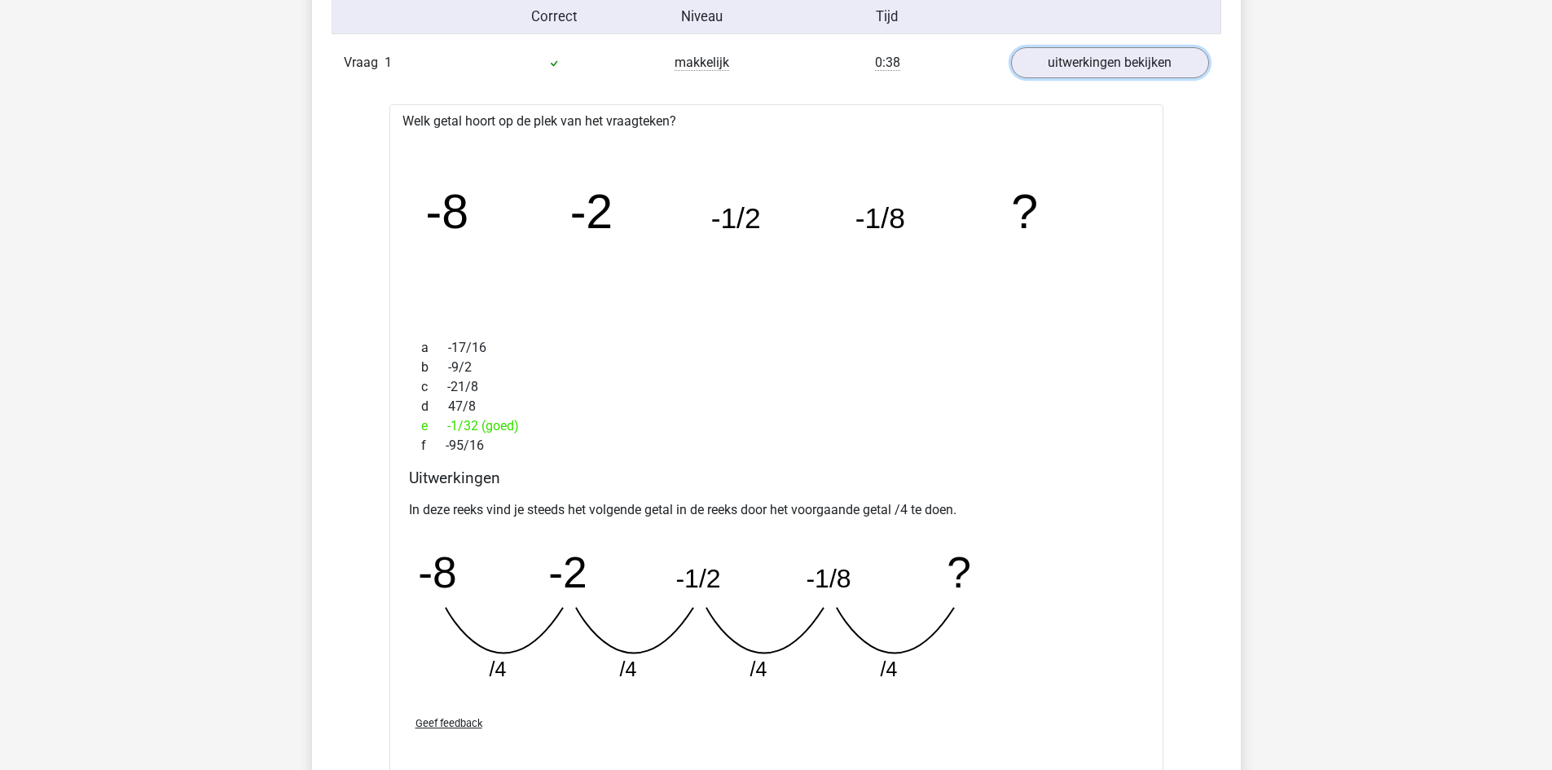
scroll to position [1793, 0]
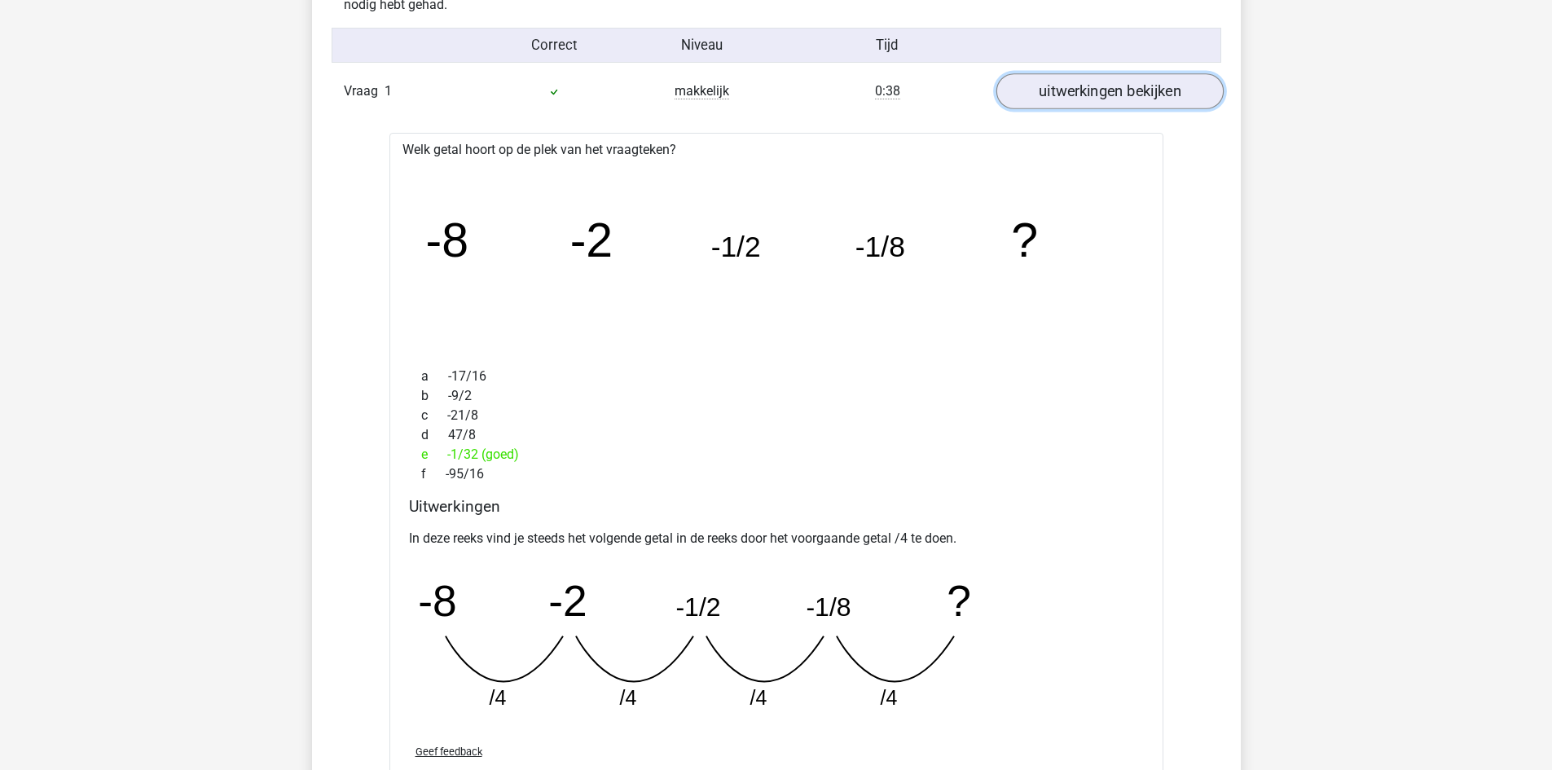
click at [1154, 101] on link "uitwerkingen bekijken" at bounding box center [1109, 92] width 227 height 36
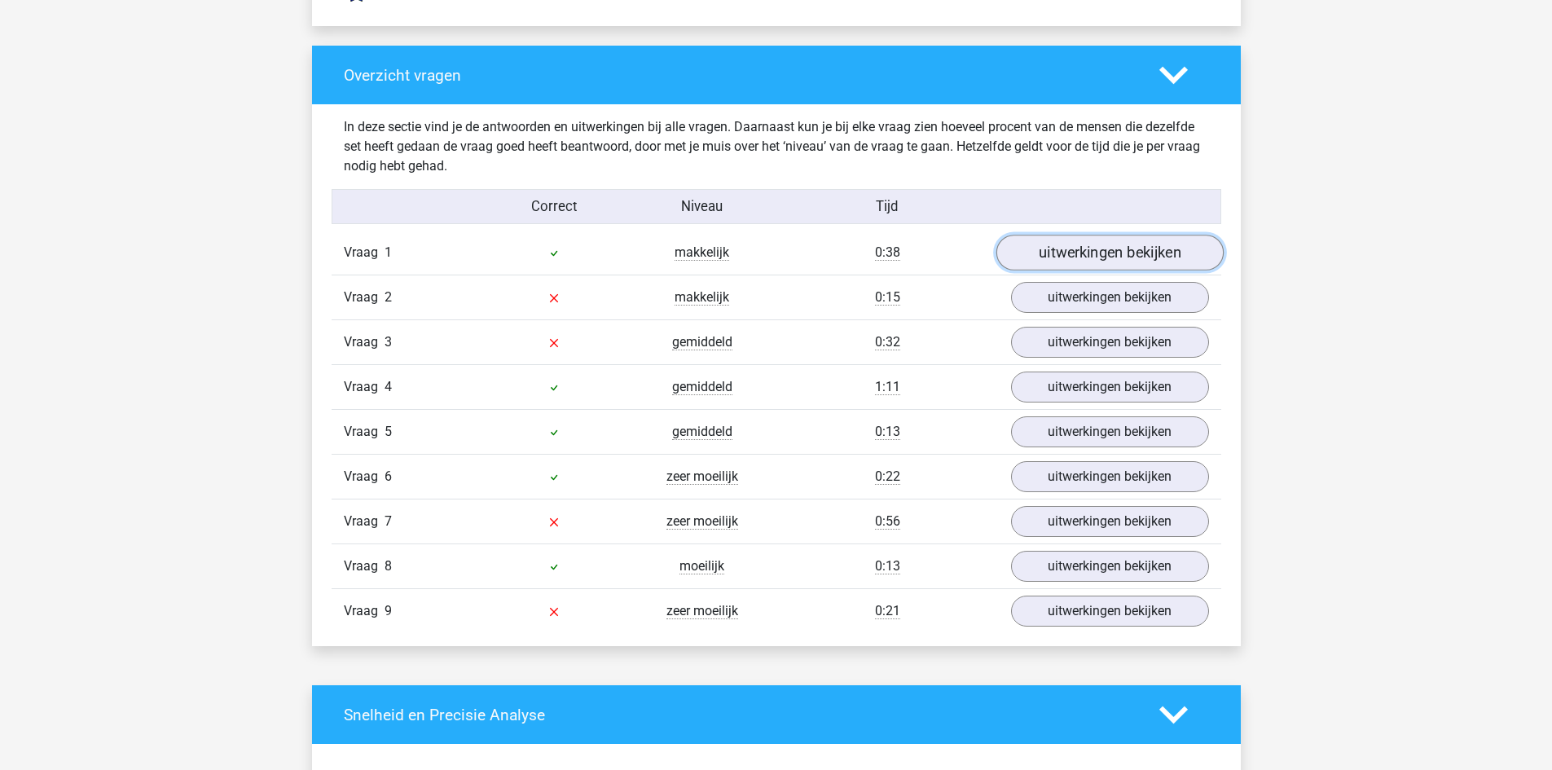
scroll to position [1630, 0]
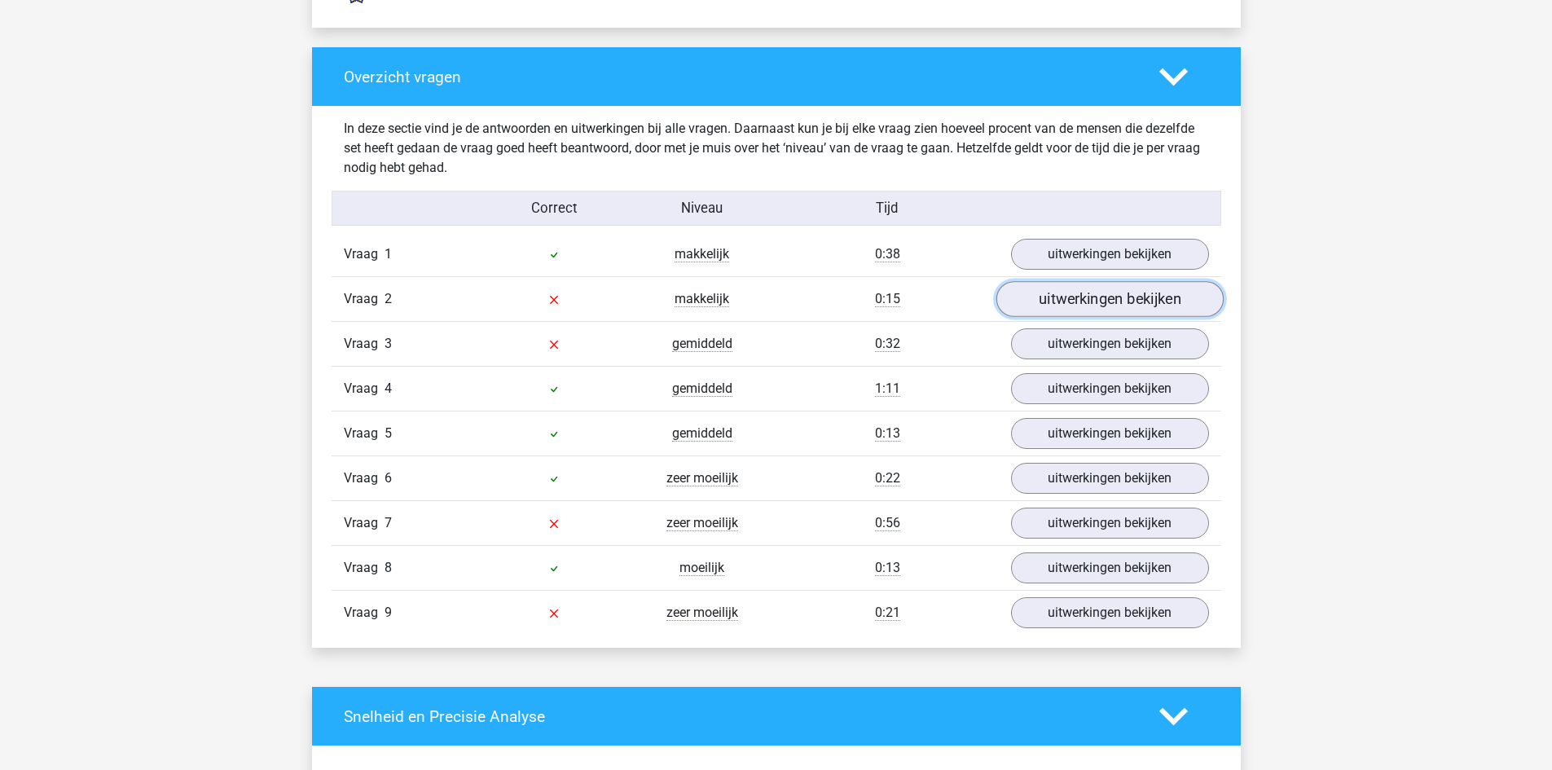
click at [1111, 301] on link "uitwerkingen bekijken" at bounding box center [1109, 300] width 227 height 36
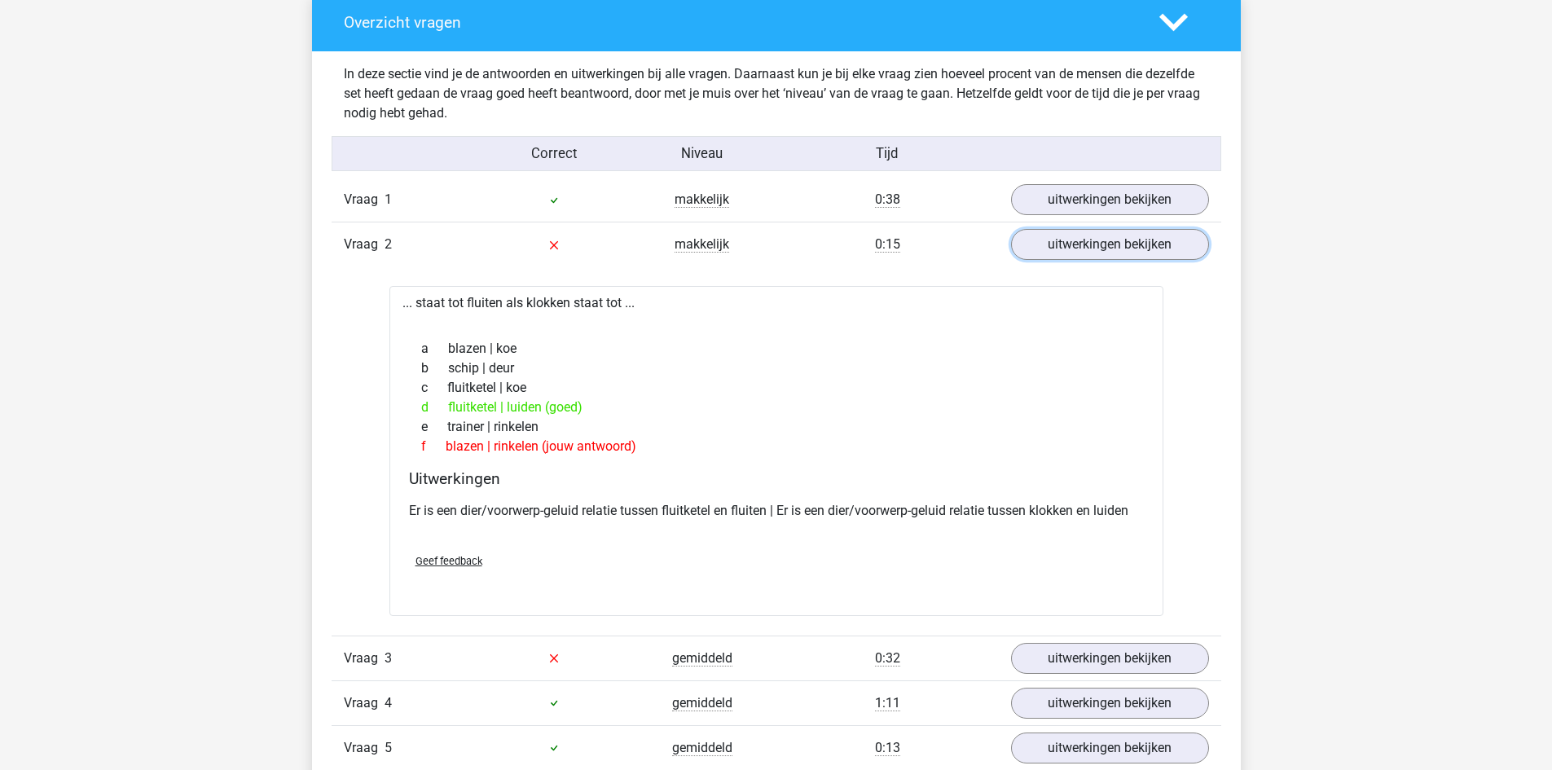
scroll to position [1711, 0]
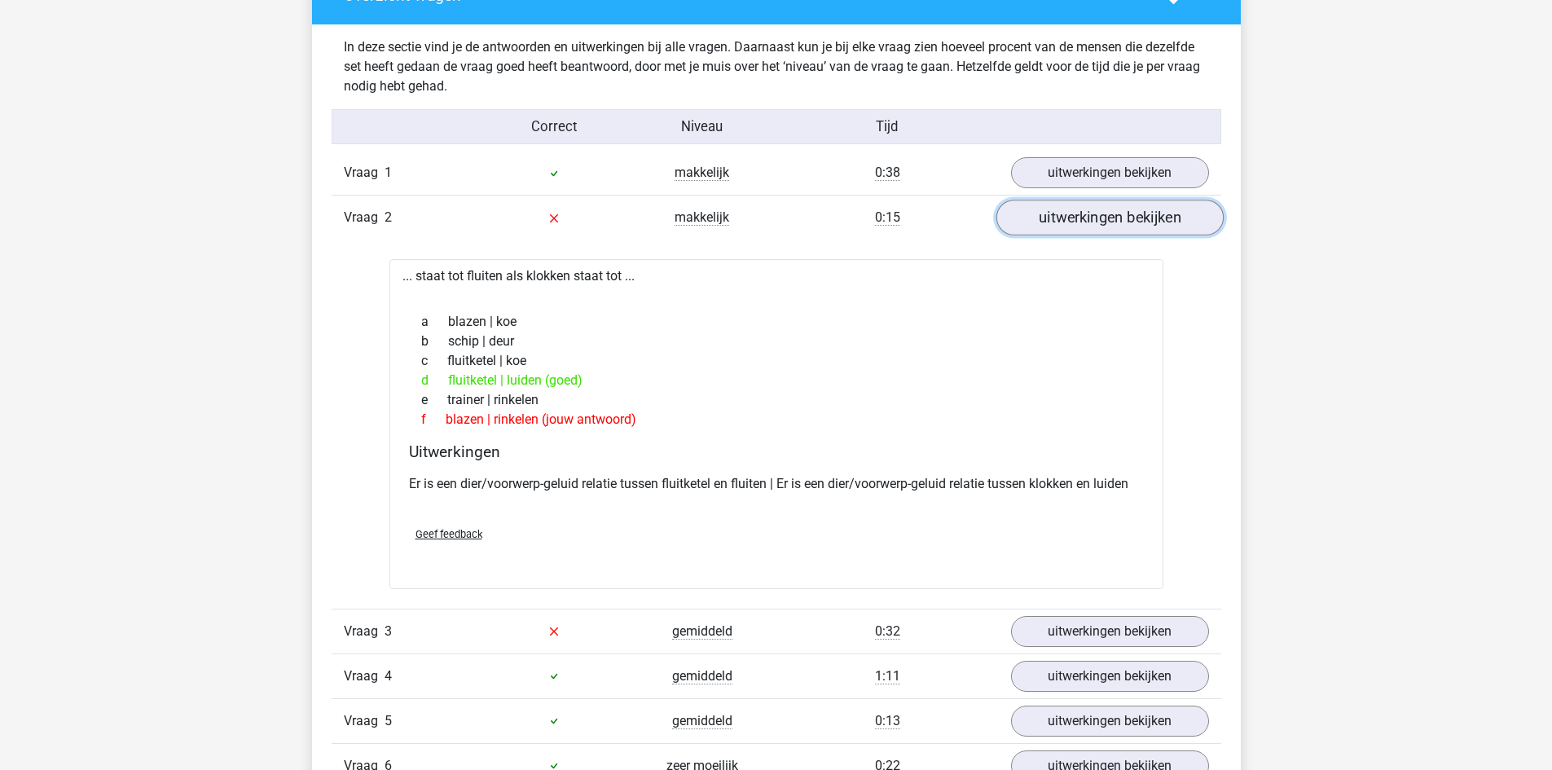
click at [1104, 217] on link "uitwerkingen bekijken" at bounding box center [1109, 218] width 227 height 36
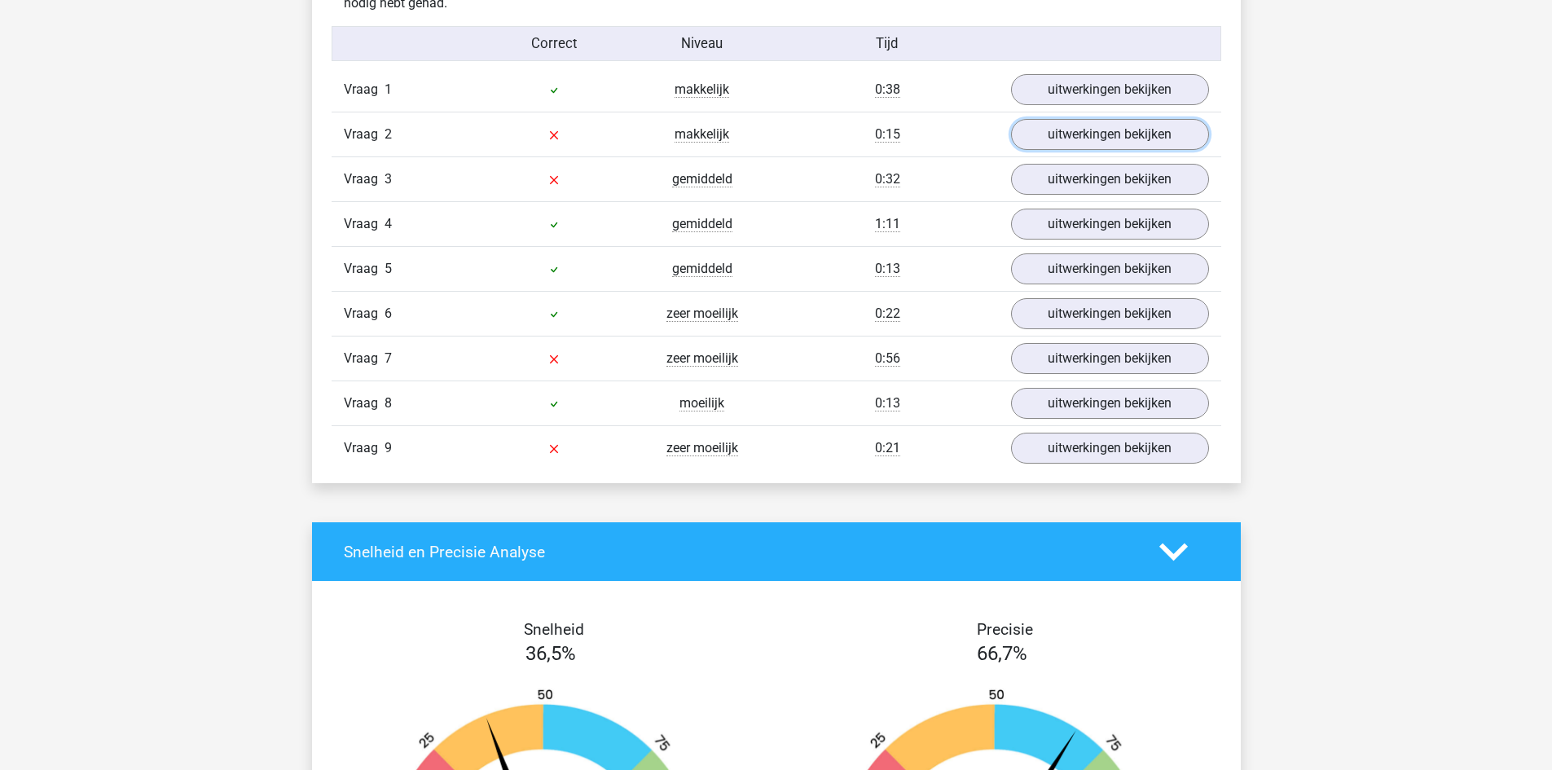
scroll to position [1793, 0]
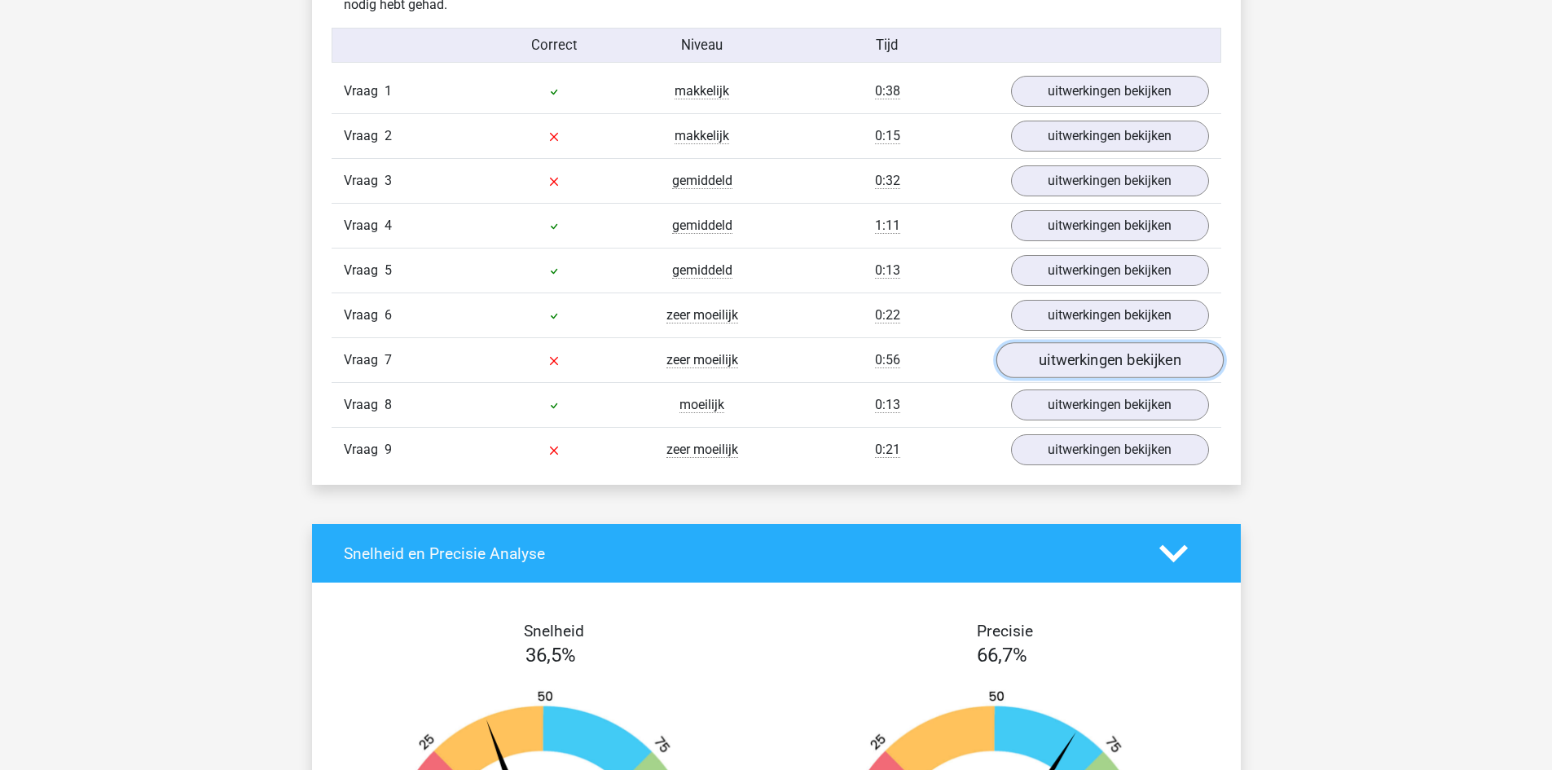
click at [1027, 357] on link "uitwerkingen bekijken" at bounding box center [1109, 361] width 227 height 36
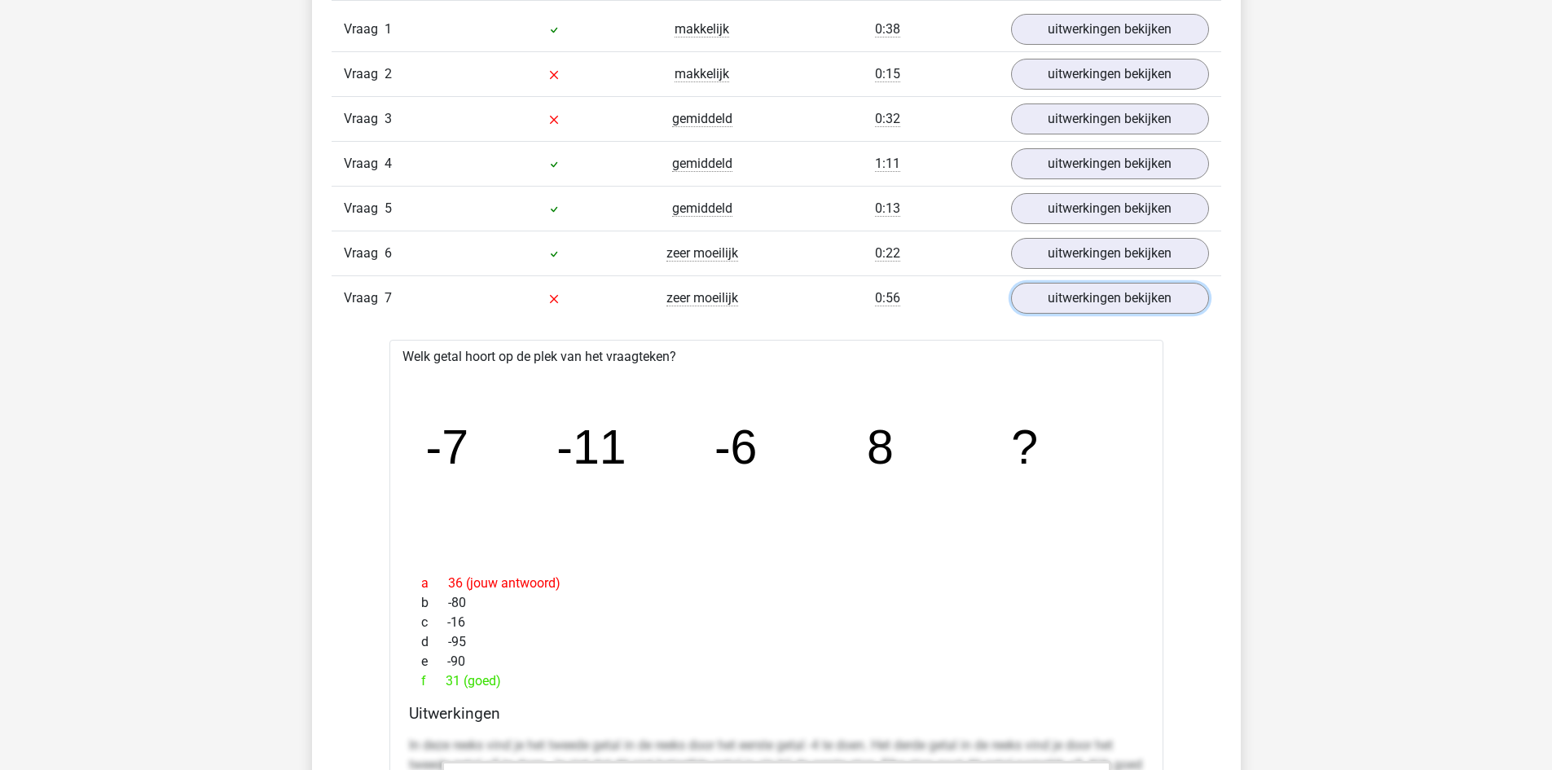
scroll to position [1956, 0]
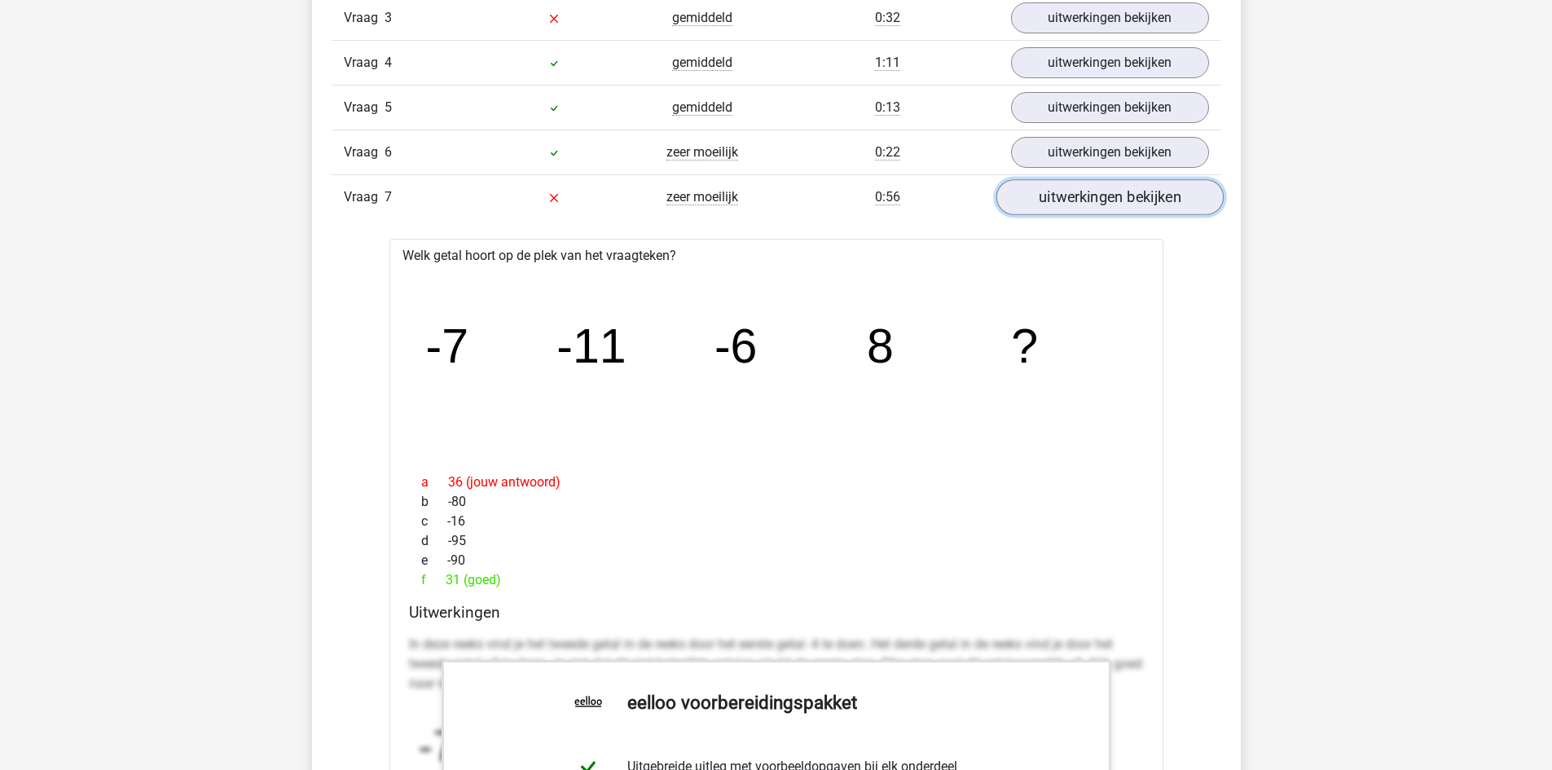
click at [1080, 196] on link "uitwerkingen bekijken" at bounding box center [1109, 198] width 227 height 36
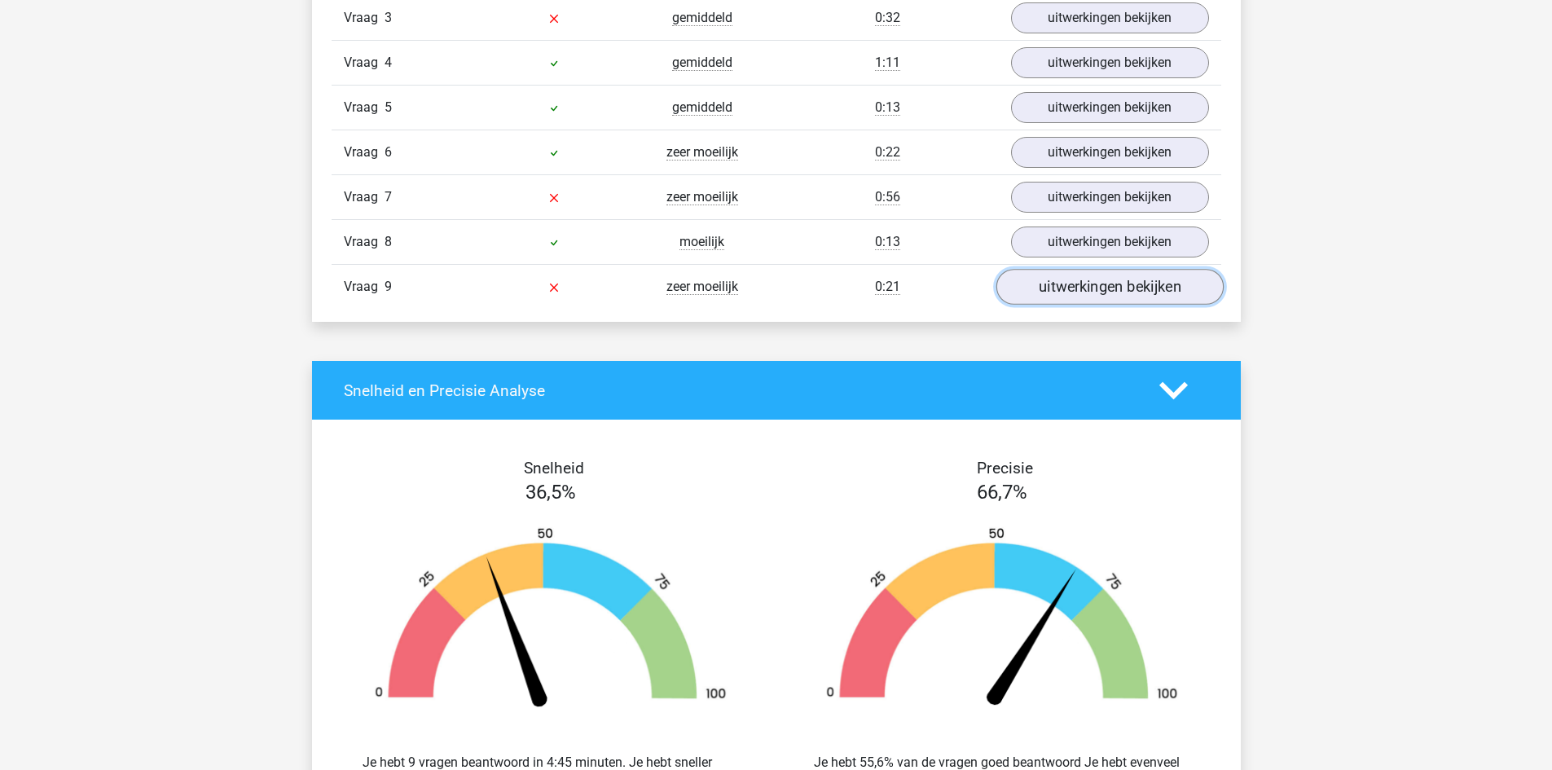
click at [1054, 279] on link "uitwerkingen bekijken" at bounding box center [1109, 288] width 227 height 36
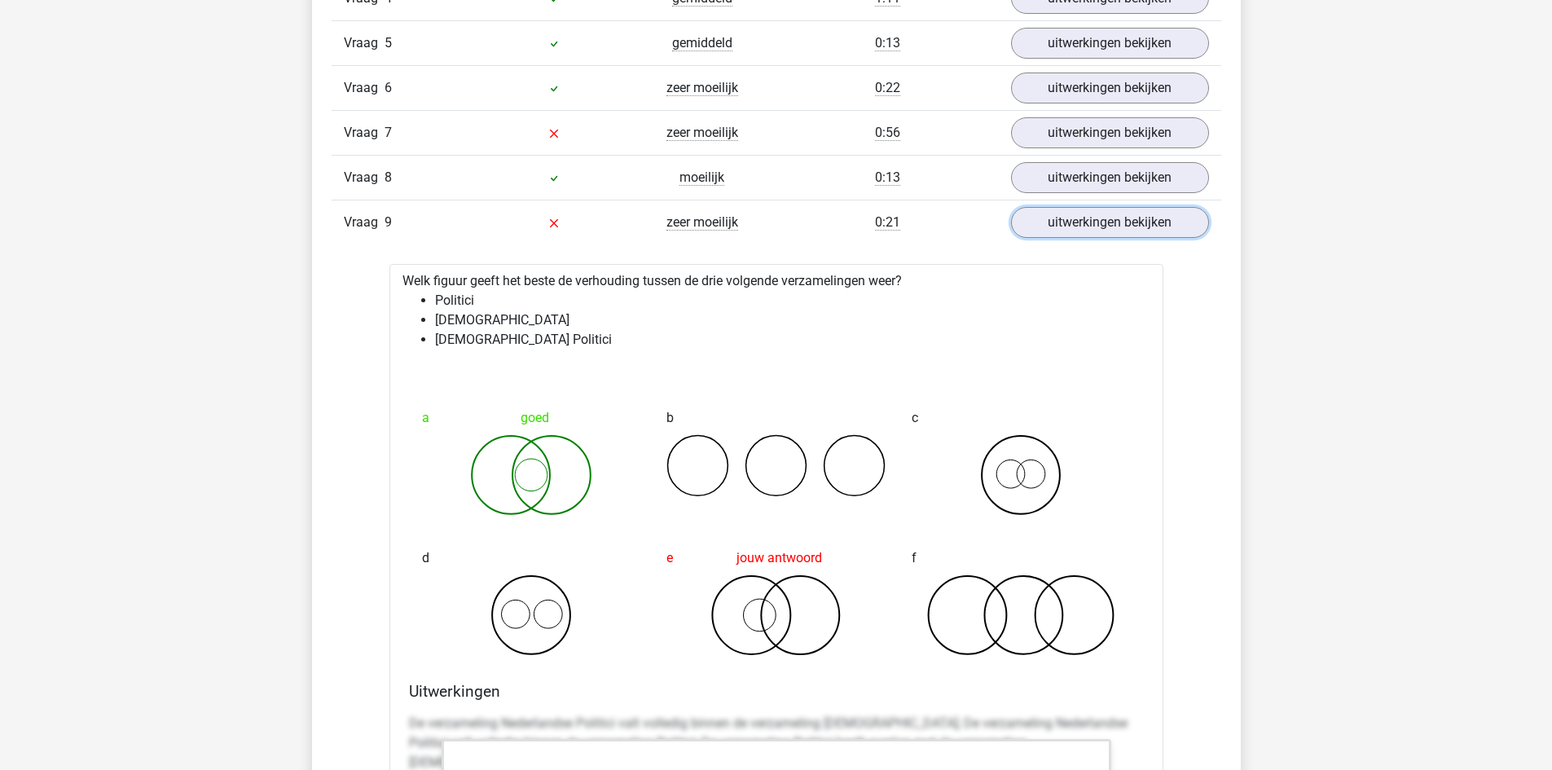
scroll to position [2118, 0]
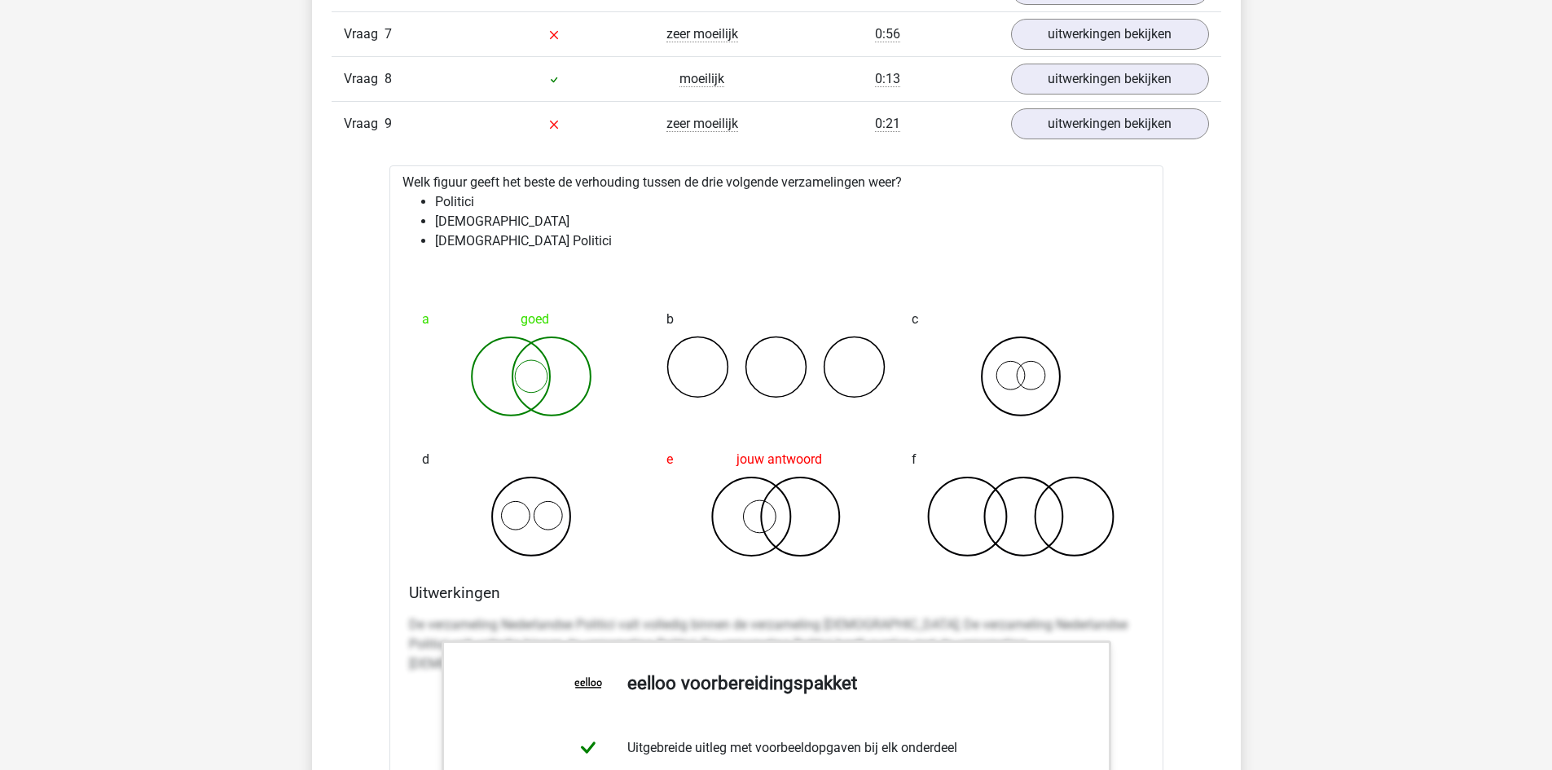
click at [579, 372] on icon at bounding box center [531, 376] width 219 height 81
drag, startPoint x: 535, startPoint y: 371, endPoint x: 526, endPoint y: 376, distance: 9.9
click at [529, 376] on icon at bounding box center [531, 376] width 219 height 81
click at [526, 377] on icon at bounding box center [531, 376] width 219 height 81
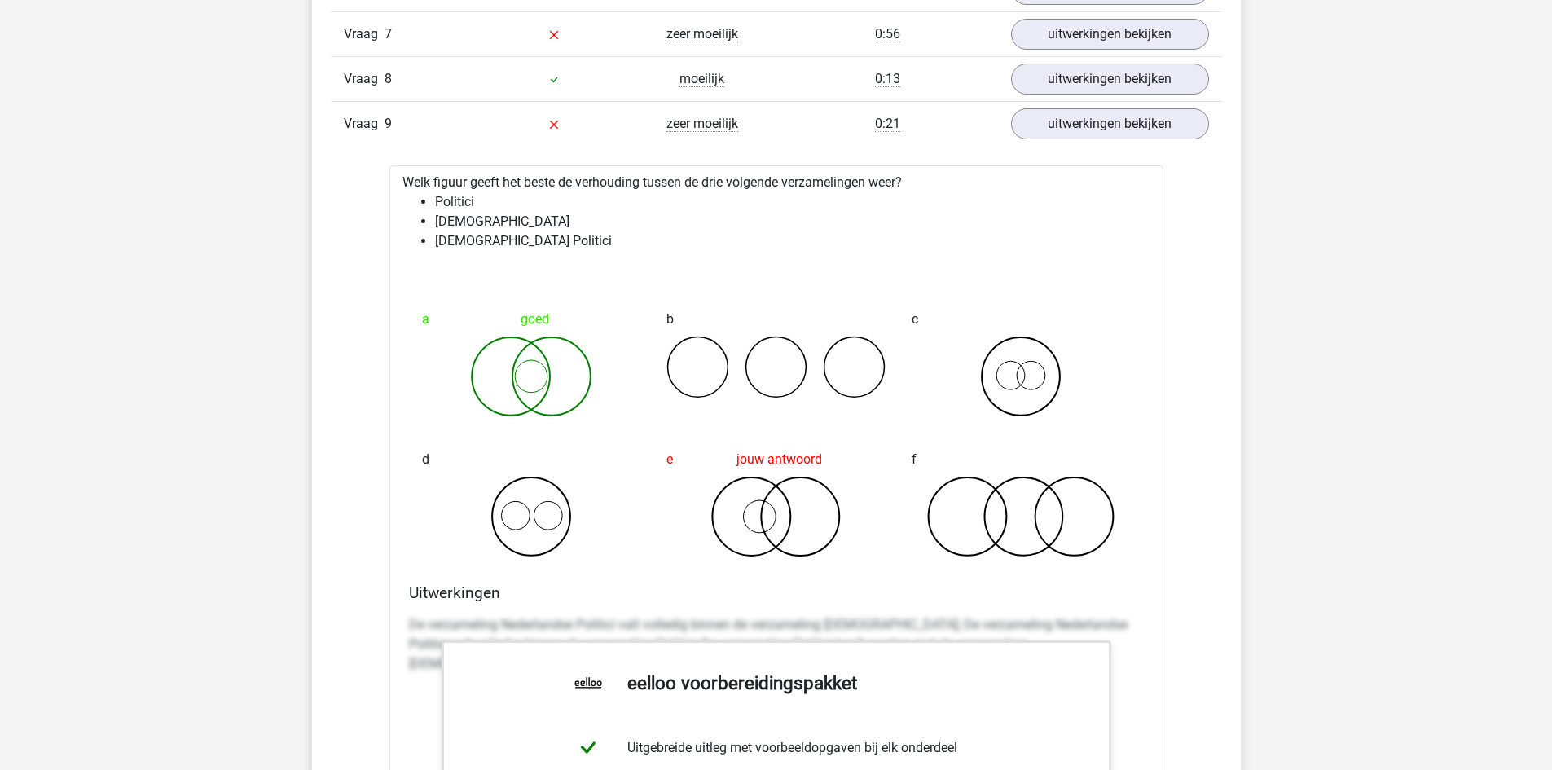
click at [526, 377] on icon at bounding box center [531, 376] width 219 height 81
click at [495, 376] on icon at bounding box center [531, 376] width 219 height 81
click at [565, 359] on icon at bounding box center [531, 376] width 219 height 81
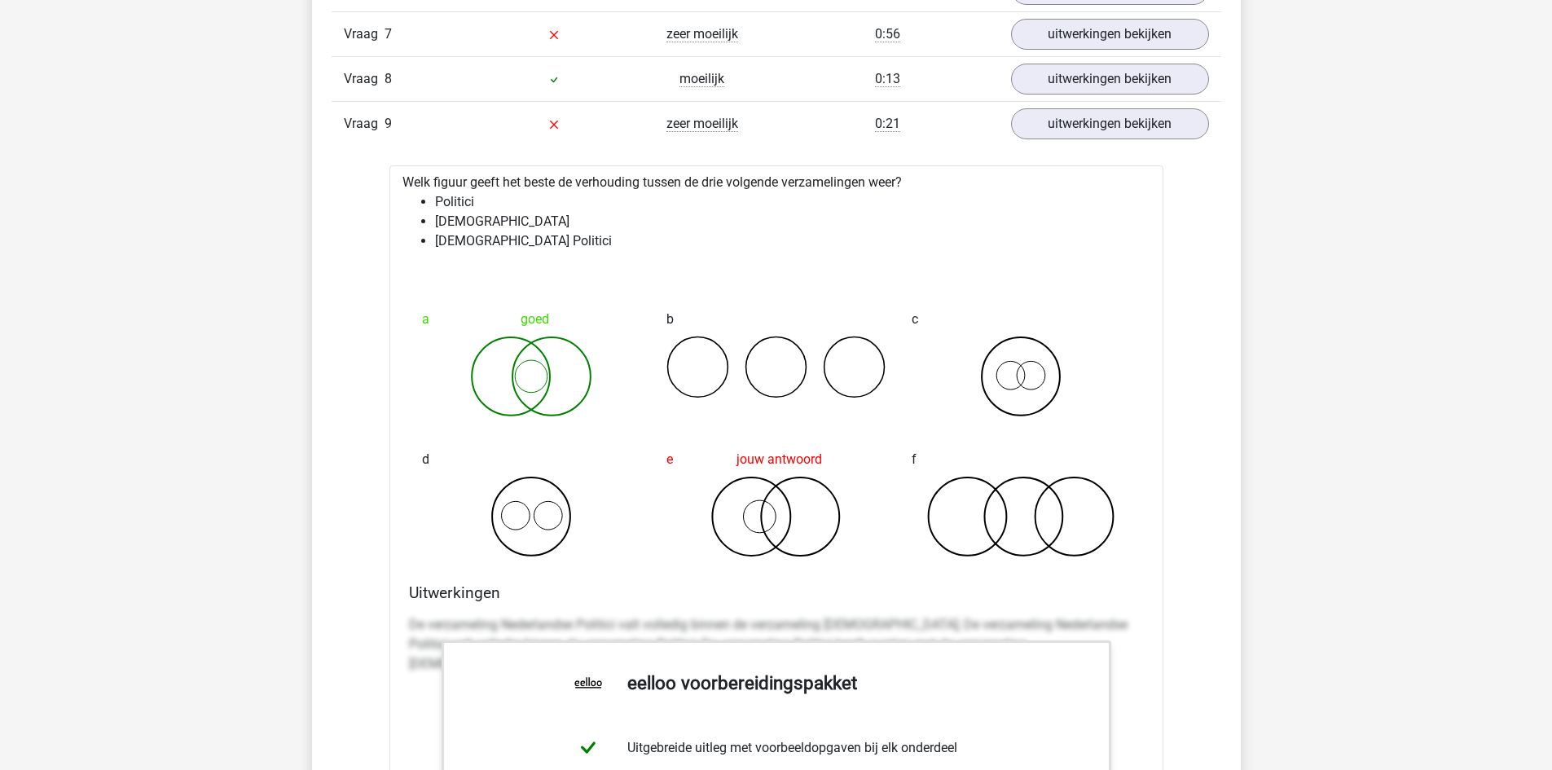
click at [531, 378] on icon at bounding box center [531, 376] width 219 height 81
click at [532, 378] on icon at bounding box center [531, 376] width 219 height 81
click at [536, 371] on icon at bounding box center [531, 376] width 219 height 81
drag, startPoint x: 495, startPoint y: 381, endPoint x: 535, endPoint y: 361, distance: 44.8
click at [495, 381] on icon at bounding box center [531, 376] width 219 height 81
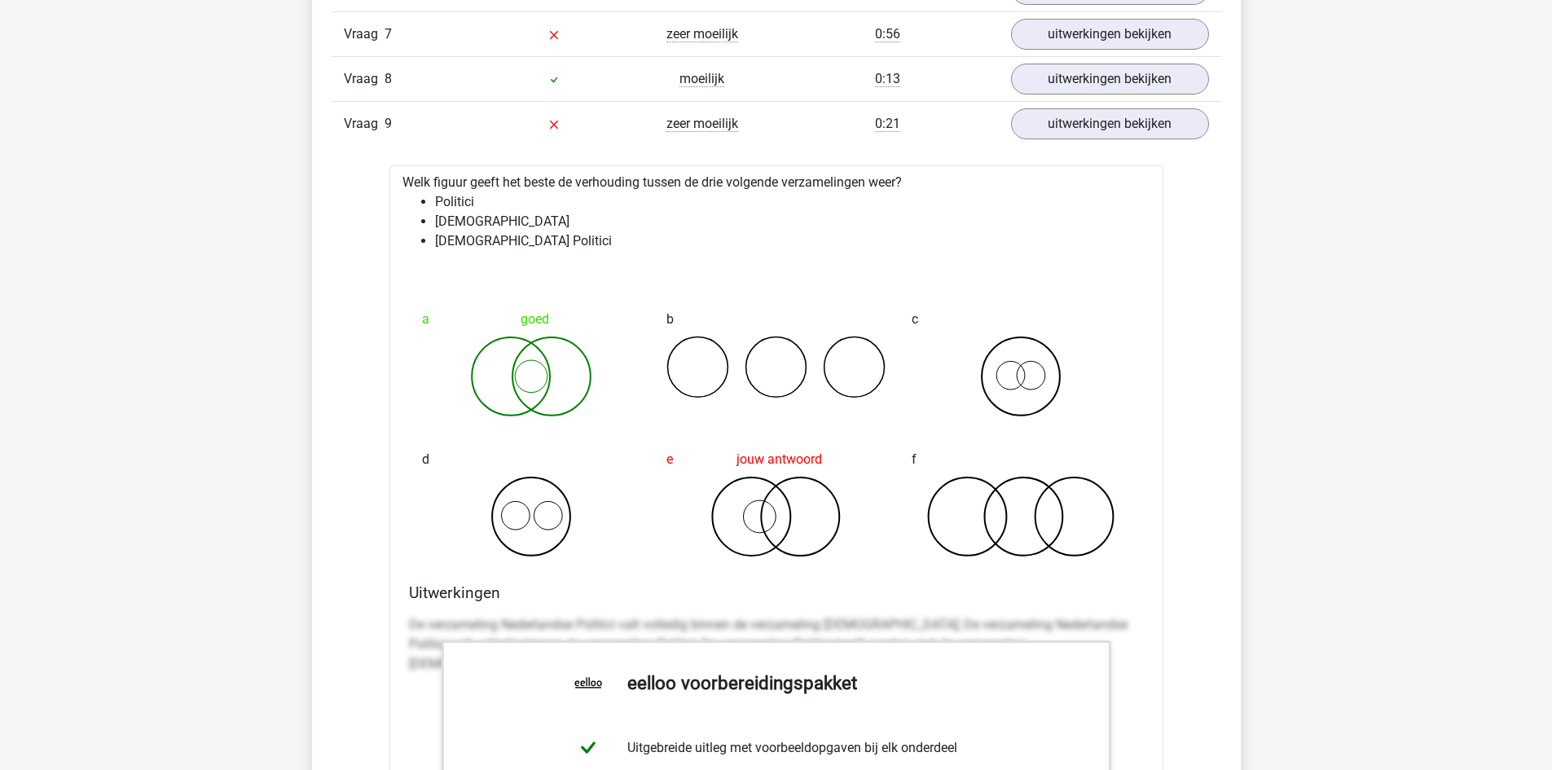
click at [557, 370] on icon at bounding box center [531, 376] width 219 height 81
drag, startPoint x: 557, startPoint y: 368, endPoint x: 563, endPoint y: 380, distance: 12.8
click at [561, 375] on icon at bounding box center [531, 376] width 219 height 81
click at [1094, 139] on link "uitwerkingen bekijken" at bounding box center [1110, 123] width 198 height 31
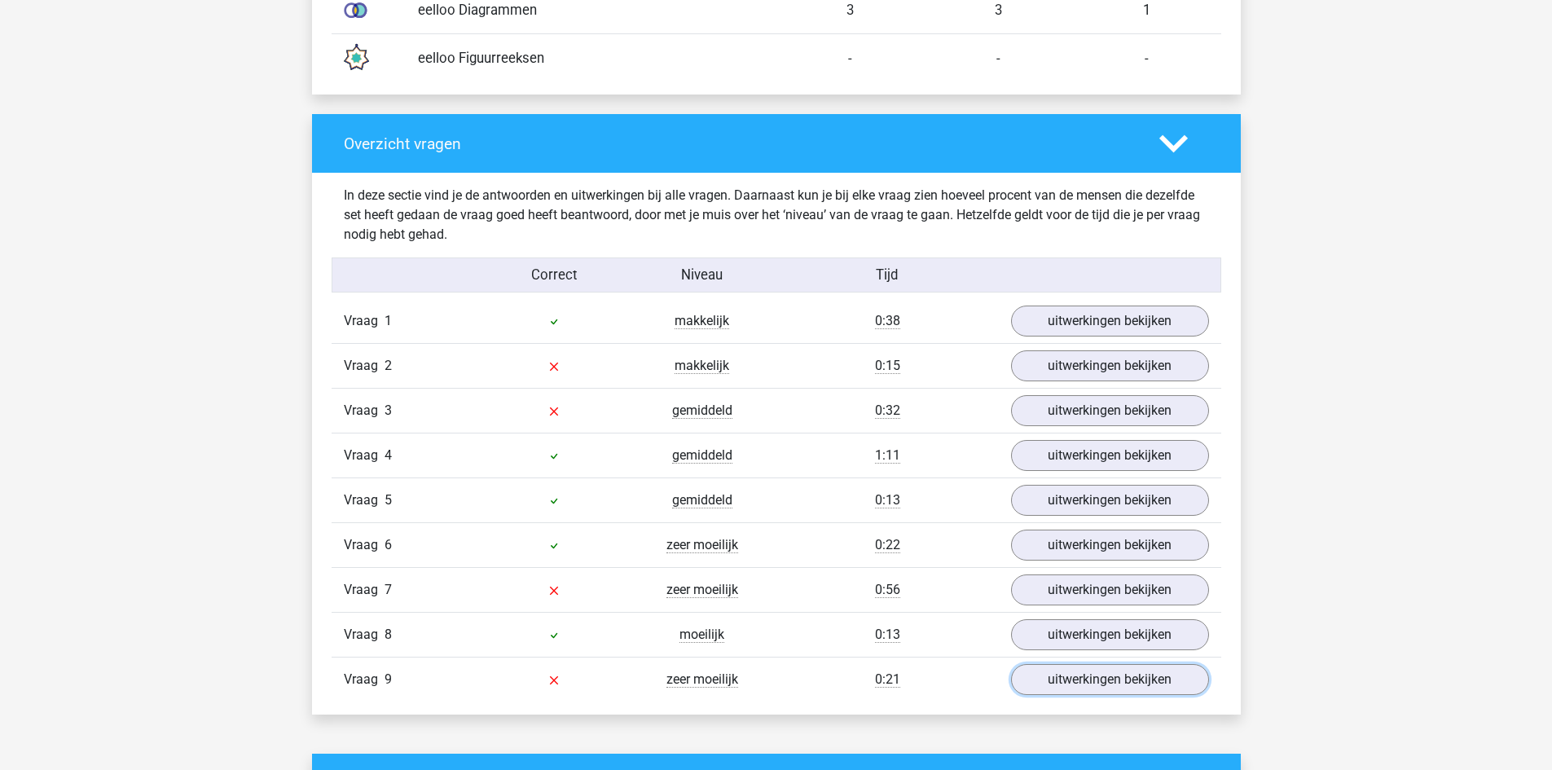
scroll to position [1548, 0]
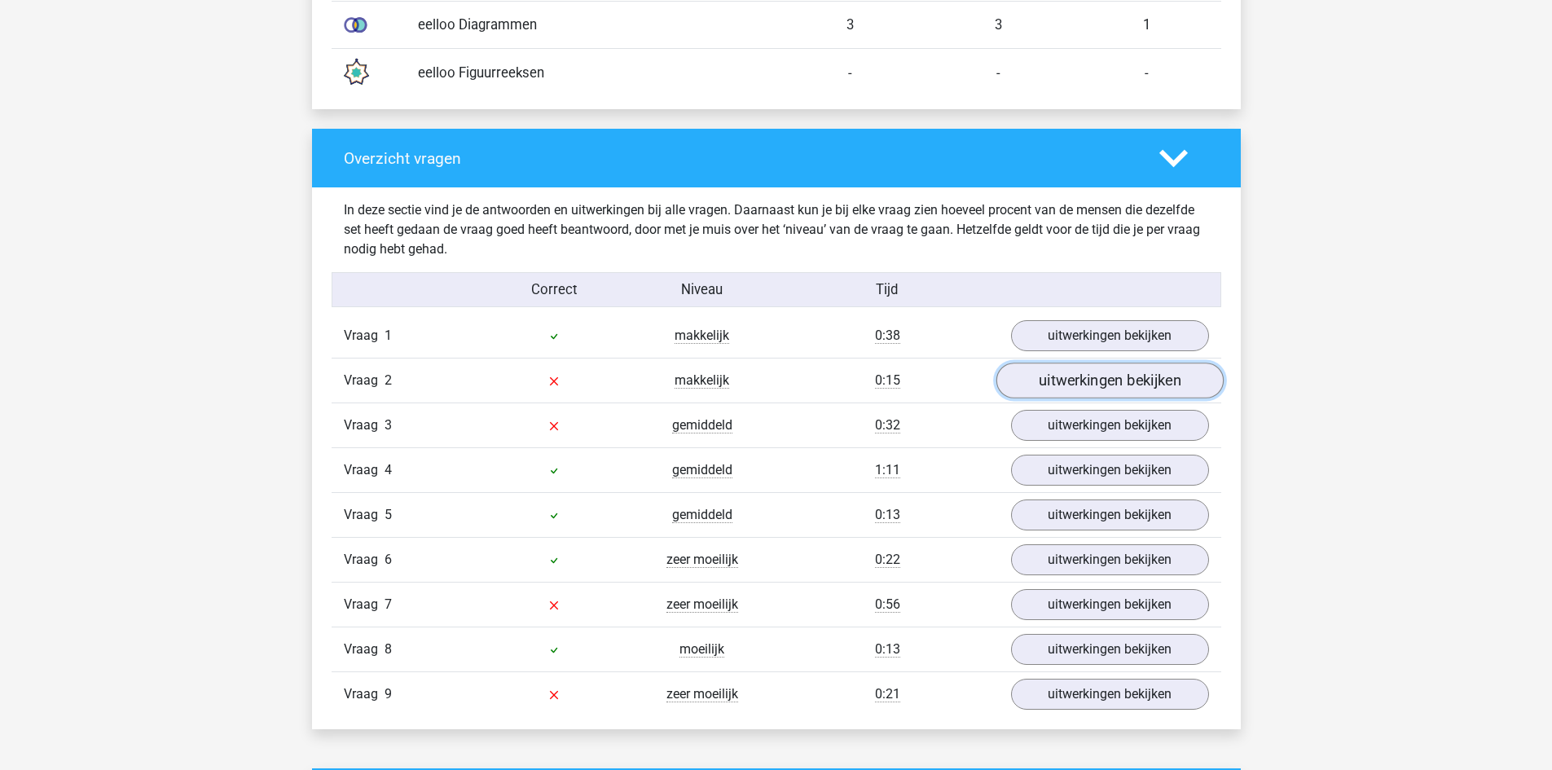
click at [1104, 383] on link "uitwerkingen bekijken" at bounding box center [1109, 381] width 227 height 36
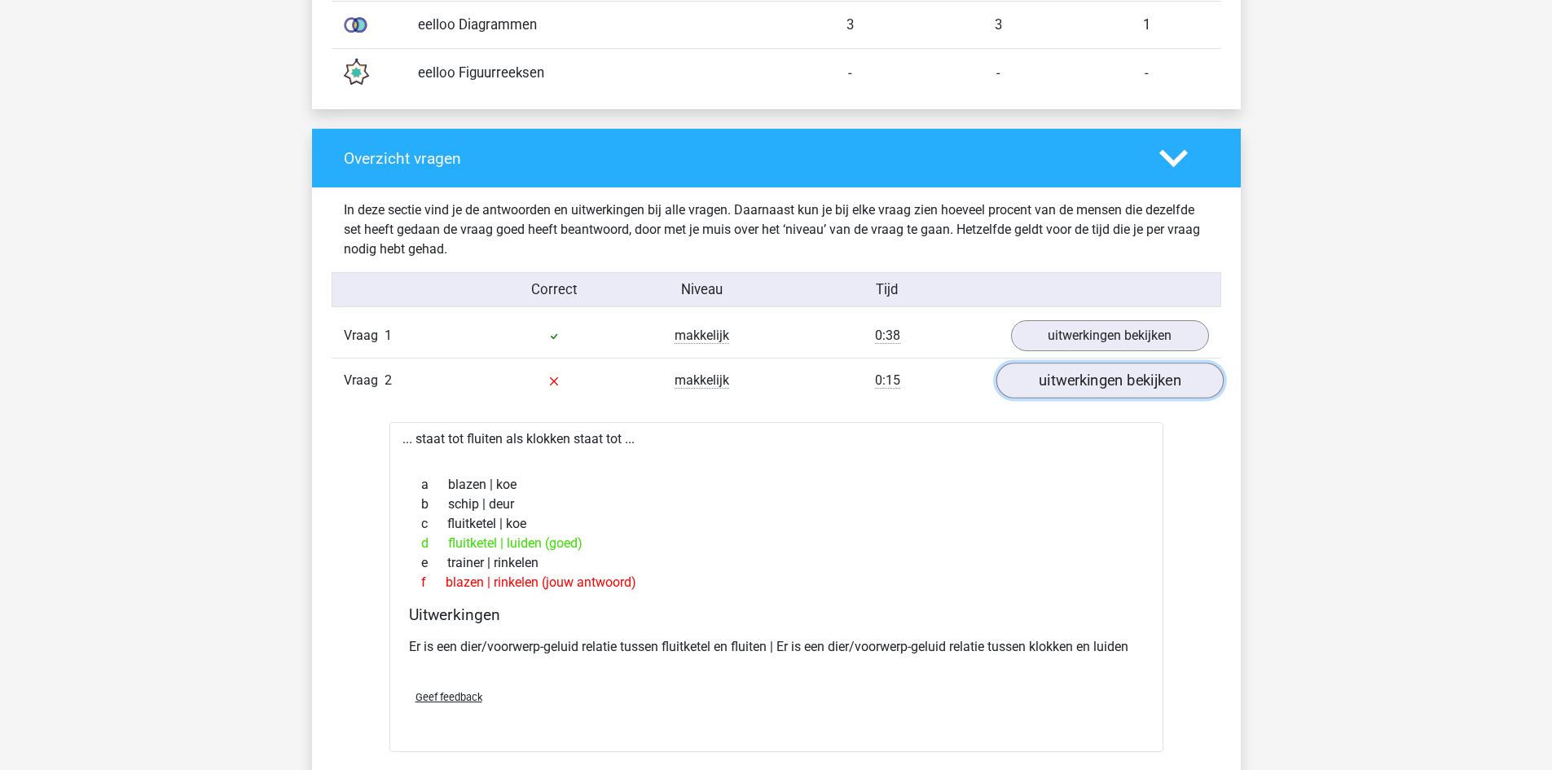
click at [1080, 386] on link "uitwerkingen bekijken" at bounding box center [1109, 381] width 227 height 36
